Goal: Task Accomplishment & Management: Complete application form

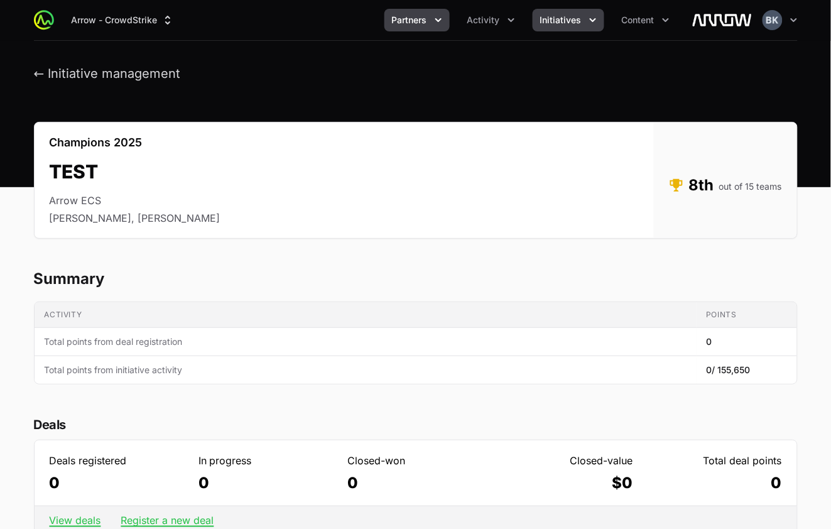
click at [437, 24] on icon "Partners menu" at bounding box center [438, 20] width 13 height 13
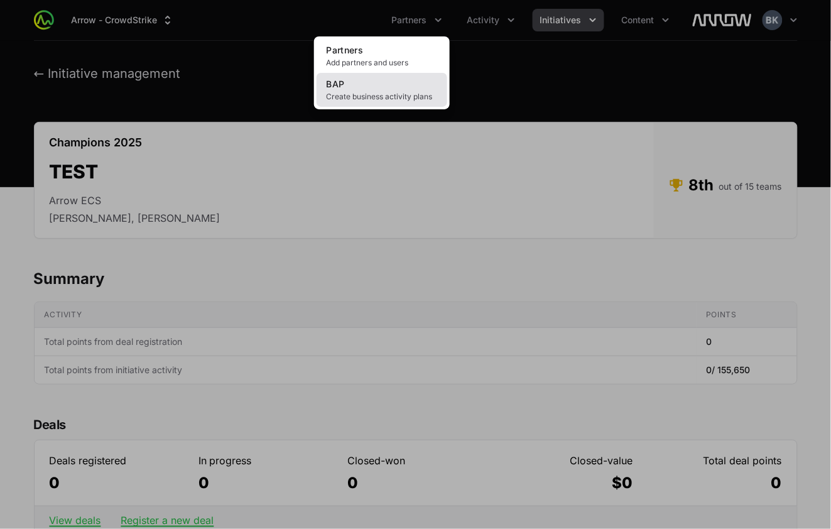
click at [398, 99] on span "Create business activity plans" at bounding box center [382, 97] width 111 height 10
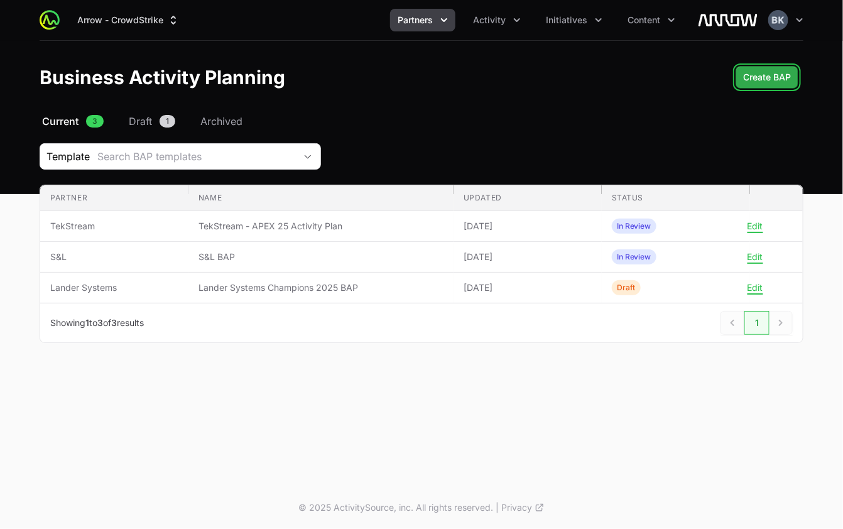
click at [768, 77] on span "Create BAP" at bounding box center [767, 77] width 48 height 15
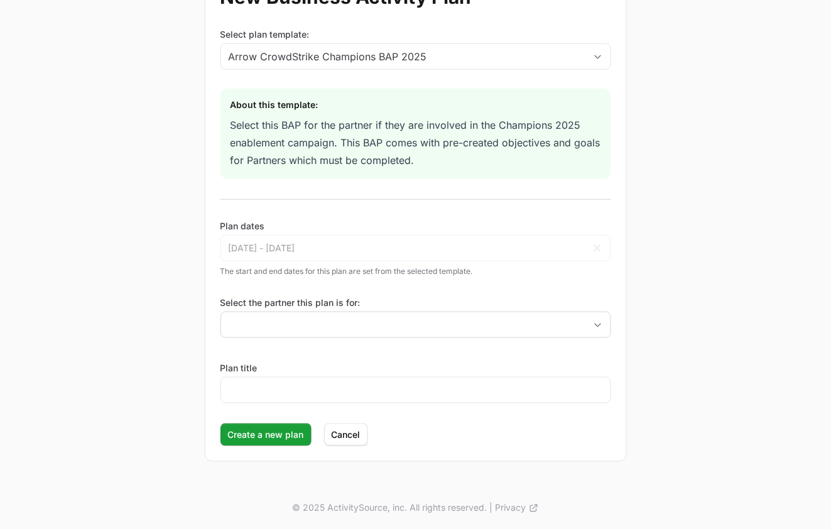
scroll to position [98, 0]
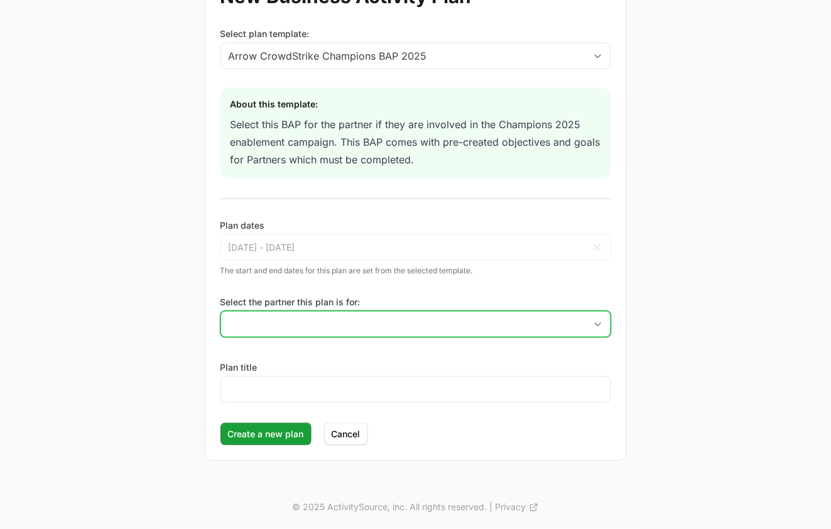
click at [367, 322] on input "Select the partner this plan is for:" at bounding box center [403, 324] width 364 height 25
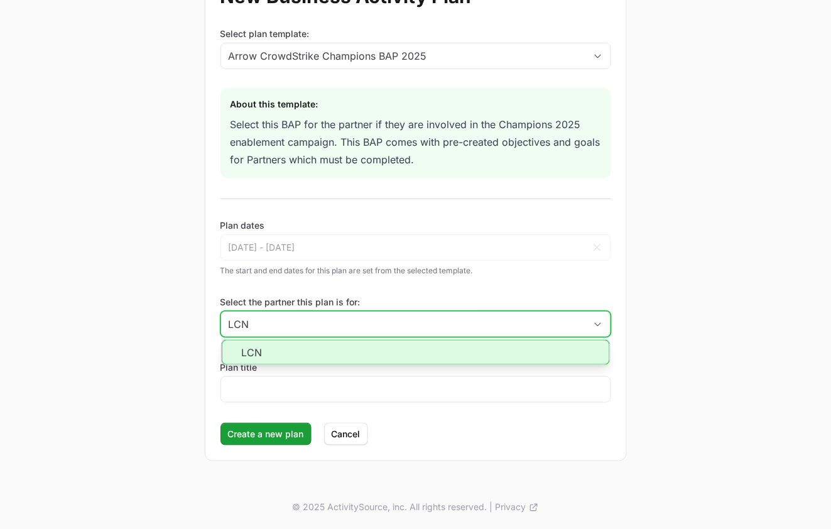
type input "LCN"
click at [369, 356] on li "LCN" at bounding box center [416, 352] width 388 height 25
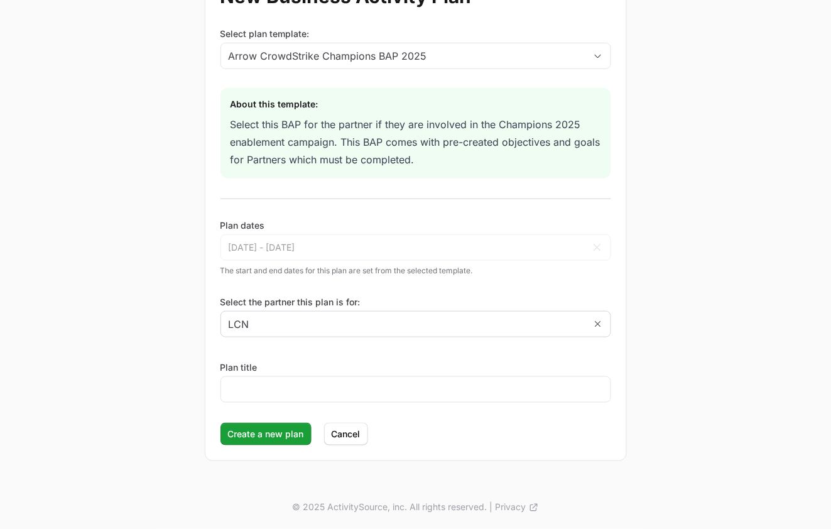
click at [729, 349] on div "New Business Activity Plan Select plan template: Arrow CrowdStrike Champions BA…" at bounding box center [416, 215] width 804 height 542
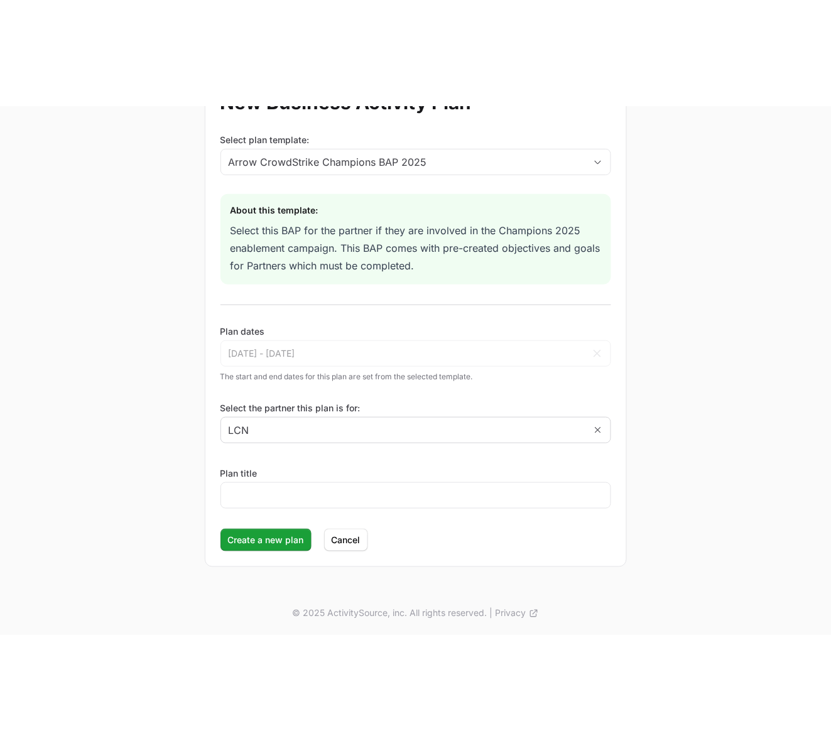
scroll to position [42, 0]
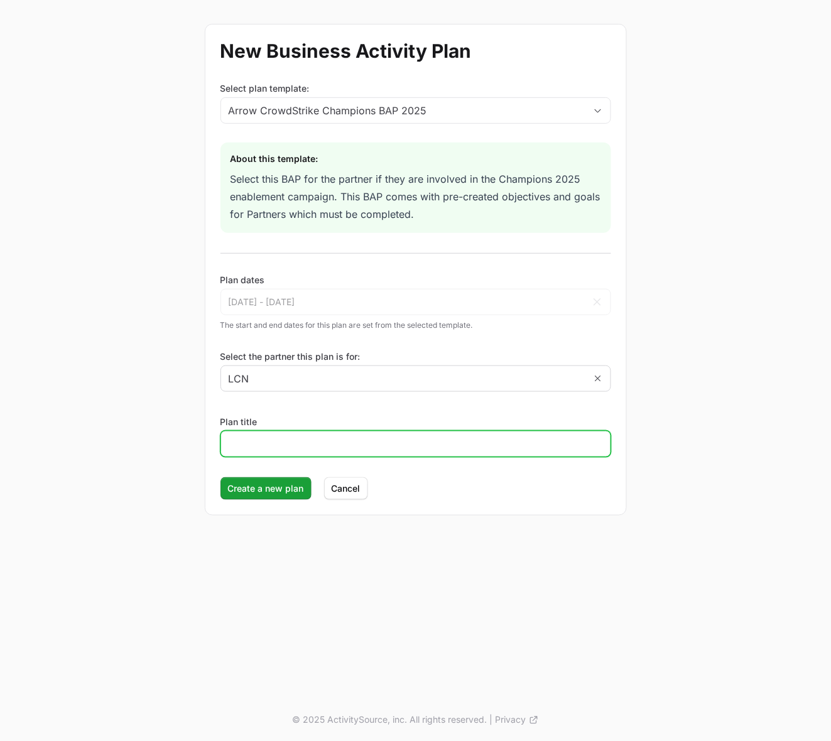
click at [325, 447] on input "Plan title" at bounding box center [416, 444] width 374 height 15
type input "LCN BAP"
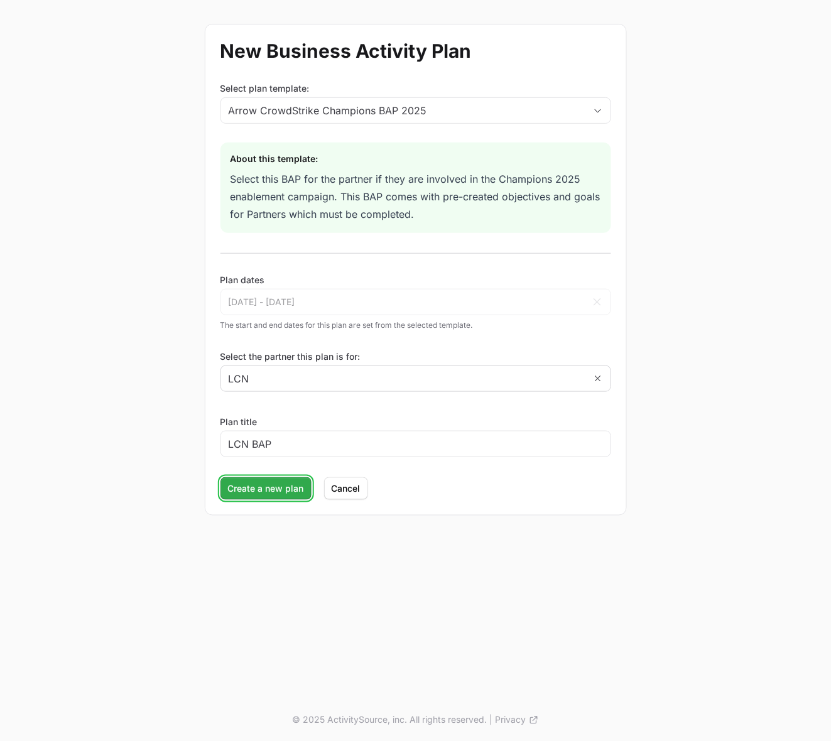
click at [270, 495] on span "Create a new plan" at bounding box center [266, 488] width 76 height 15
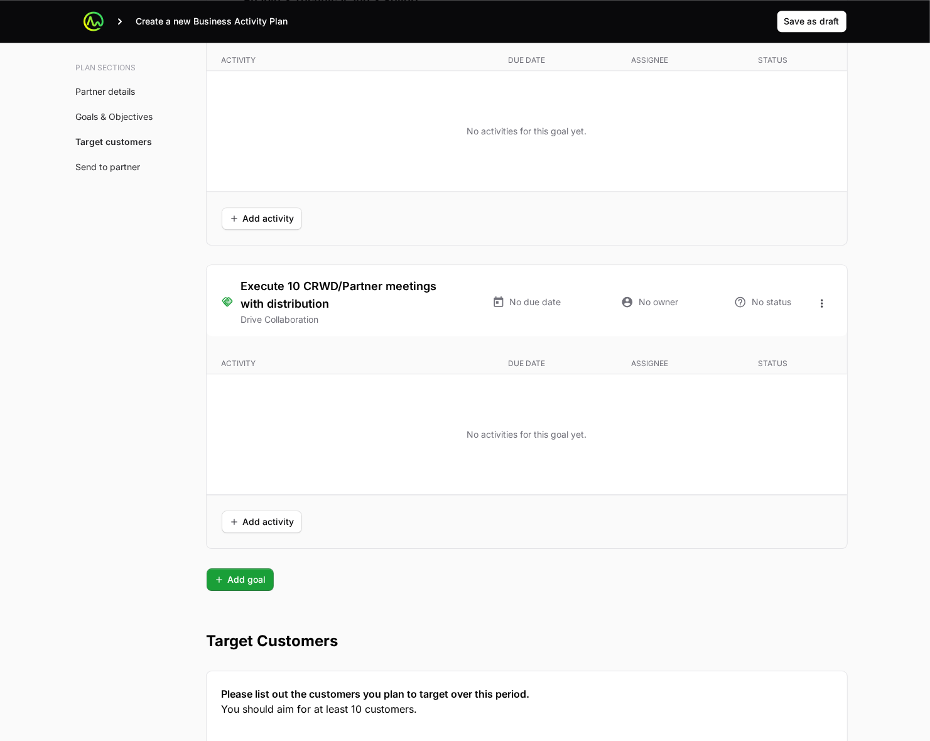
scroll to position [3026, 0]
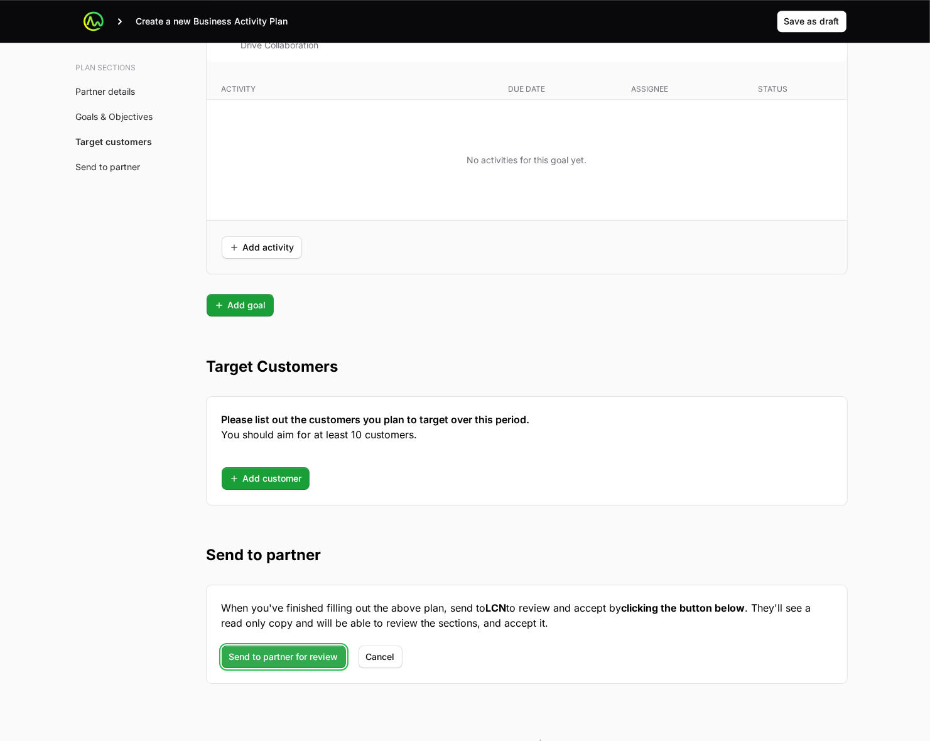
click at [297, 528] on span "Send to partner for review" at bounding box center [283, 657] width 109 height 15
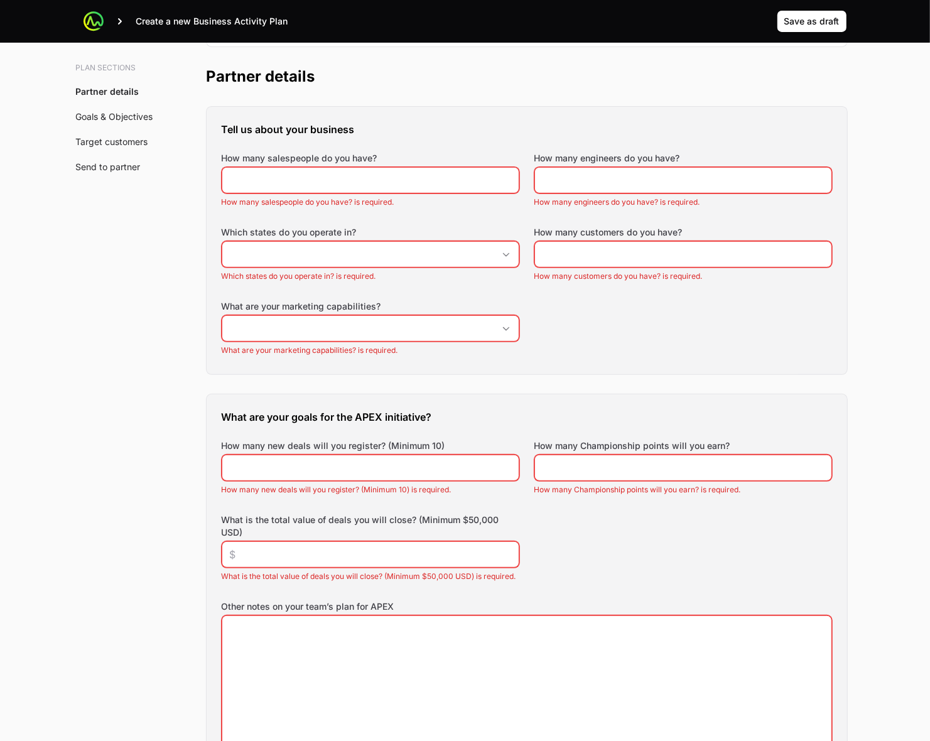
scroll to position [280, 0]
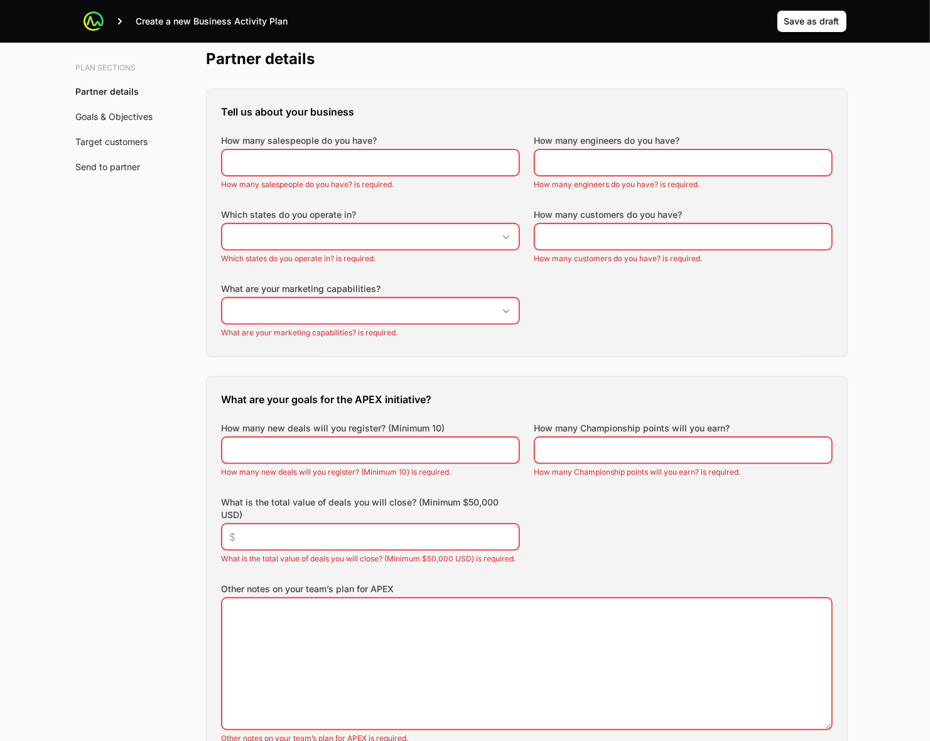
click at [96, 115] on link "Goals & Objectives" at bounding box center [114, 116] width 77 height 11
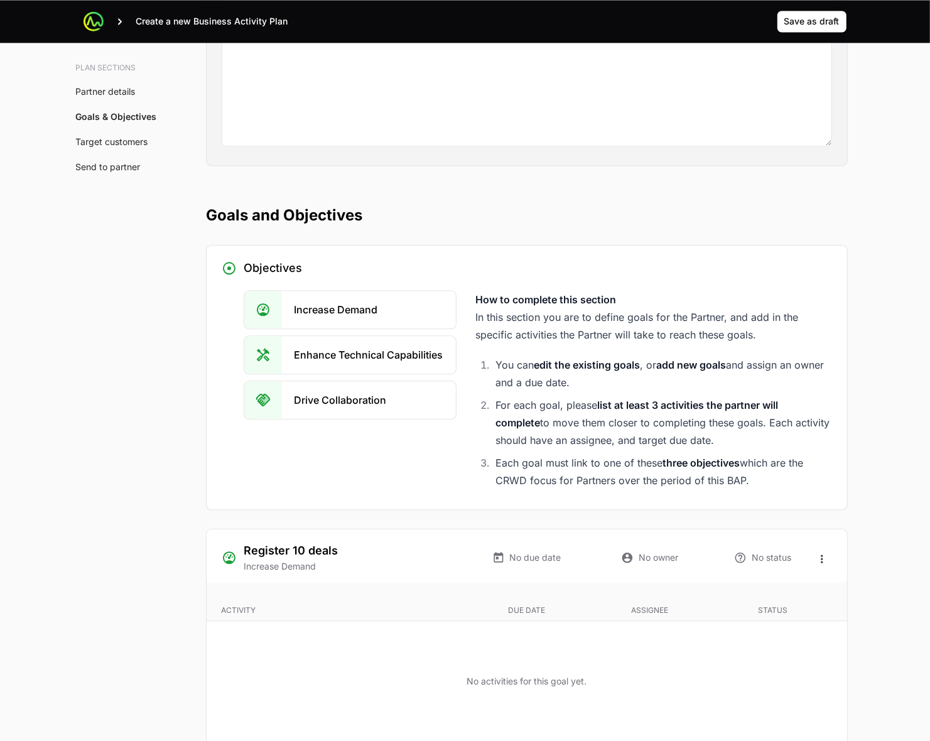
scroll to position [2204, 0]
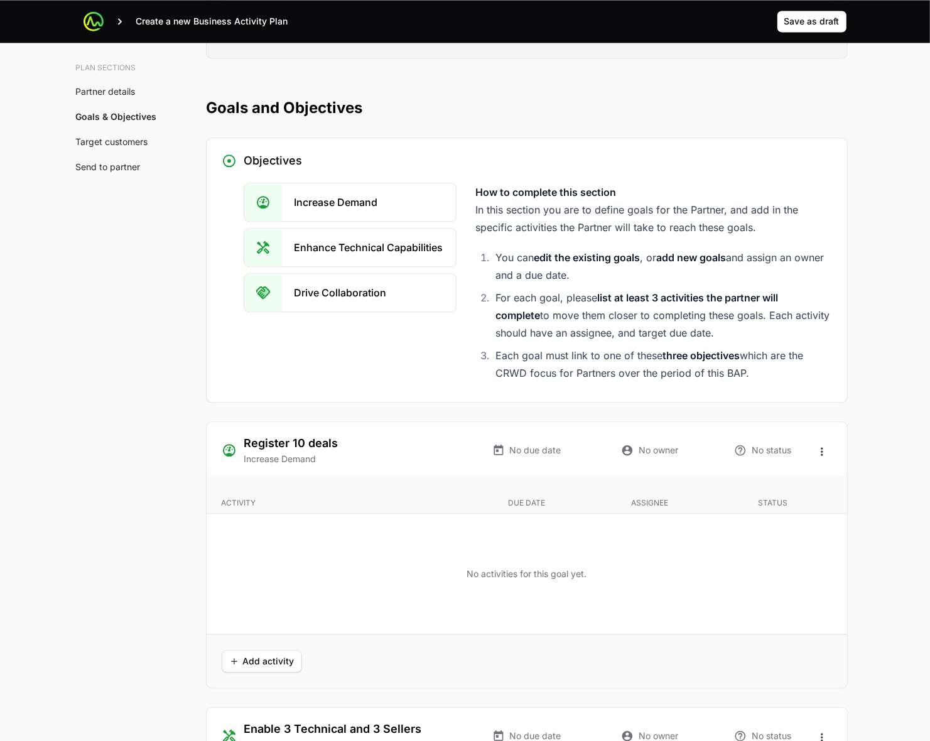
click at [127, 143] on link "Target customers" at bounding box center [112, 141] width 72 height 11
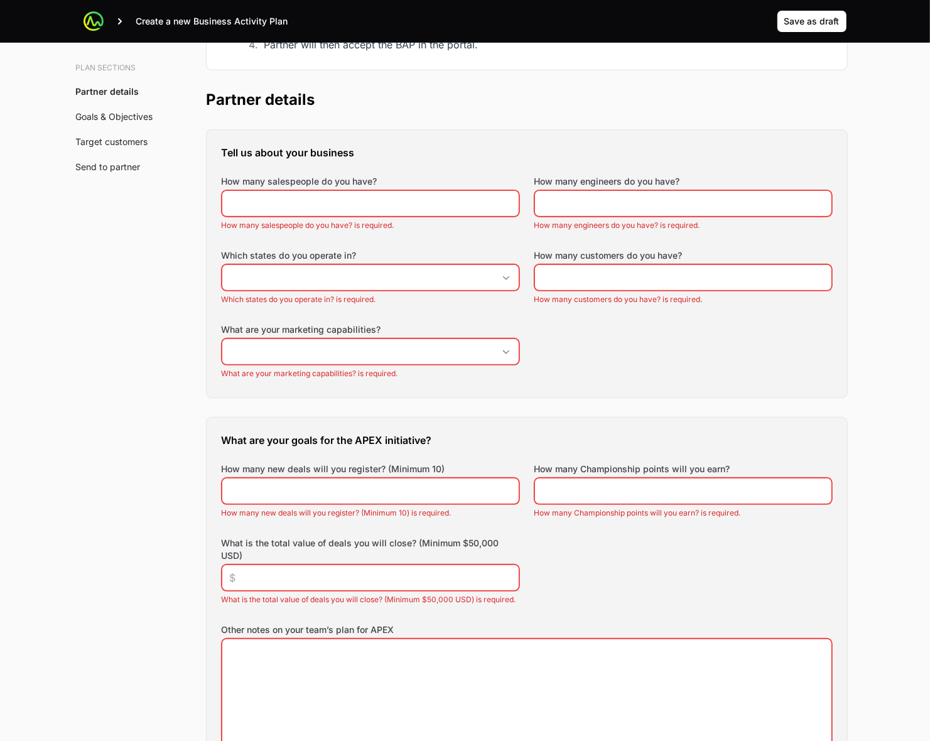
scroll to position [314, 0]
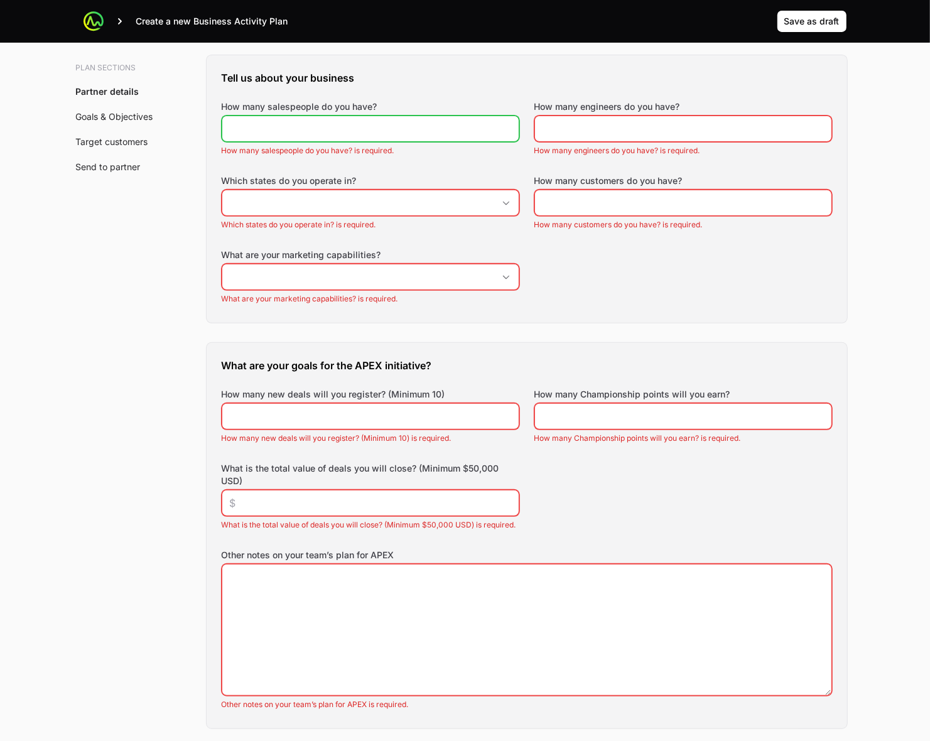
click at [398, 128] on input "How many salespeople do you have?" at bounding box center [370, 128] width 281 height 15
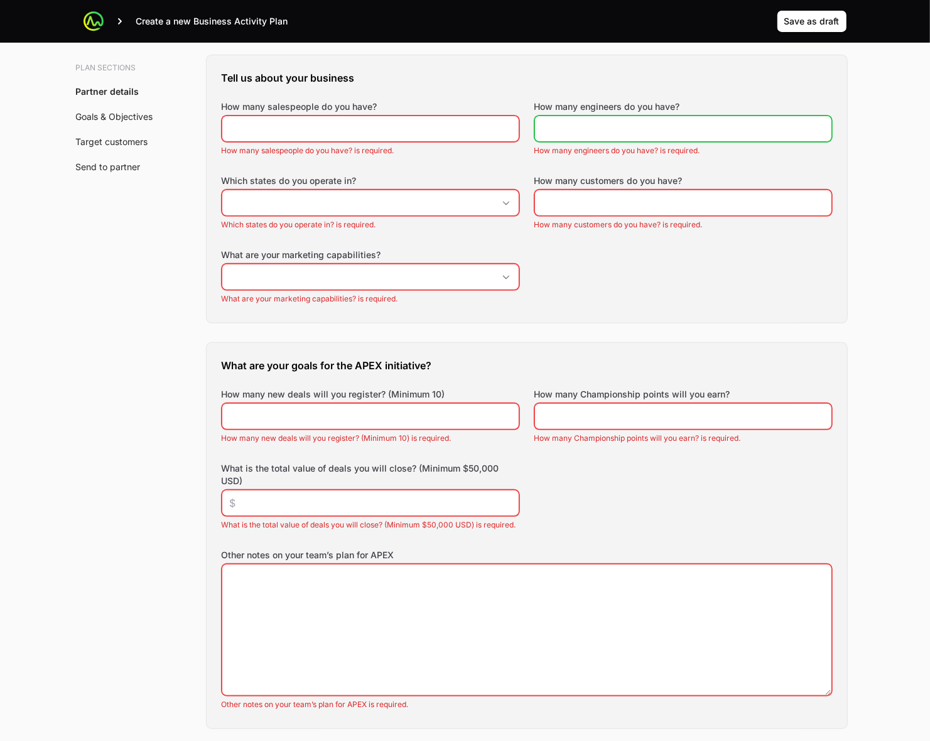
click at [603, 132] on input "How many engineers do you have?" at bounding box center [683, 128] width 281 height 15
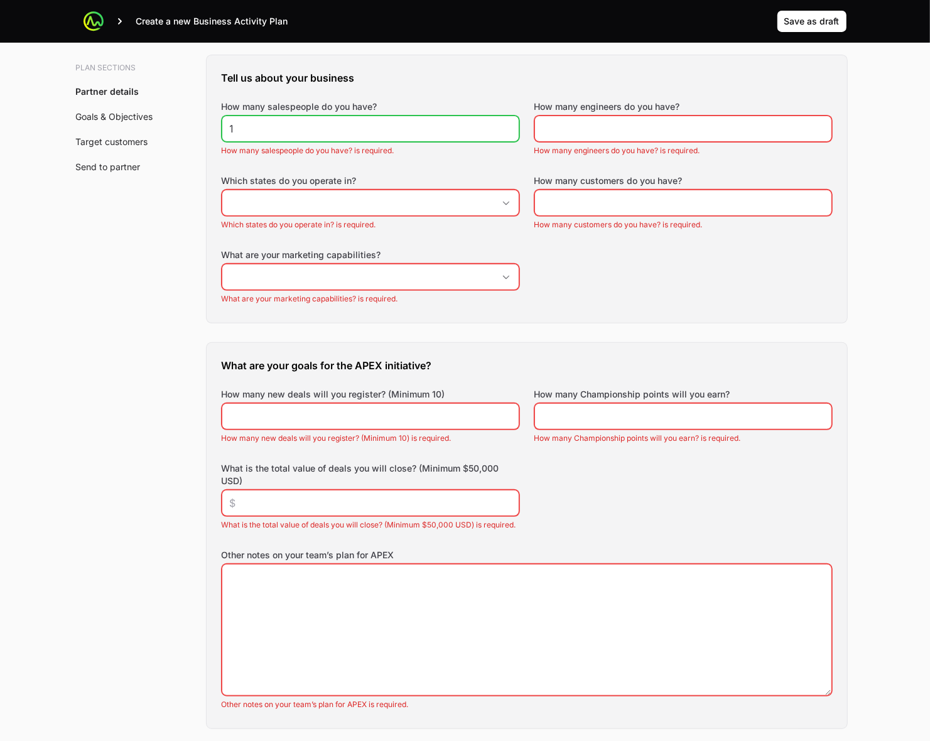
drag, startPoint x: 509, startPoint y: 124, endPoint x: 557, endPoint y: 121, distance: 48.5
type input "1"
click at [509, 124] on input "1" at bounding box center [370, 128] width 281 height 15
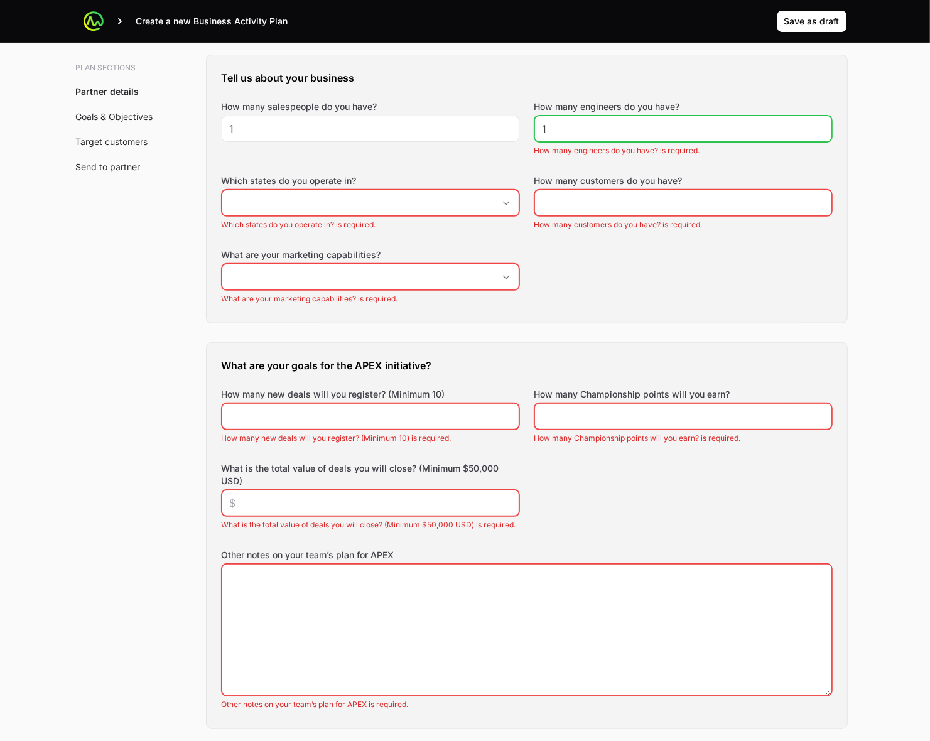
type input "1"
click at [817, 122] on input "1" at bounding box center [683, 128] width 281 height 15
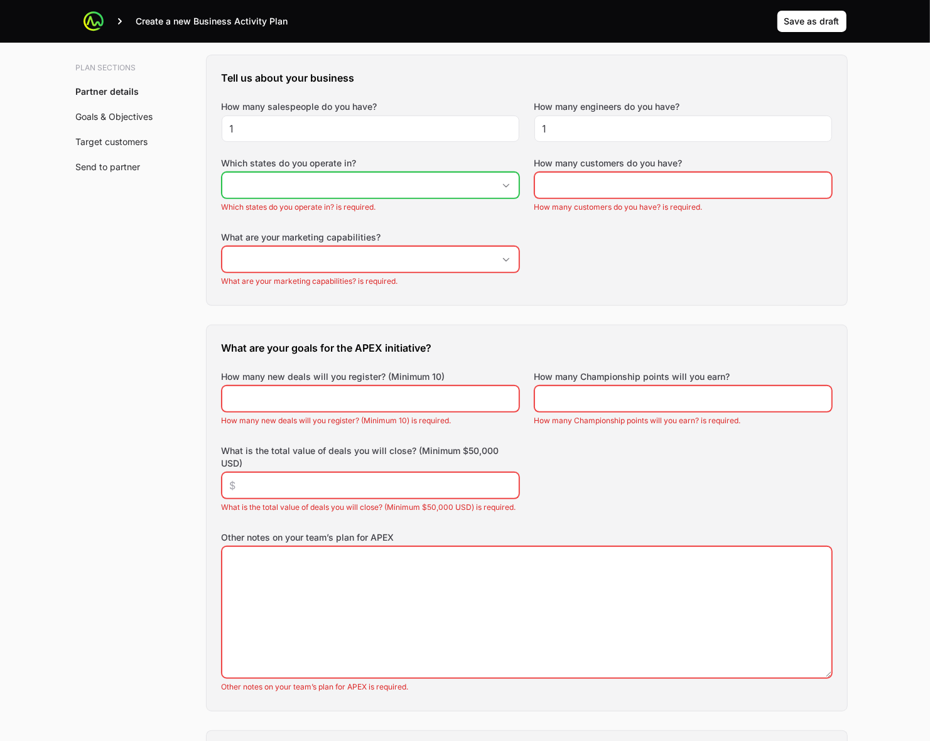
click at [510, 186] on icon "Open" at bounding box center [506, 185] width 10 height 4
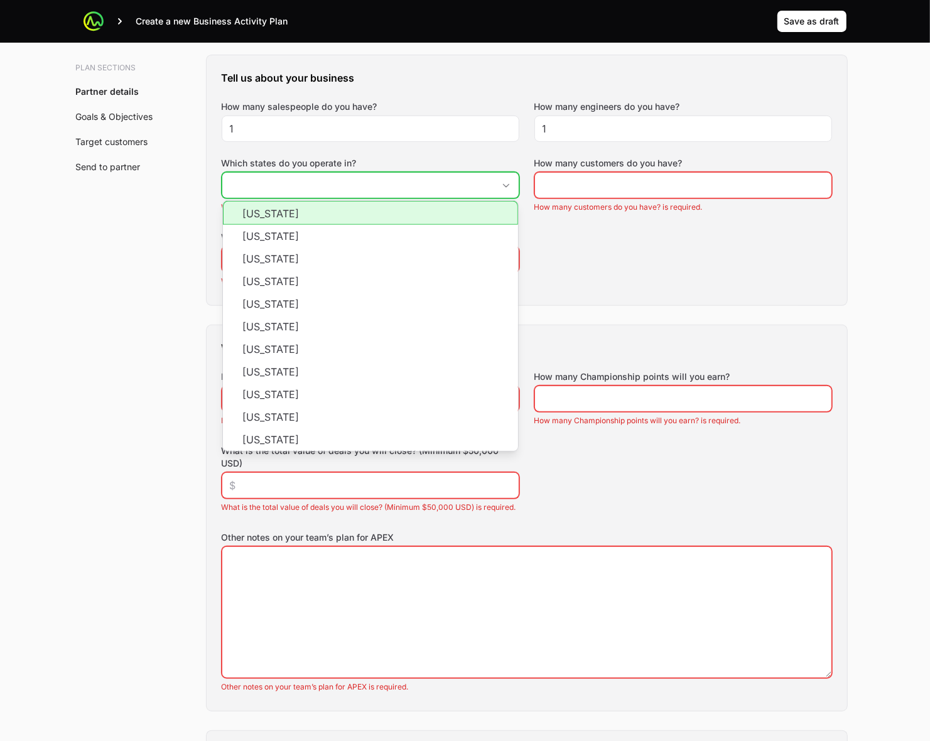
click at [437, 218] on li "[US_STATE]" at bounding box center [370, 213] width 295 height 24
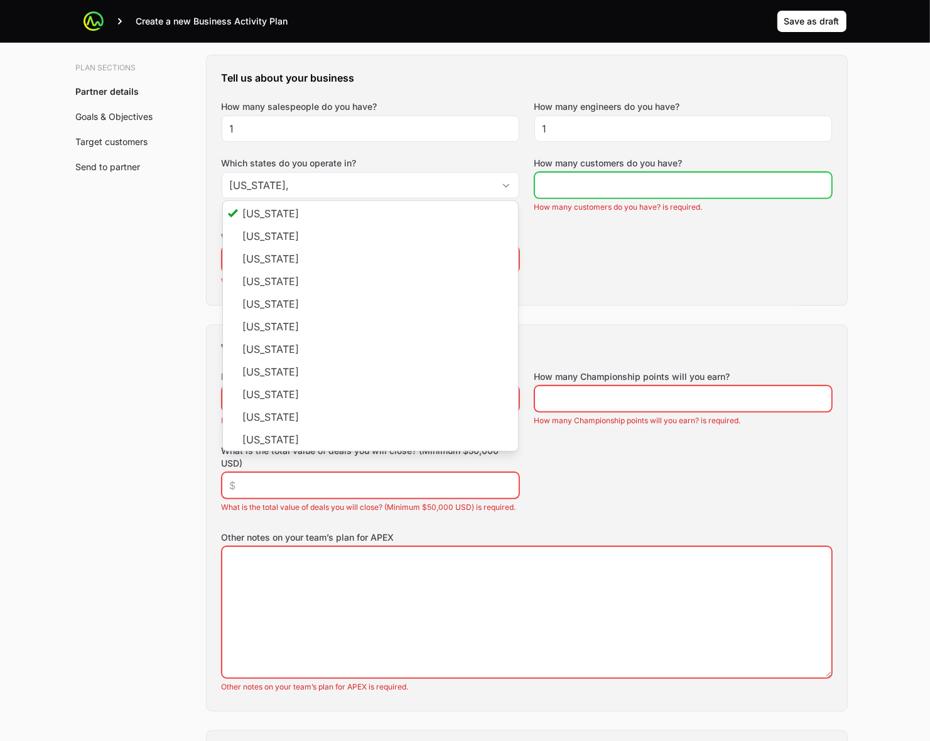
type input "[US_STATE]"
drag, startPoint x: 754, startPoint y: 183, endPoint x: 833, endPoint y: 183, distance: 79.1
click at [754, 183] on input "How many customers do you have?" at bounding box center [683, 185] width 281 height 15
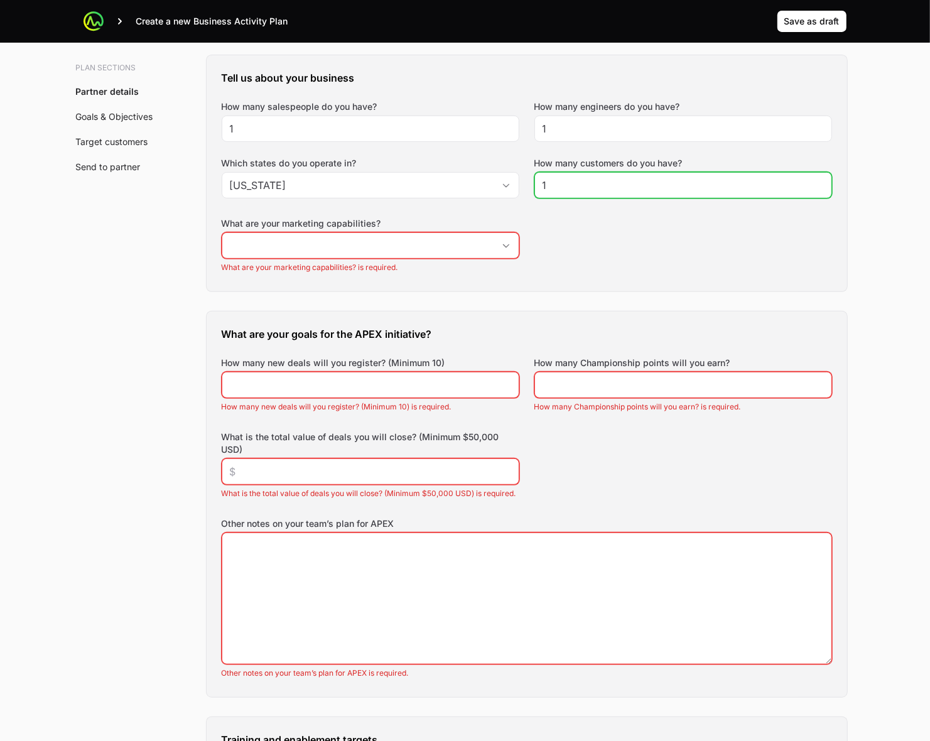
type input "1"
click at [821, 181] on input "1" at bounding box center [683, 185] width 281 height 15
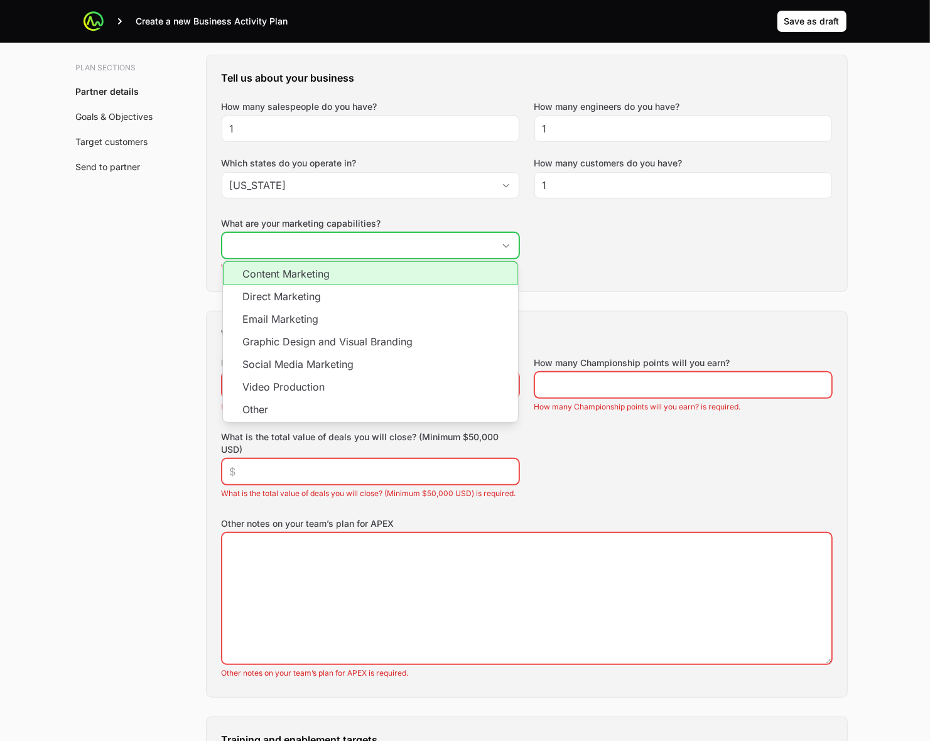
click at [437, 251] on input "What are your marketing capabilities?" at bounding box center [357, 245] width 271 height 25
click at [465, 275] on li "Content Marketing" at bounding box center [370, 273] width 295 height 24
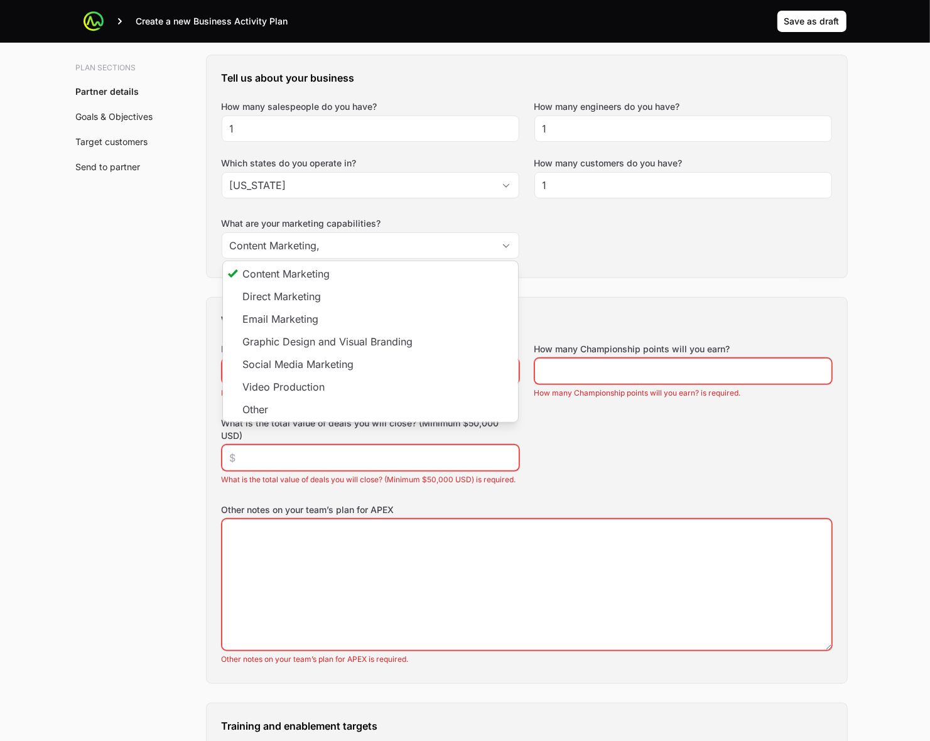
type input "Content Marketing"
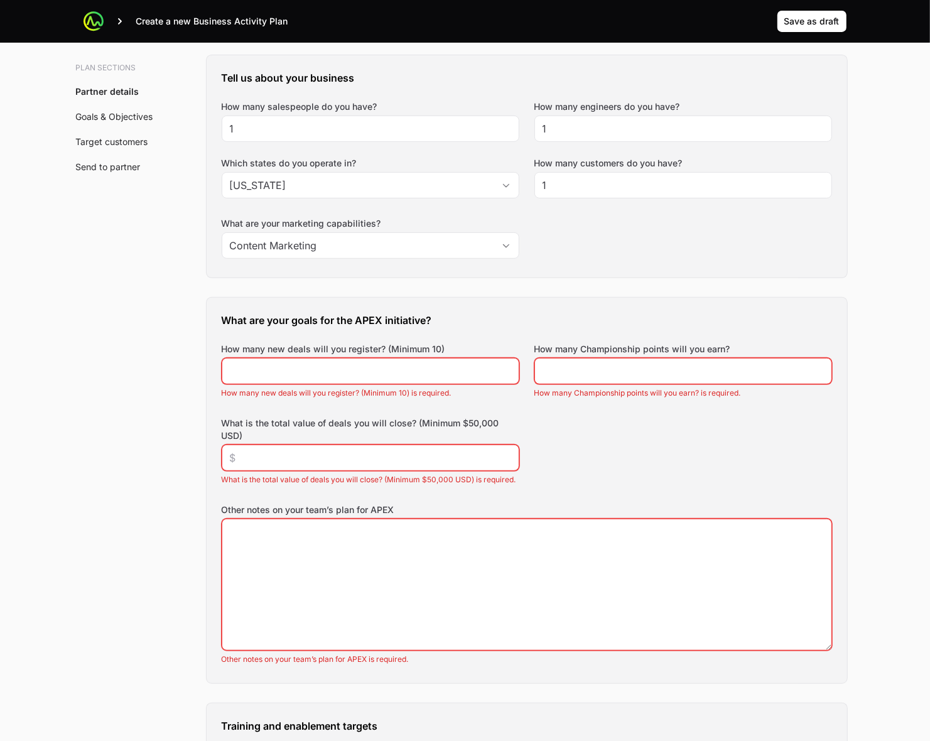
click at [437, 384] on div at bounding box center [371, 371] width 298 height 26
drag, startPoint x: 503, startPoint y: 369, endPoint x: 520, endPoint y: 369, distance: 17.0
type input "1"
click at [503, 369] on input "1" at bounding box center [370, 371] width 281 height 15
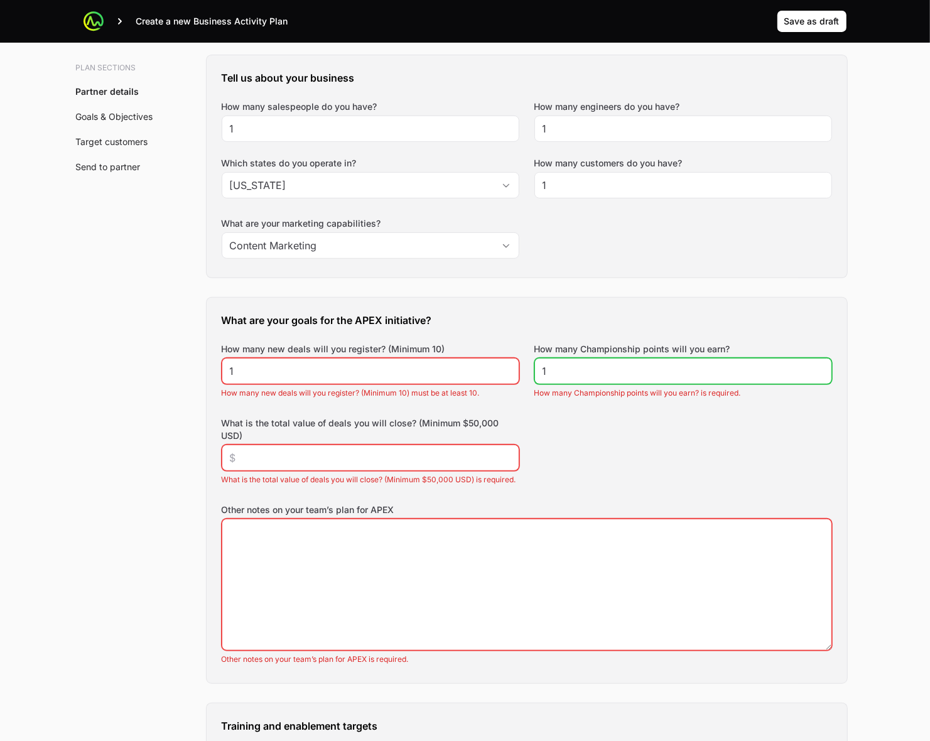
type input "1"
click at [822, 367] on input "1" at bounding box center [683, 371] width 281 height 15
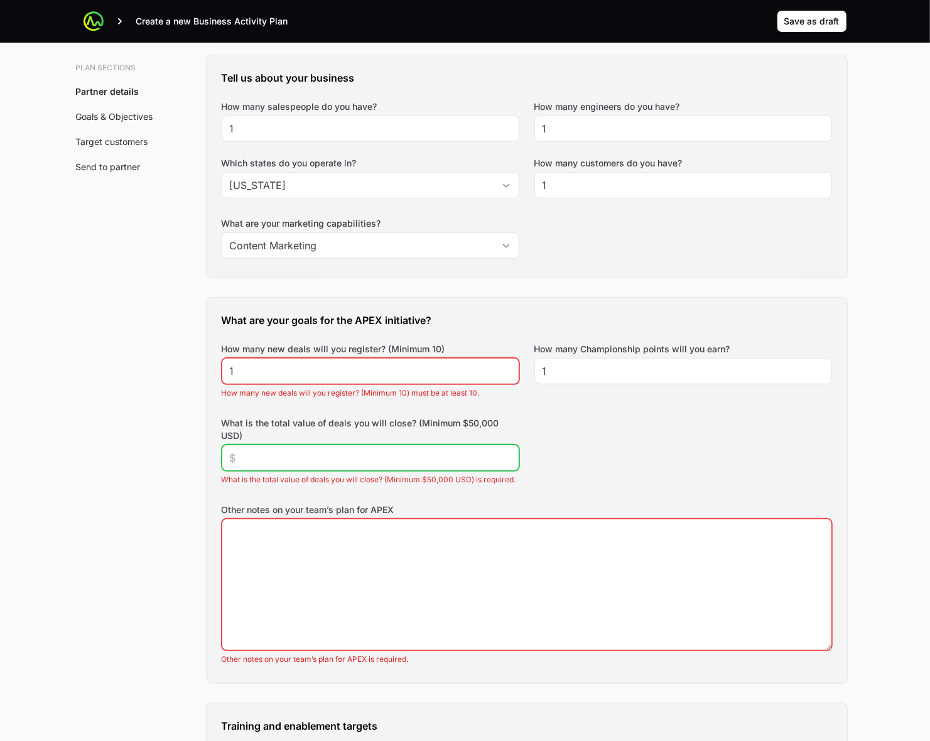
click at [466, 460] on input "What is the total value of deals you will close? (Minimum $50,000 USD)" at bounding box center [370, 457] width 281 height 15
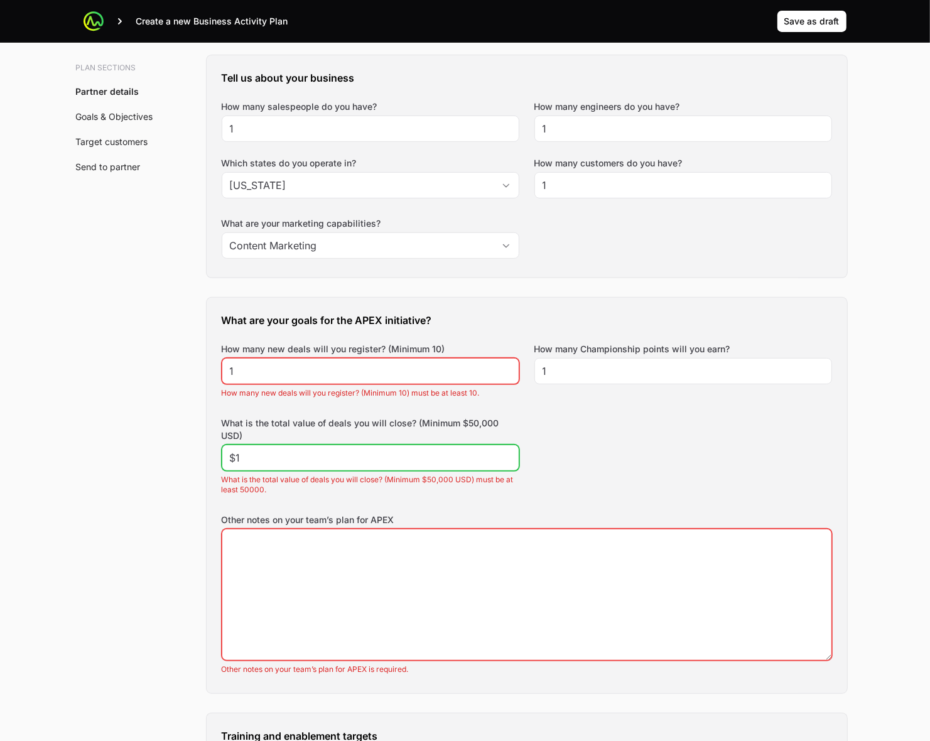
type input "$1"
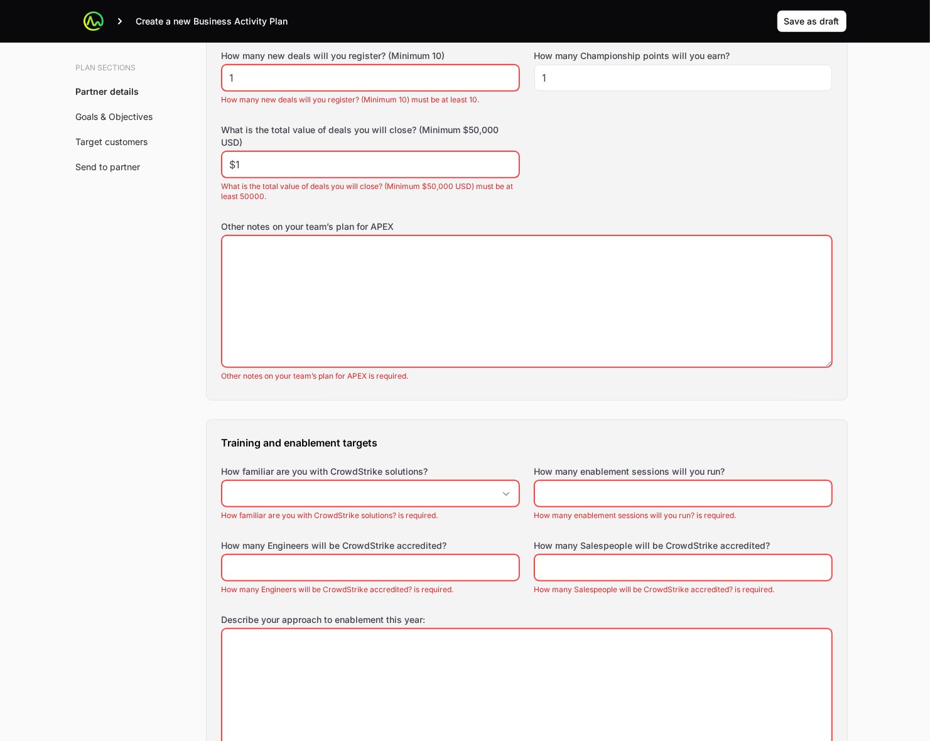
scroll to position [628, 0]
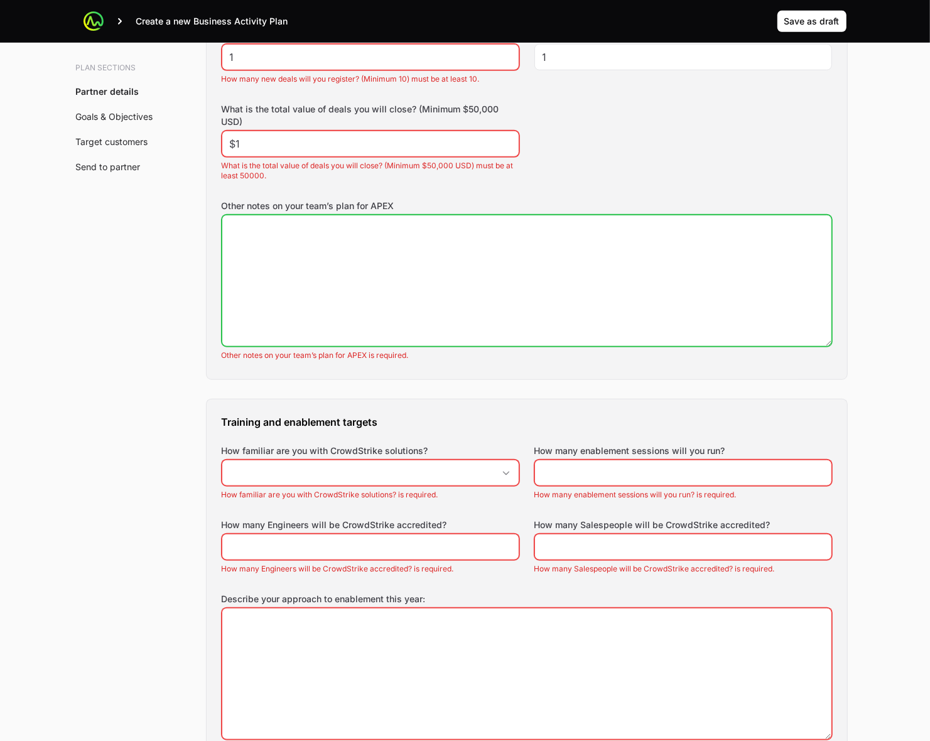
click at [288, 287] on textarea "Other notes on your team’s plan for APEX" at bounding box center [526, 280] width 609 height 131
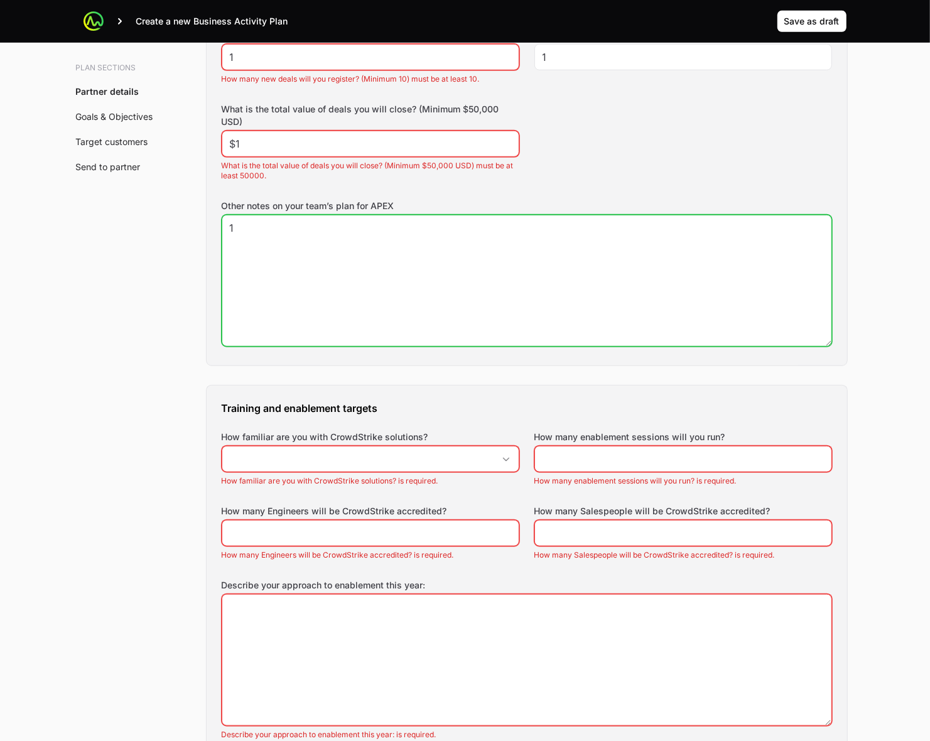
type textarea "1"
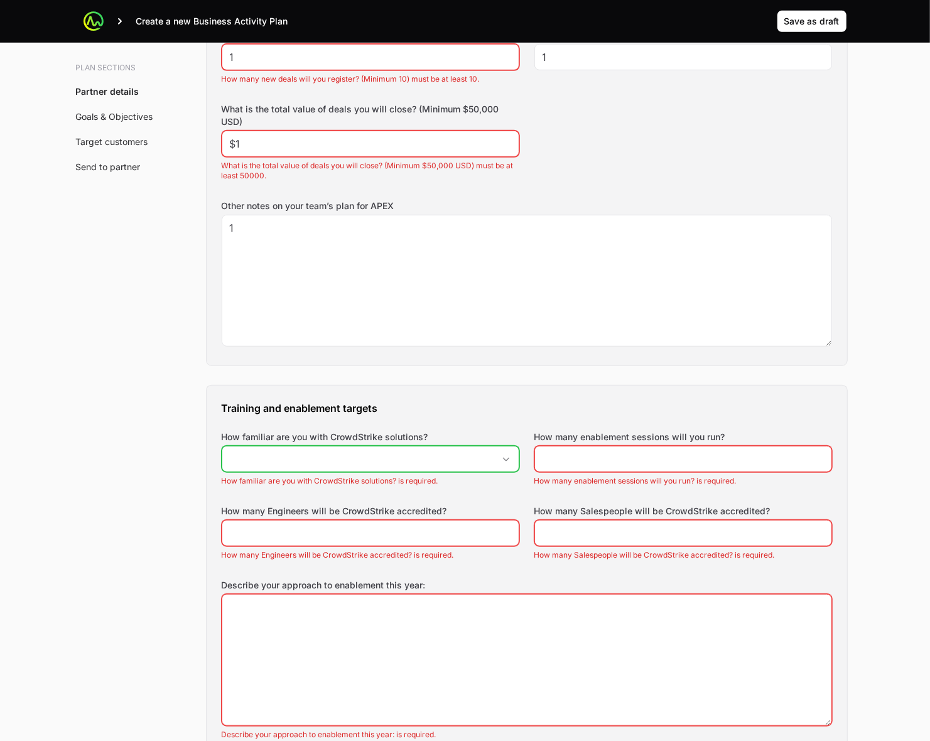
click at [302, 459] on input "How familiar are you with CrowdStrike solutions?" at bounding box center [357, 459] width 271 height 25
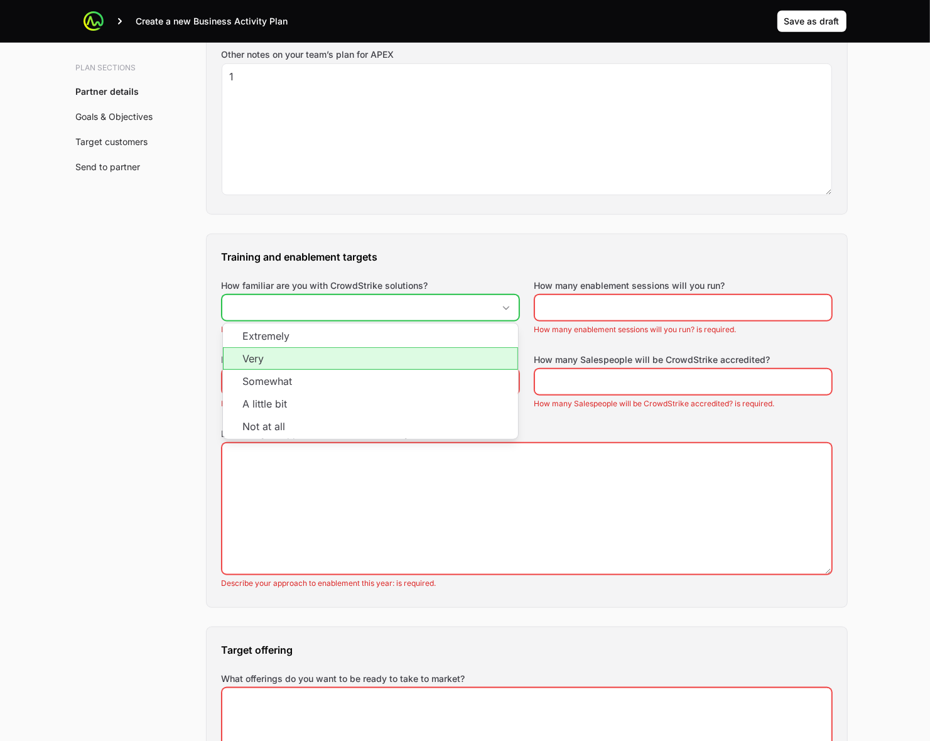
scroll to position [785, 0]
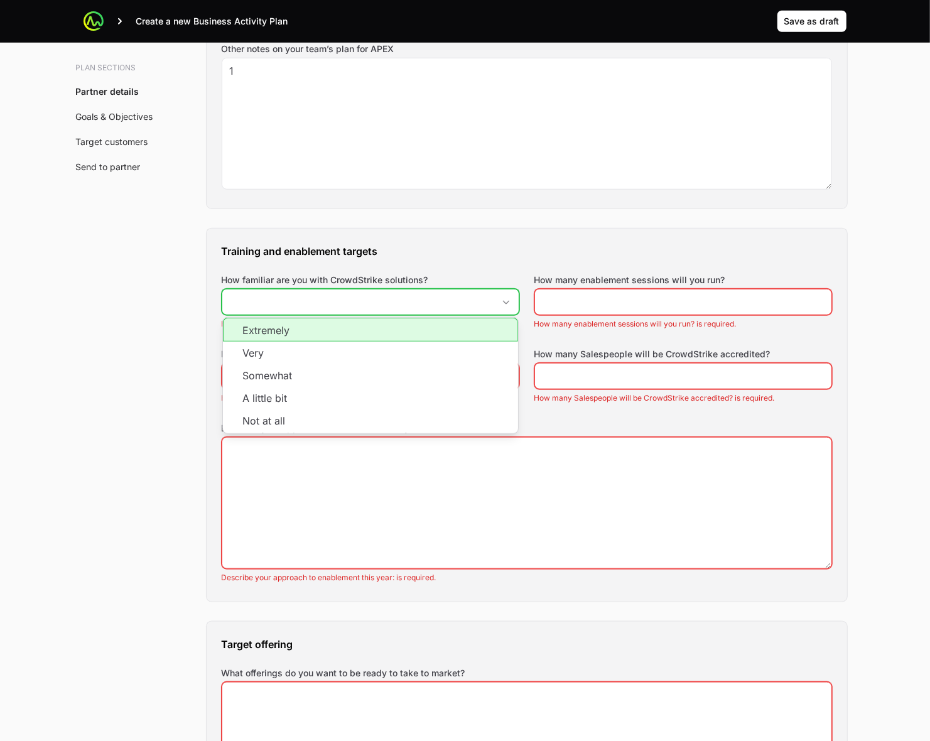
drag, startPoint x: 330, startPoint y: 336, endPoint x: 433, endPoint y: 334, distance: 103.7
click at [330, 336] on li "Extremely" at bounding box center [370, 330] width 295 height 24
type input "Extremely"
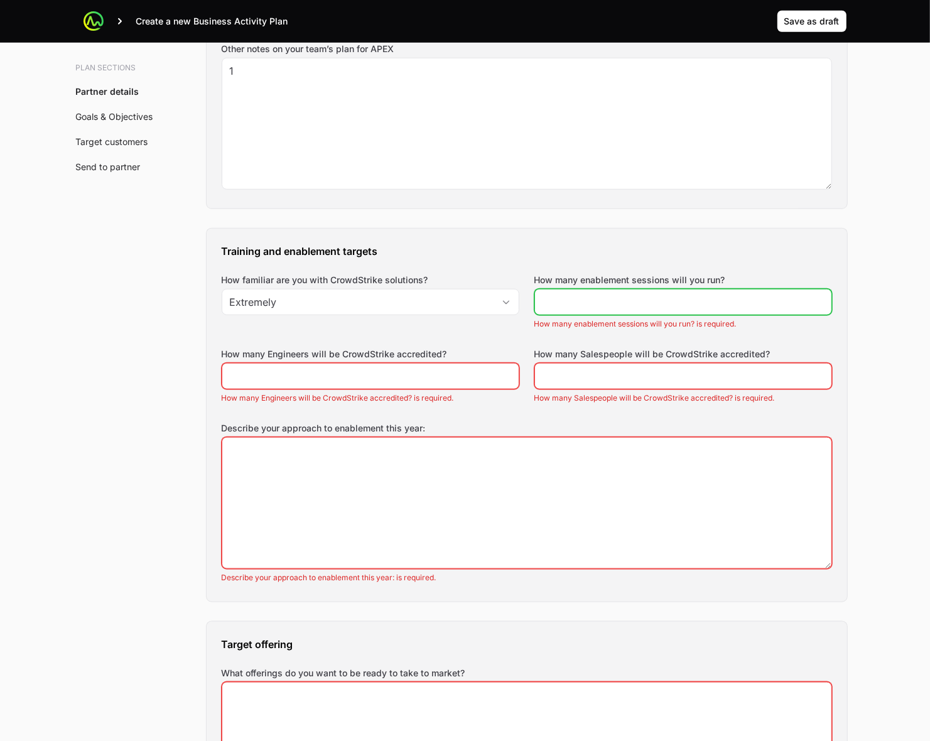
click at [560, 305] on input "How many enablement sessions will you run?" at bounding box center [683, 302] width 281 height 15
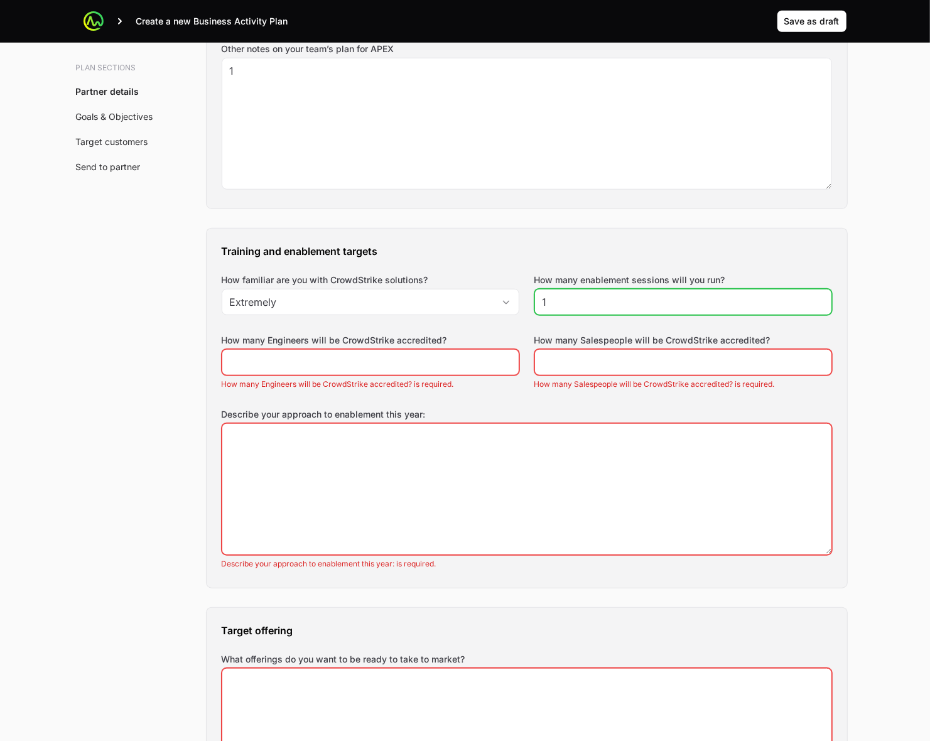
type input "1"
click at [818, 300] on input "1" at bounding box center [683, 302] width 281 height 15
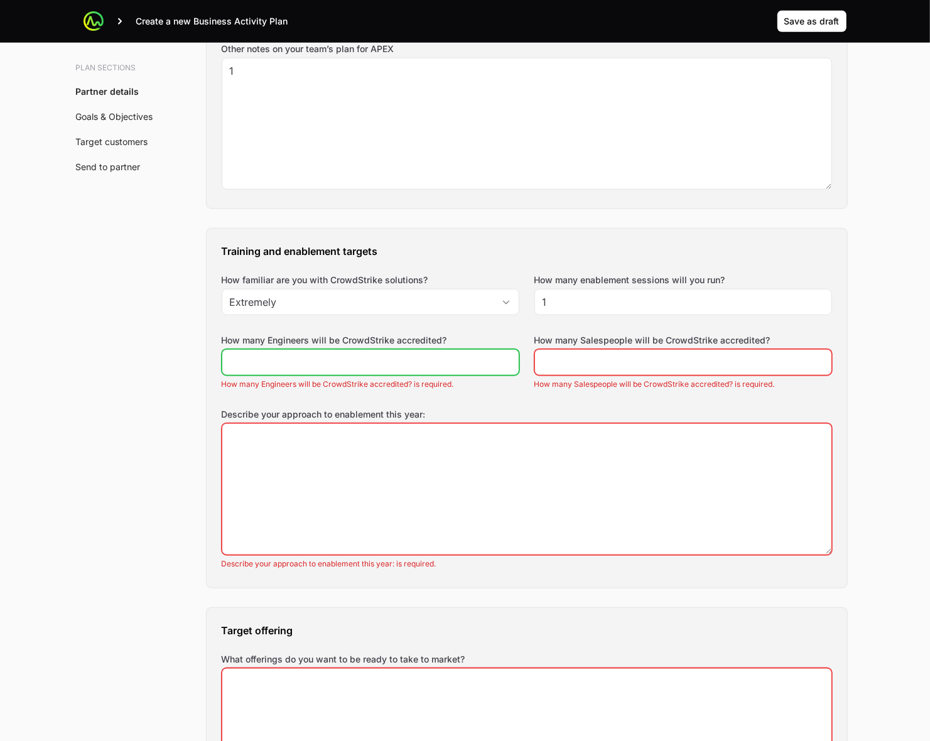
click at [374, 358] on input "How many Engineers will be CrowdStrike accredited?" at bounding box center [370, 362] width 281 height 15
type input "1"
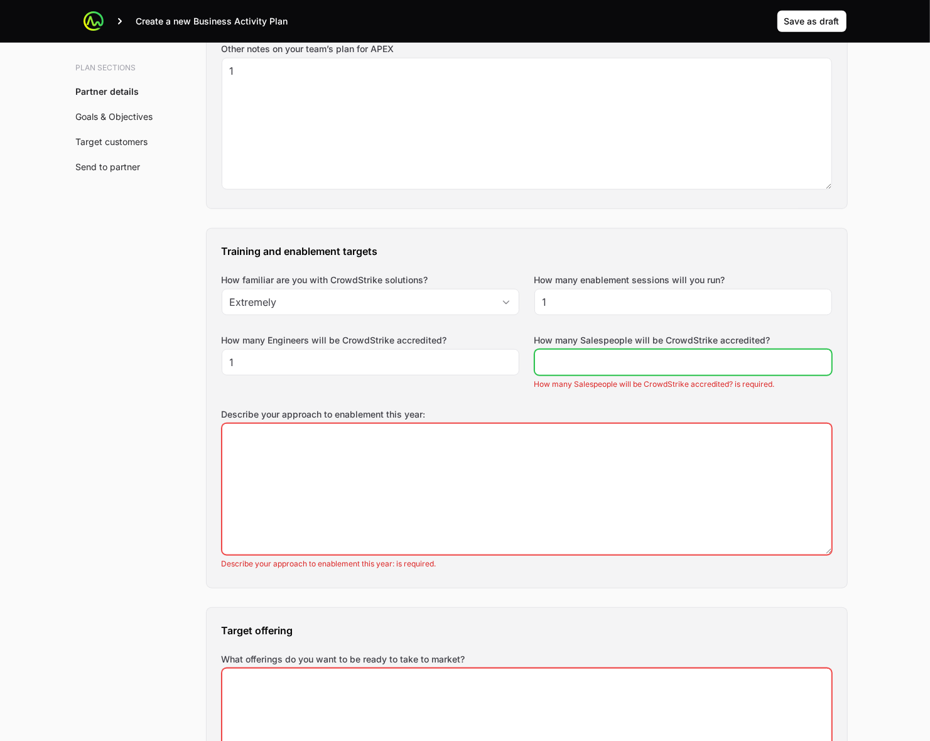
click at [587, 362] on input "How many Salespeople will be CrowdStrike accredited?" at bounding box center [683, 362] width 281 height 15
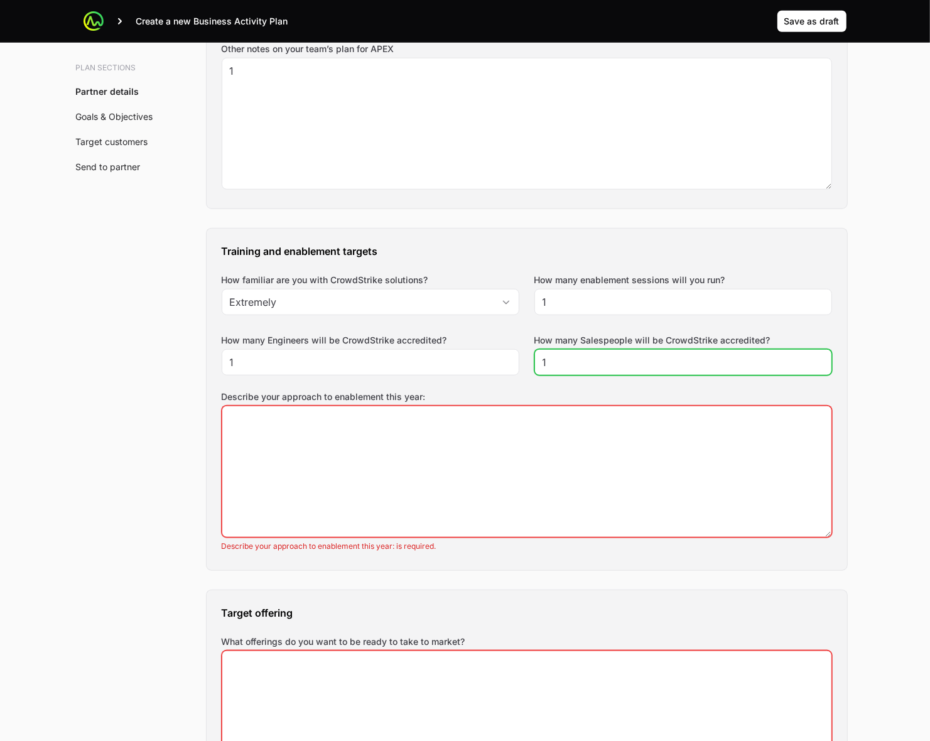
type input "1"
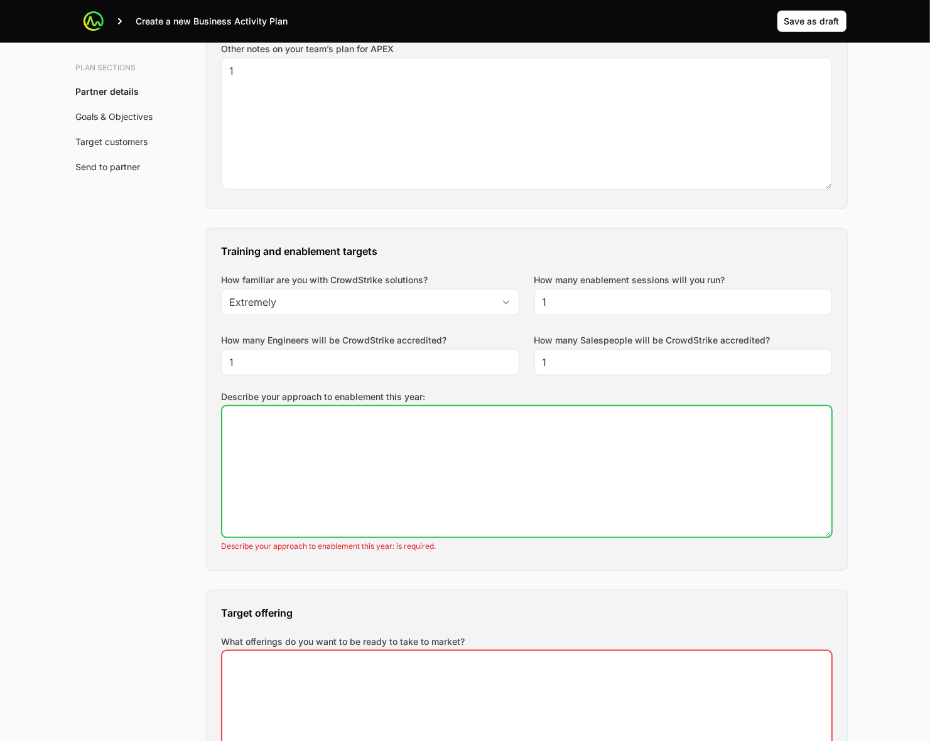
click at [253, 443] on textarea "Describe your approach to enablement this year:" at bounding box center [526, 471] width 609 height 131
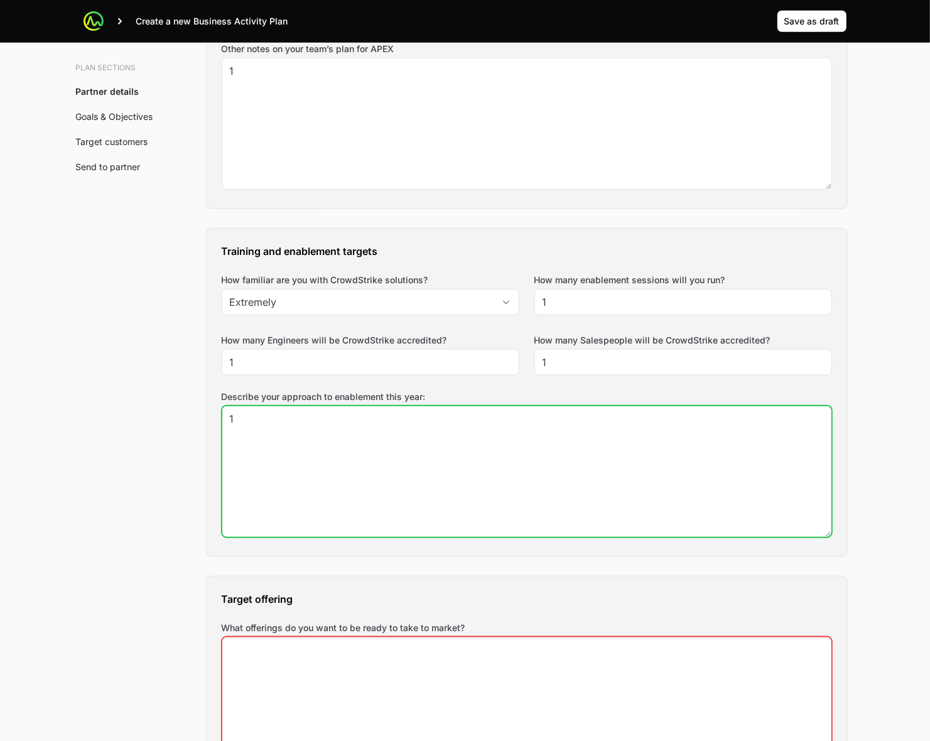
type textarea "1"
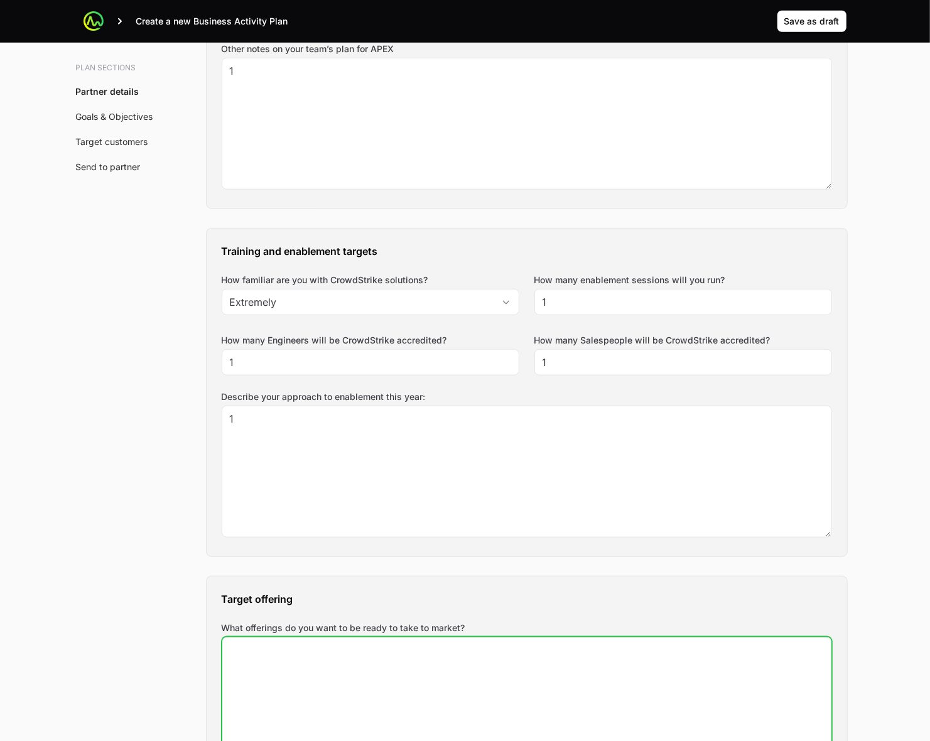
click at [298, 528] on textarea "What offerings do you want to be ready to take to market?" at bounding box center [526, 703] width 609 height 131
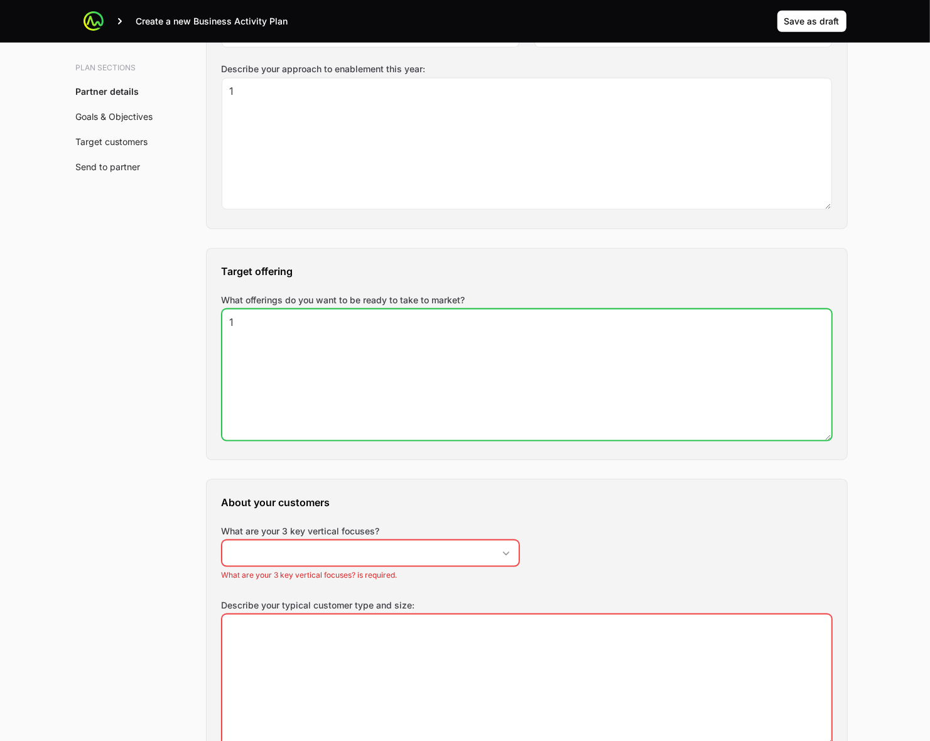
scroll to position [1178, 0]
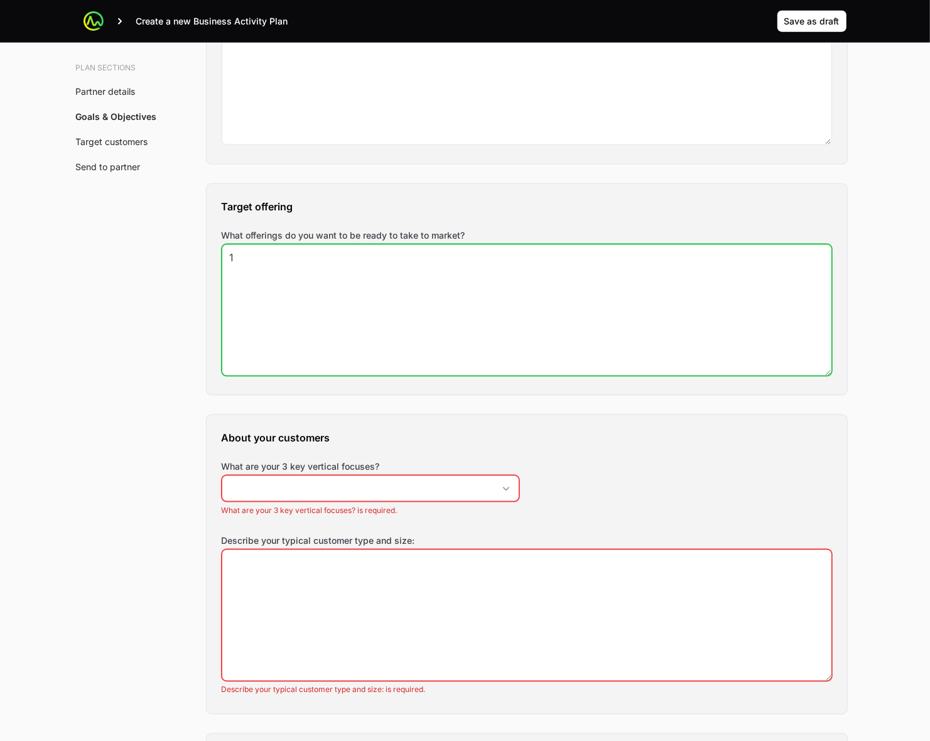
type textarea "1"
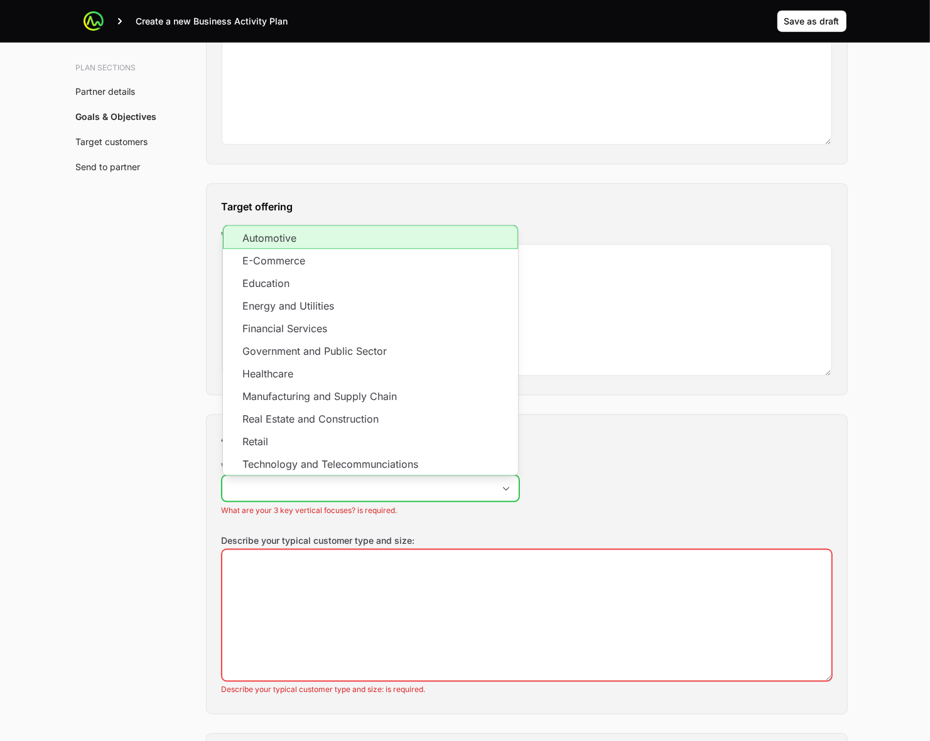
click at [323, 497] on input "What are your 3 key vertical focuses?" at bounding box center [357, 488] width 271 height 25
drag, startPoint x: 283, startPoint y: 241, endPoint x: 268, endPoint y: 297, distance: 58.5
click at [283, 241] on li "Automotive" at bounding box center [370, 238] width 295 height 24
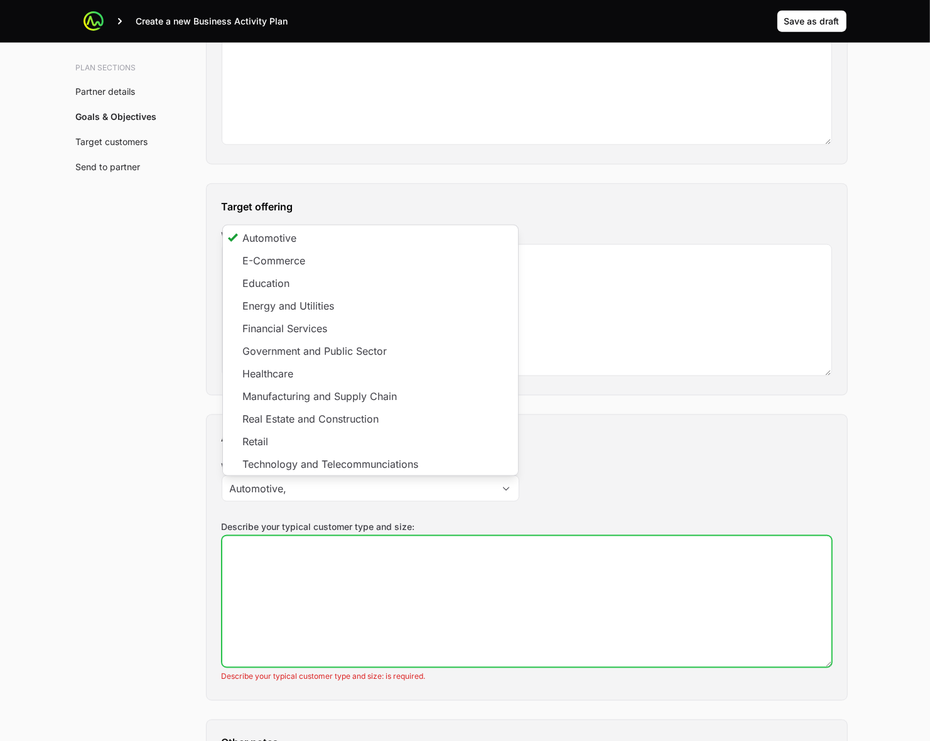
type input "Automotive"
click at [271, 528] on textarea "Describe your typical customer type and size:" at bounding box center [526, 601] width 609 height 131
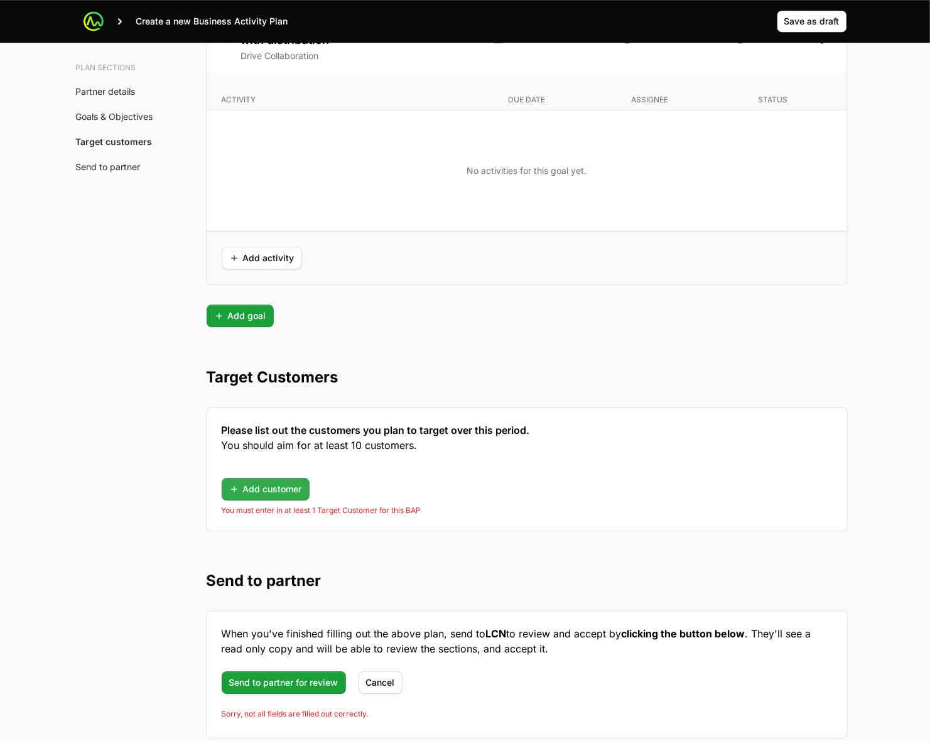
scroll to position [3062, 0]
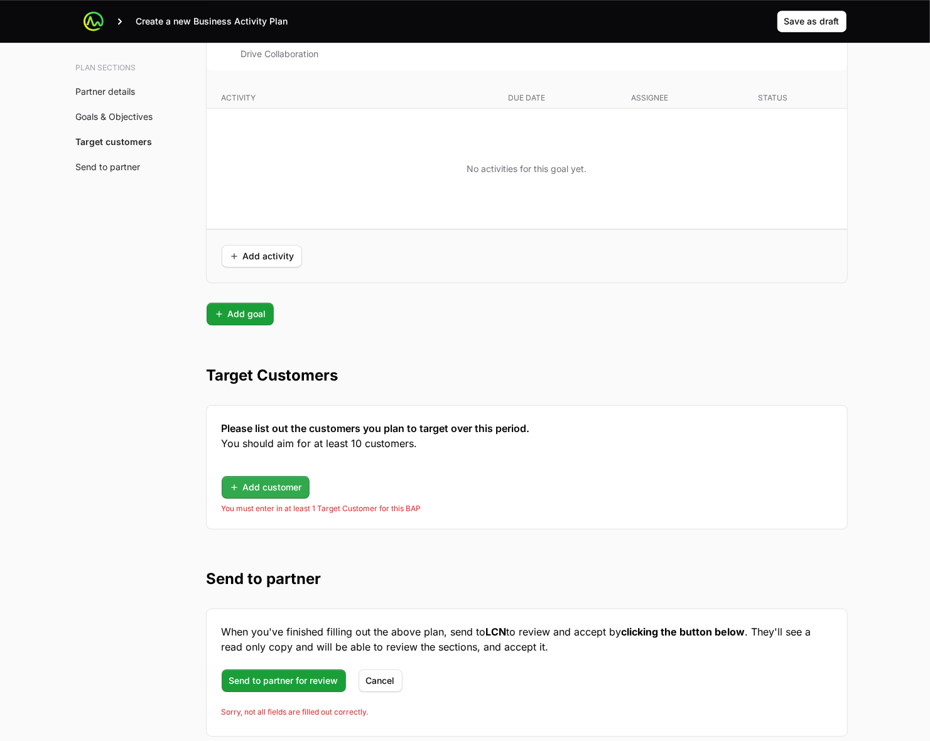
type textarea "1"
click at [256, 487] on span "Add customer" at bounding box center [265, 487] width 73 height 15
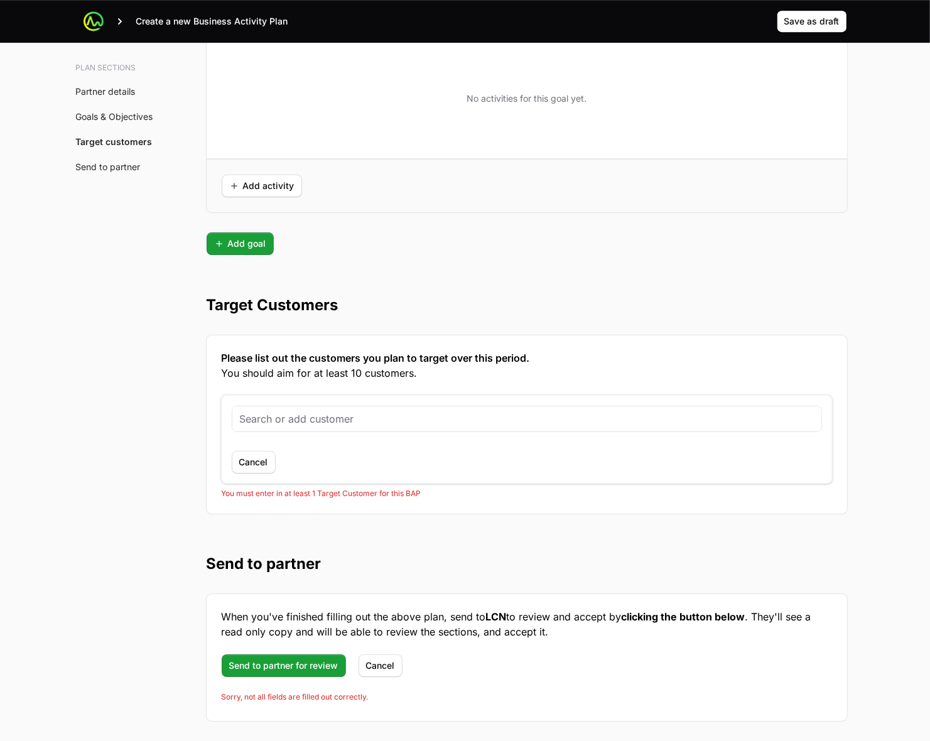
scroll to position [3201, 0]
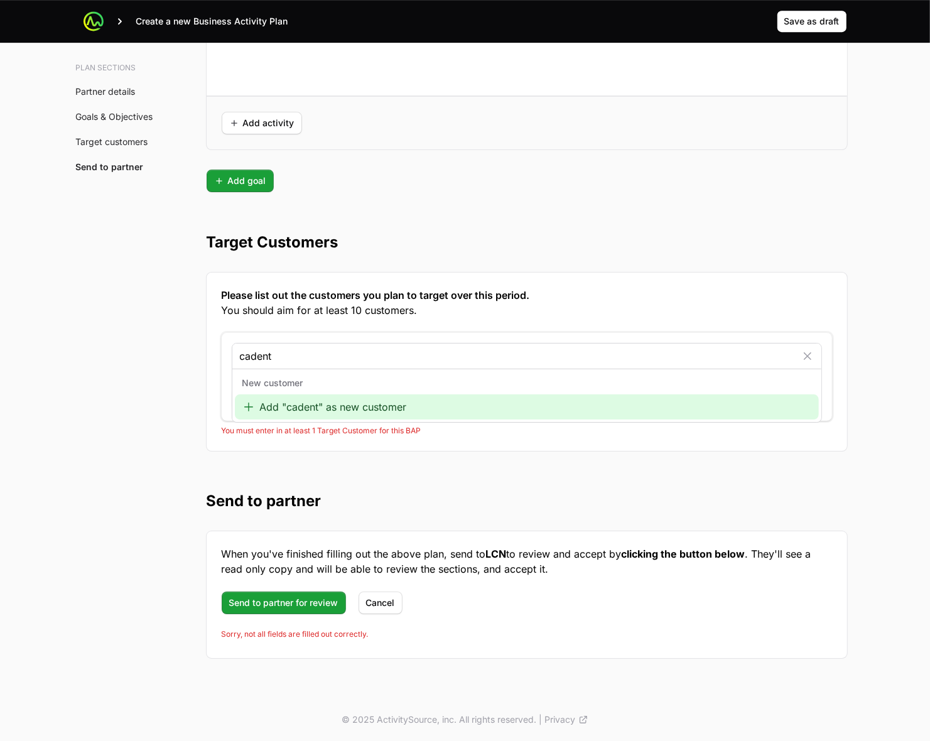
click at [246, 356] on input "cadent" at bounding box center [518, 356] width 557 height 15
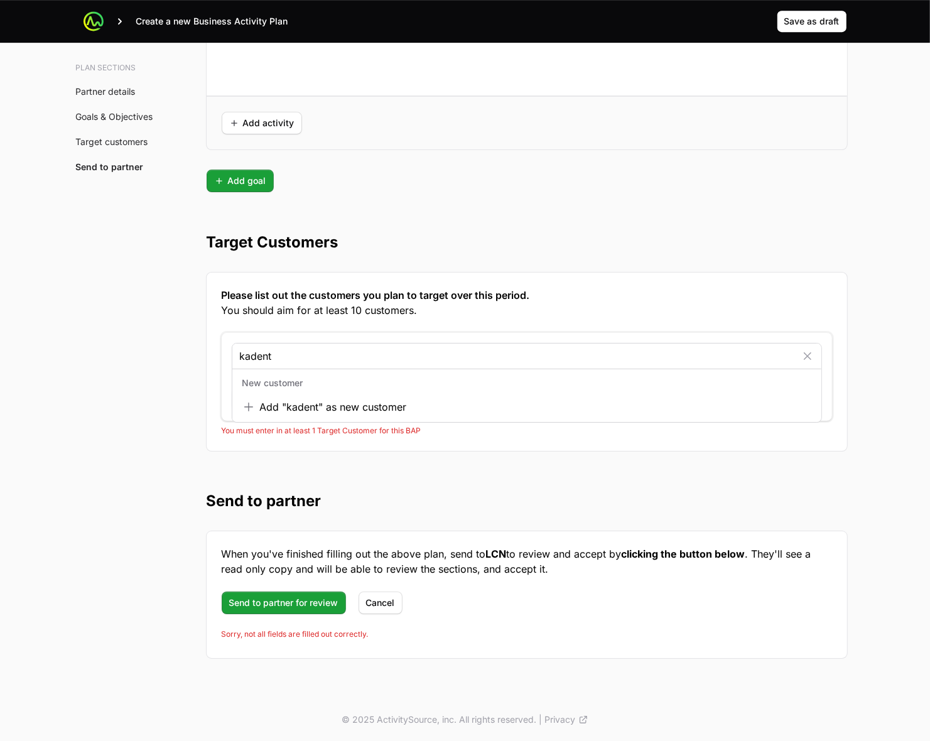
click at [300, 352] on input "kadent" at bounding box center [518, 356] width 557 height 15
click at [261, 352] on input "kadent" at bounding box center [518, 356] width 557 height 15
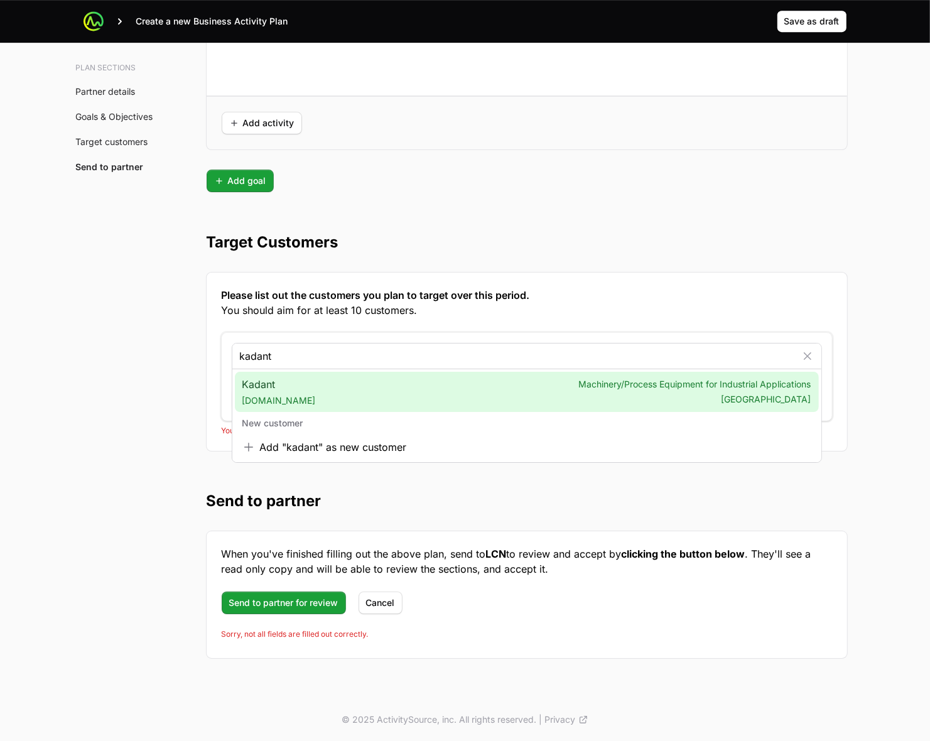
type input "kadant"
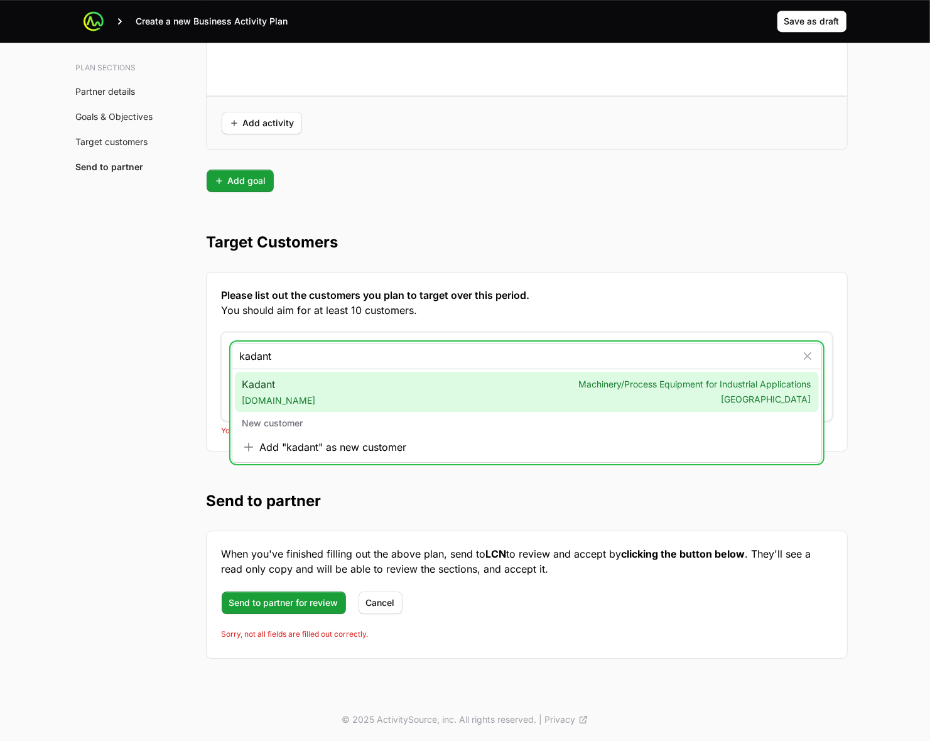
click at [281, 384] on span "Kadant [DOMAIN_NAME]" at bounding box center [278, 392] width 73 height 30
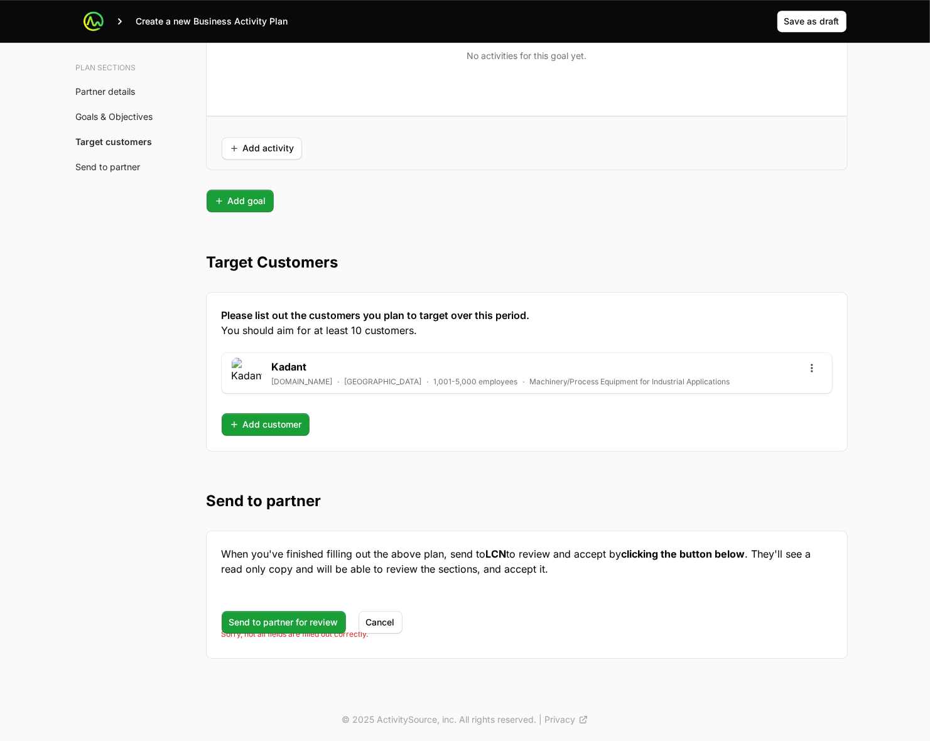
scroll to position [3180, 0]
click at [295, 528] on button "Send to partner for review" at bounding box center [284, 603] width 124 height 23
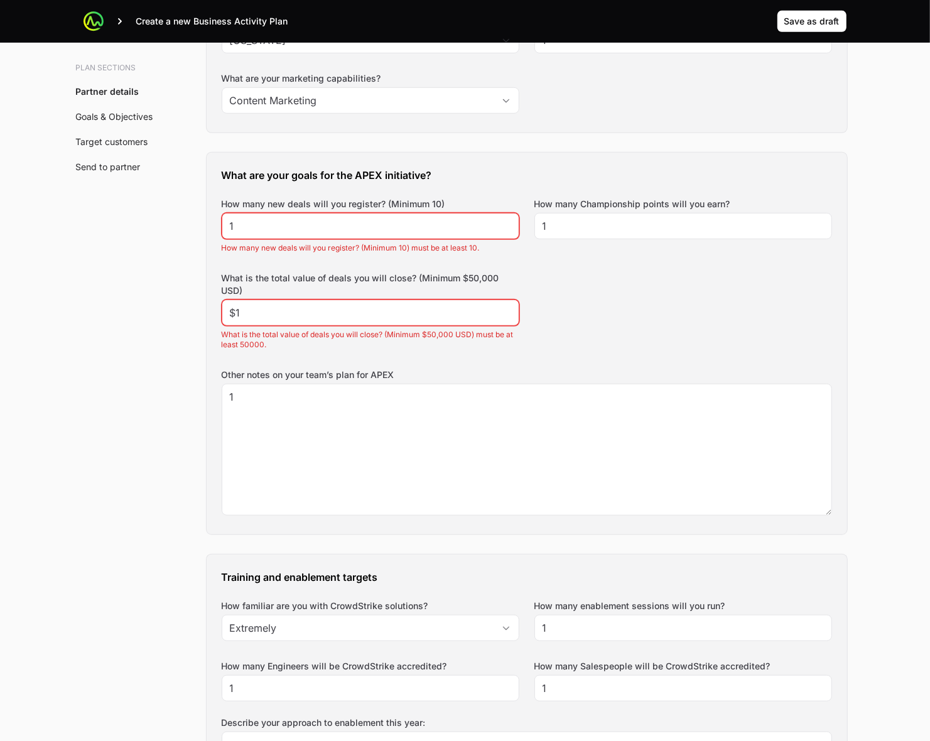
scroll to position [432, 0]
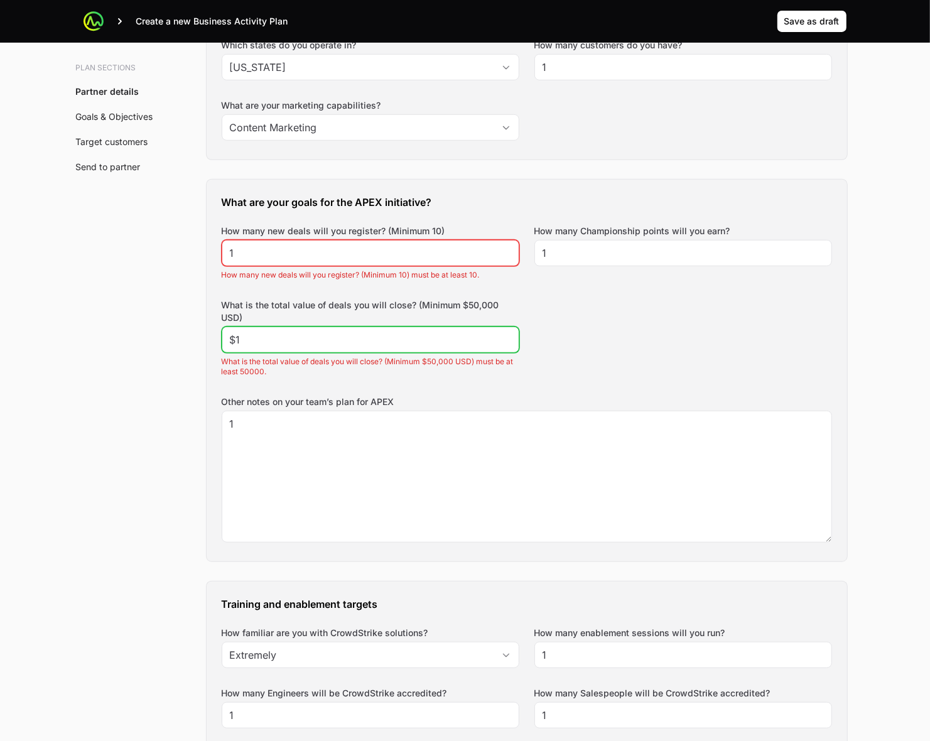
click at [330, 336] on input "$1" at bounding box center [370, 339] width 281 height 15
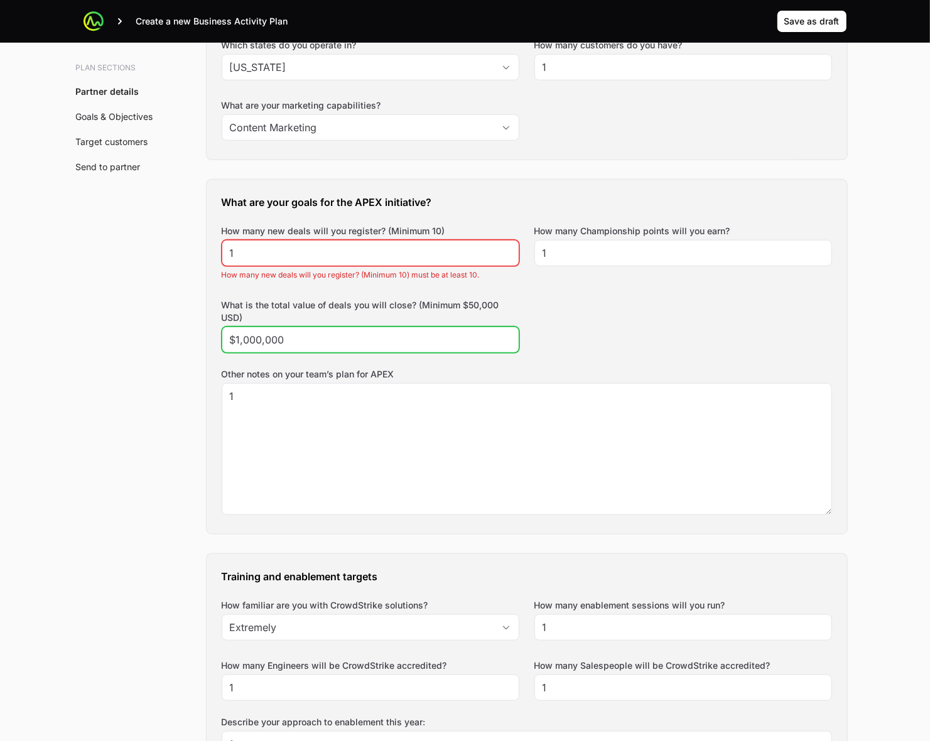
type input "$1,000,000"
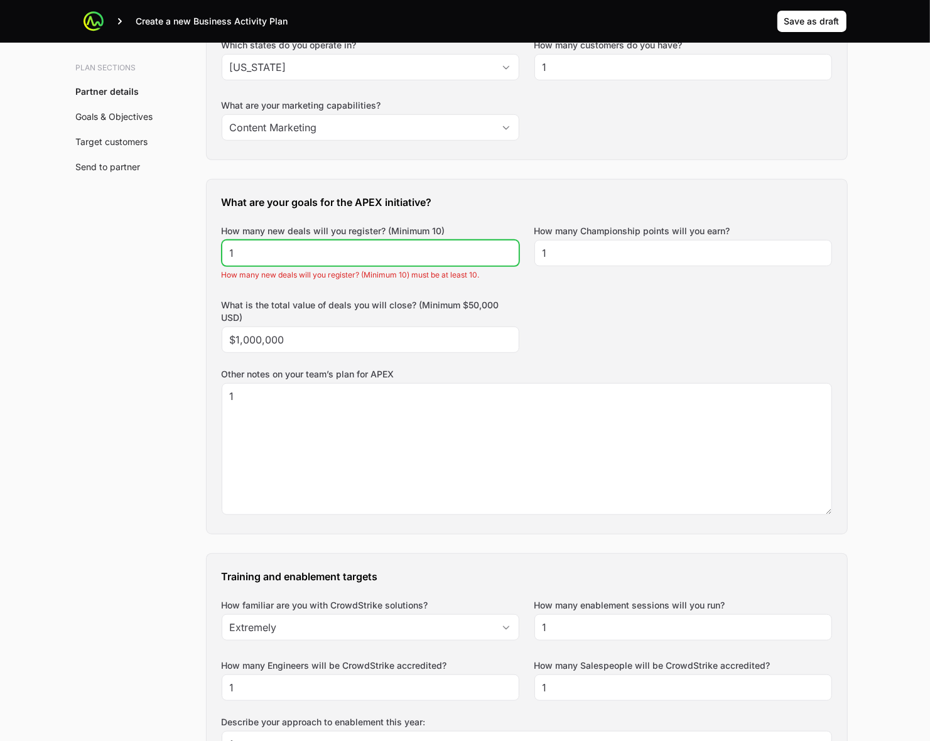
click at [300, 253] on input "1" at bounding box center [370, 253] width 281 height 15
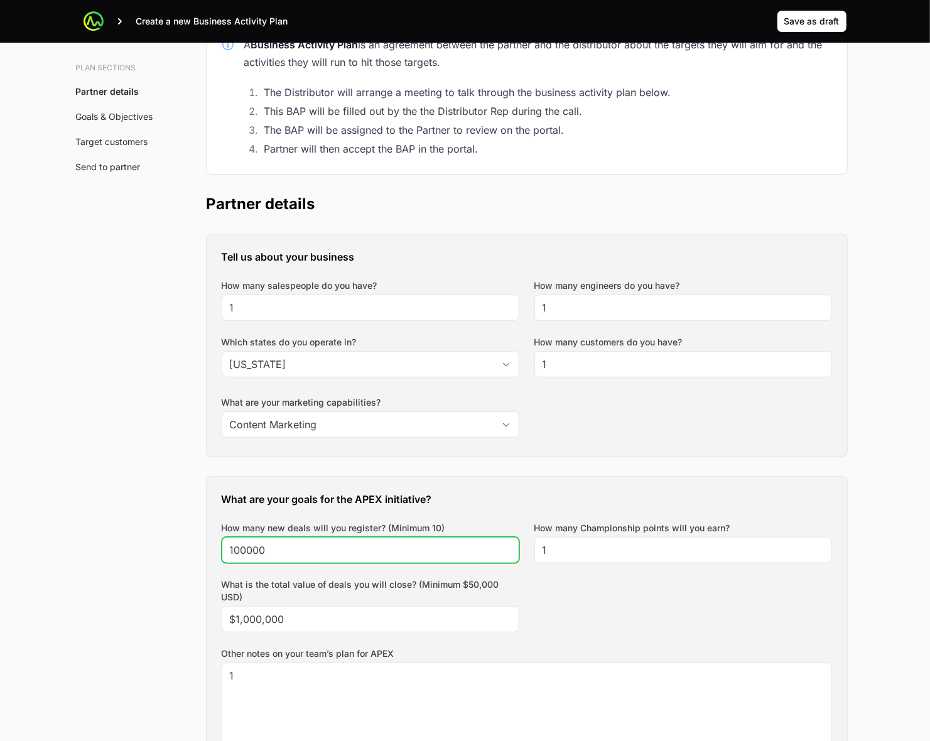
scroll to position [118, 0]
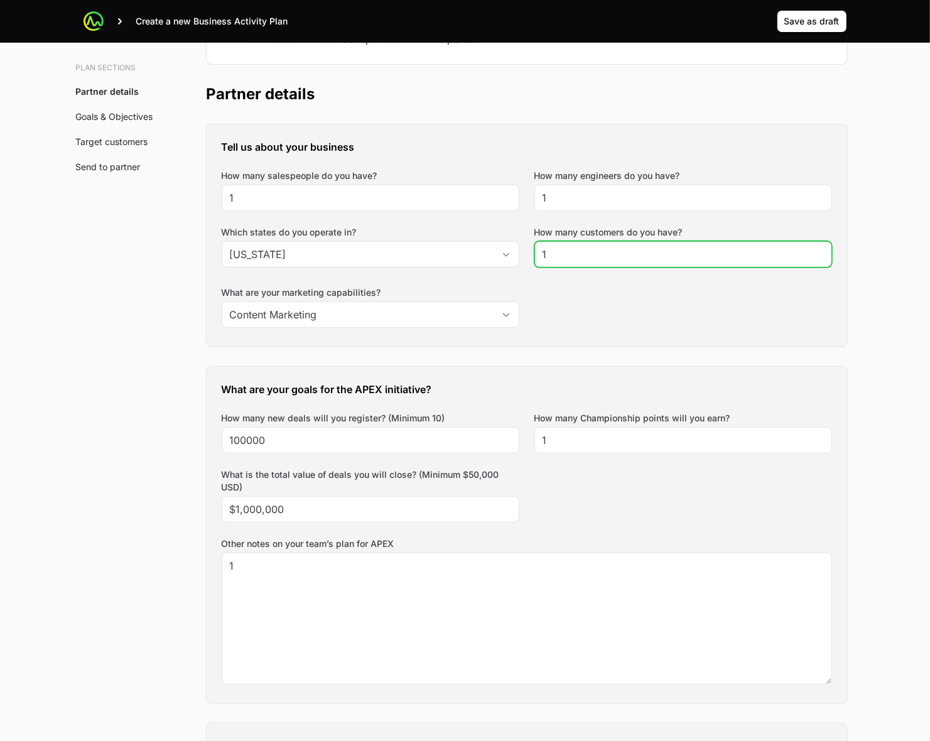
scroll to position [393, 0]
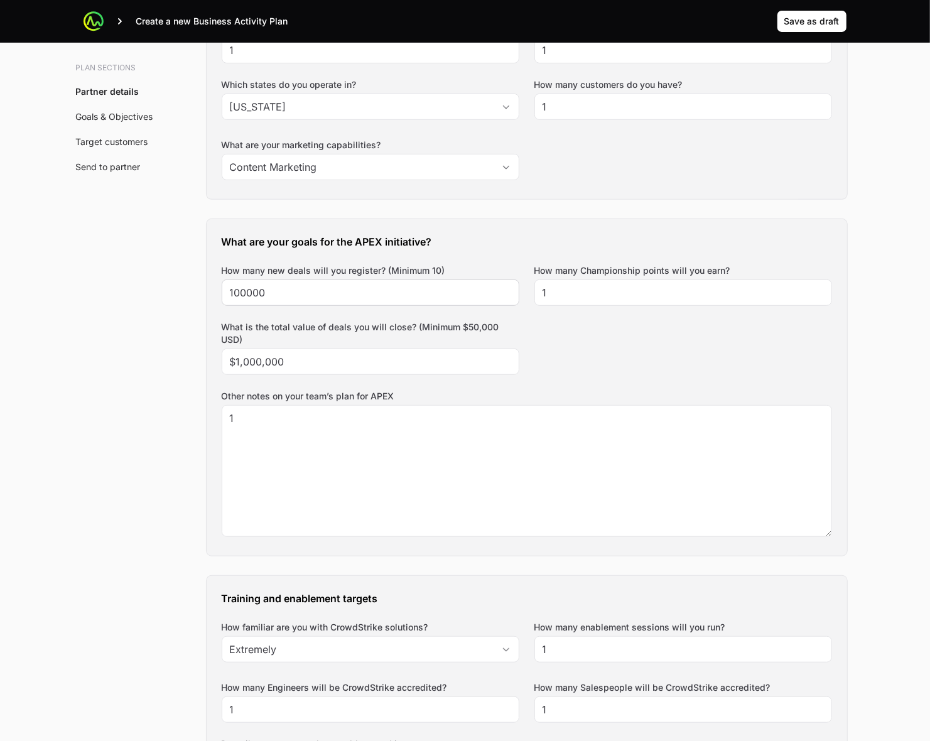
click at [294, 284] on div "100000" at bounding box center [371, 293] width 298 height 26
click at [290, 297] on input "100000" at bounding box center [370, 292] width 281 height 15
type input "10"
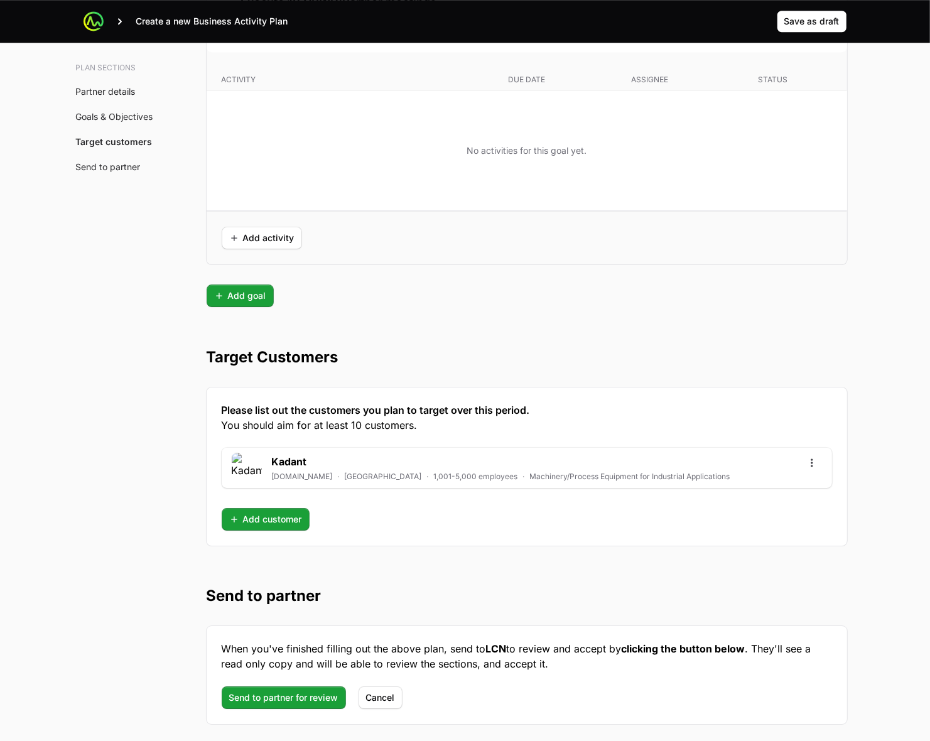
scroll to position [3107, 0]
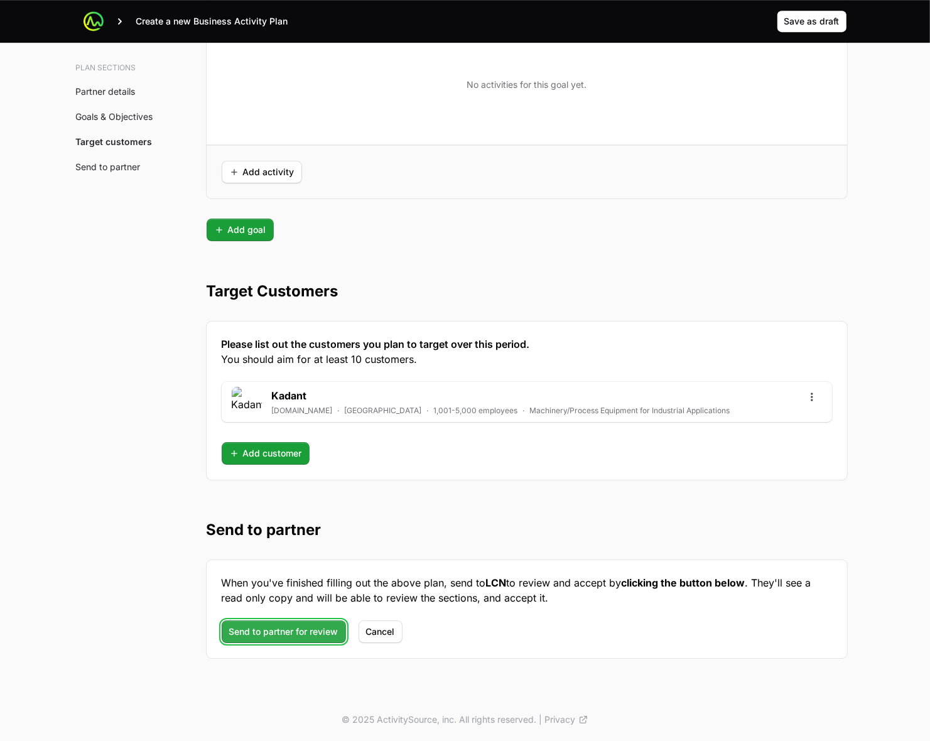
click at [272, 528] on span "Send to partner for review" at bounding box center [283, 631] width 109 height 15
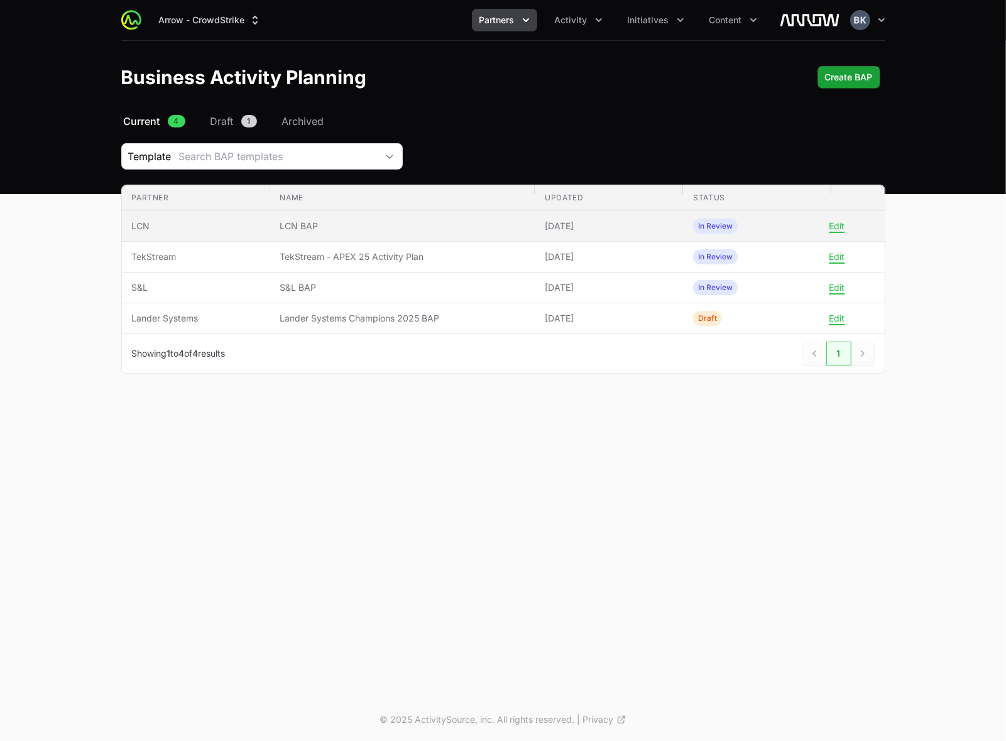
click at [726, 227] on span "In Review" at bounding box center [715, 226] width 45 height 15
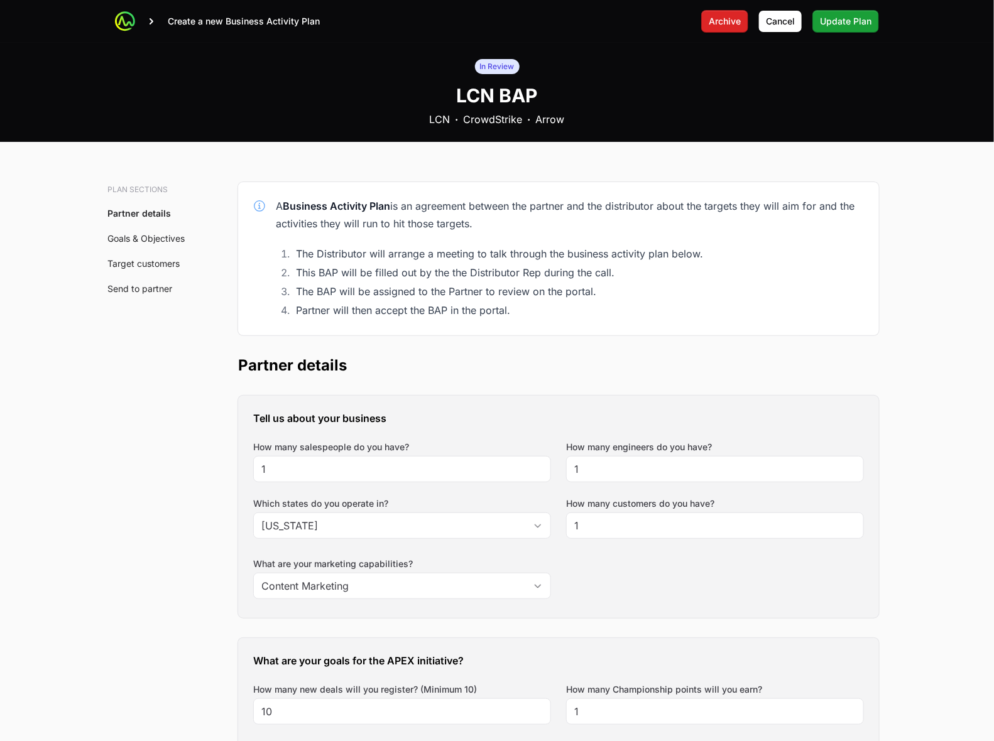
click at [718, 16] on span "Archive" at bounding box center [725, 21] width 32 height 15
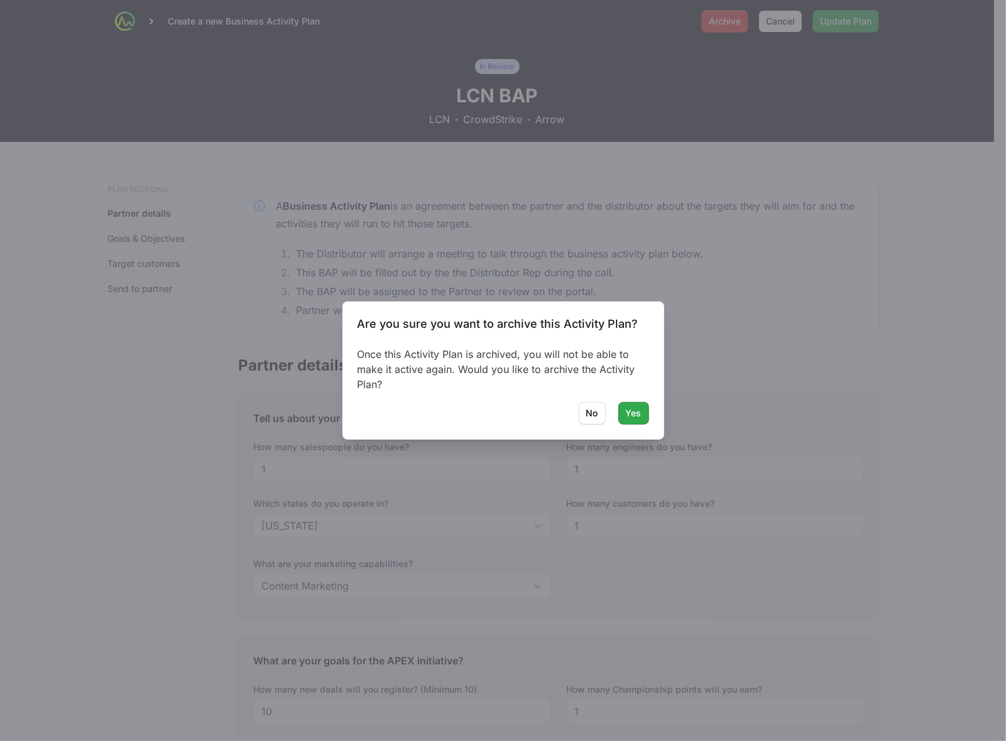
click at [636, 413] on span "Yes" at bounding box center [634, 413] width 16 height 15
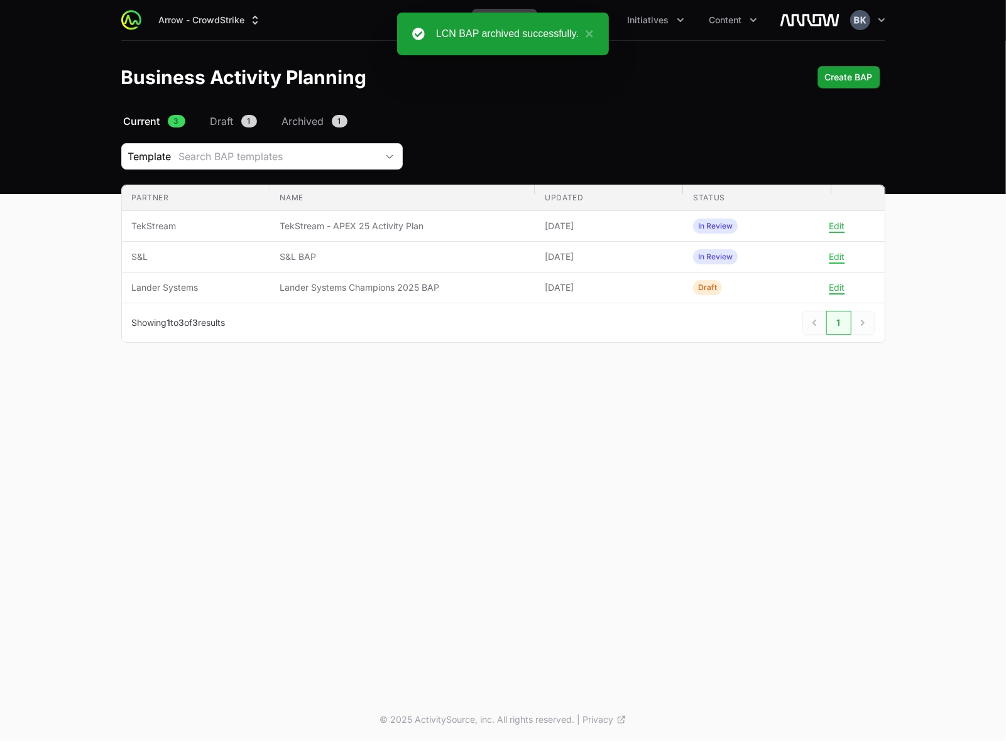
click at [424, 407] on div "Arrow - CrowdStrike Partners Activity Initiatives Content Open user menu Open m…" at bounding box center [503, 349] width 1006 height 699
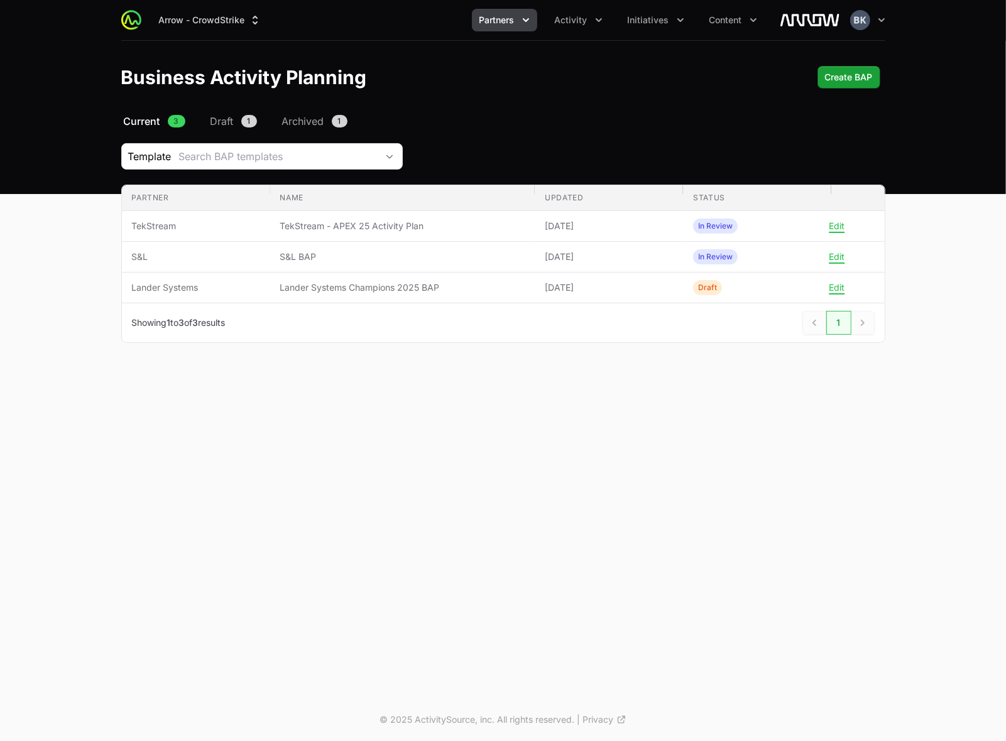
click at [272, 448] on div "Arrow - CrowdStrike Partners Activity Initiatives Content Open user menu Open m…" at bounding box center [503, 349] width 1006 height 699
click at [830, 75] on span "Create BAP" at bounding box center [849, 77] width 48 height 15
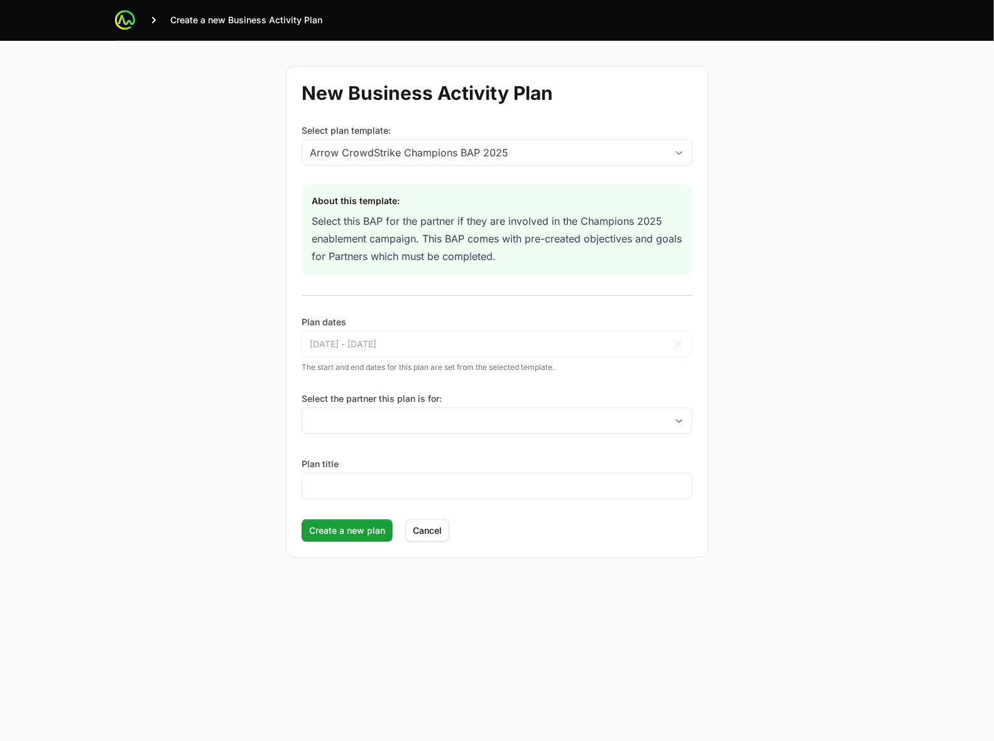
click at [236, 314] on div "New Business Activity Plan Select plan template: Arrow CrowdStrike Champions BA…" at bounding box center [497, 312] width 804 height 542
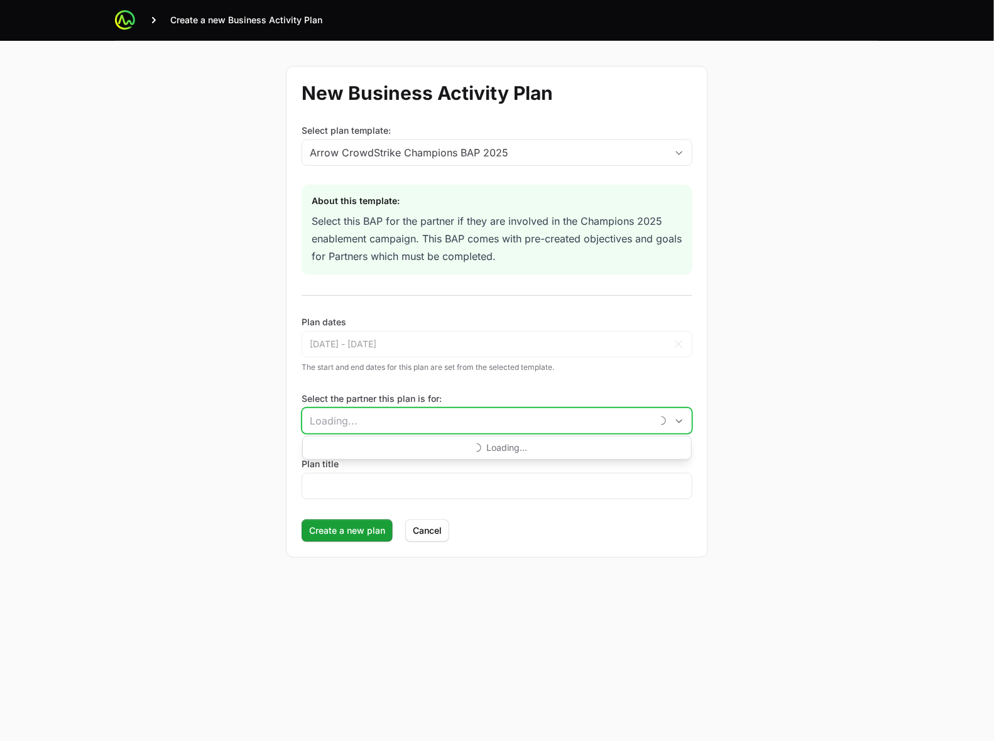
click at [380, 418] on input "Select the partner this plan is for:" at bounding box center [476, 420] width 349 height 25
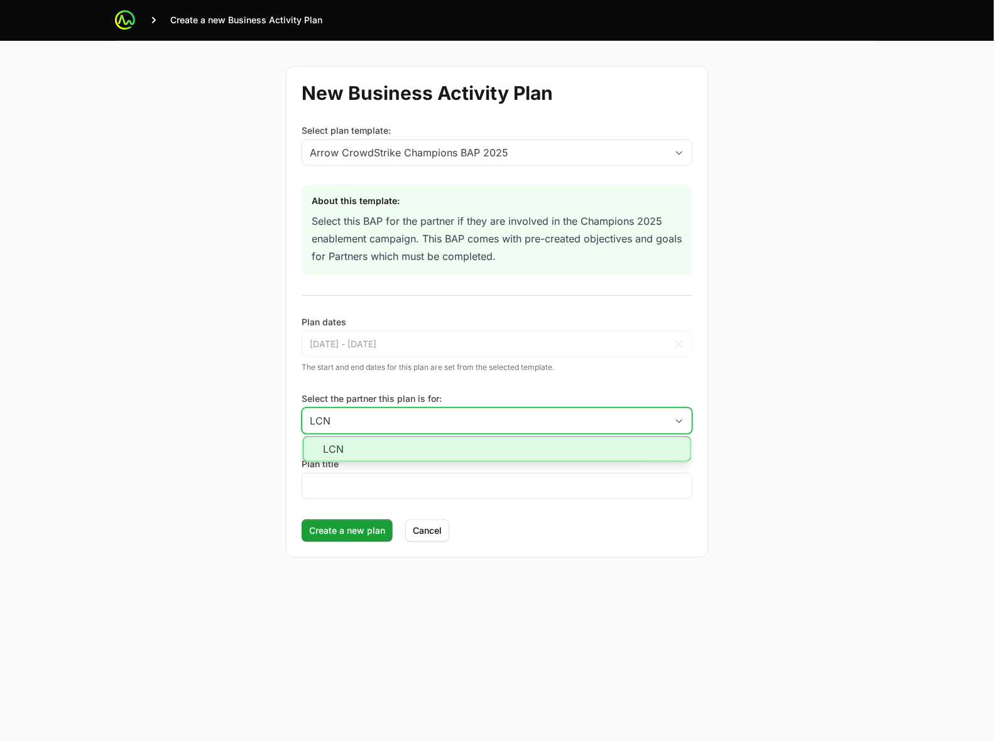
type input "LCN"
click at [371, 443] on li "LCN" at bounding box center [497, 449] width 388 height 25
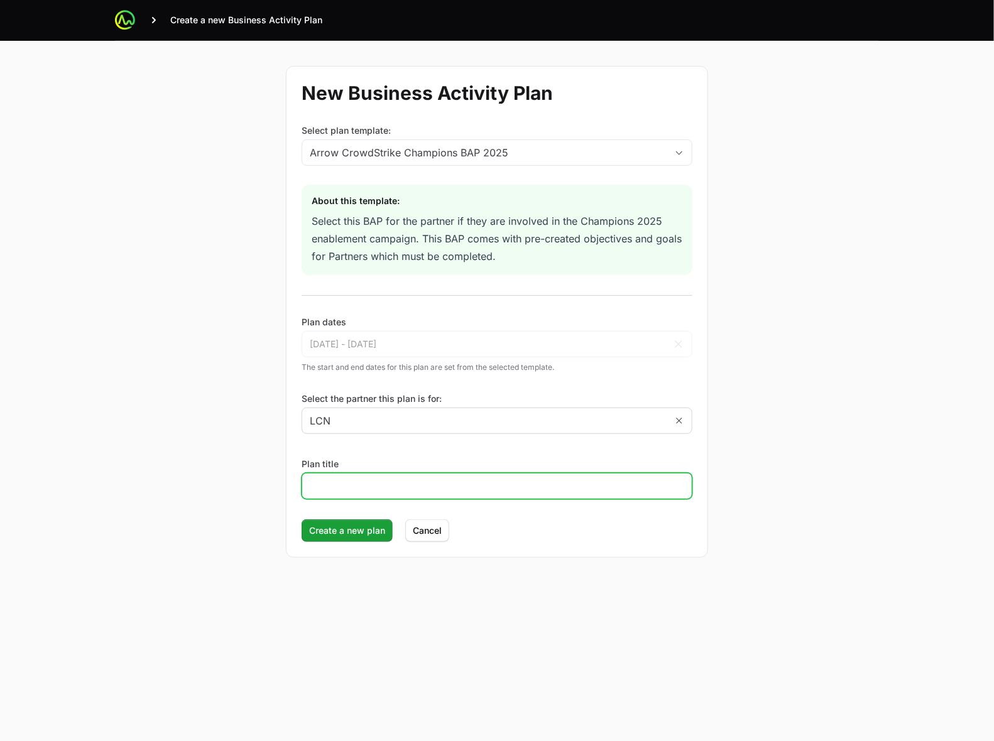
click at [357, 481] on input "Plan title" at bounding box center [497, 486] width 374 height 15
type input "LCN"
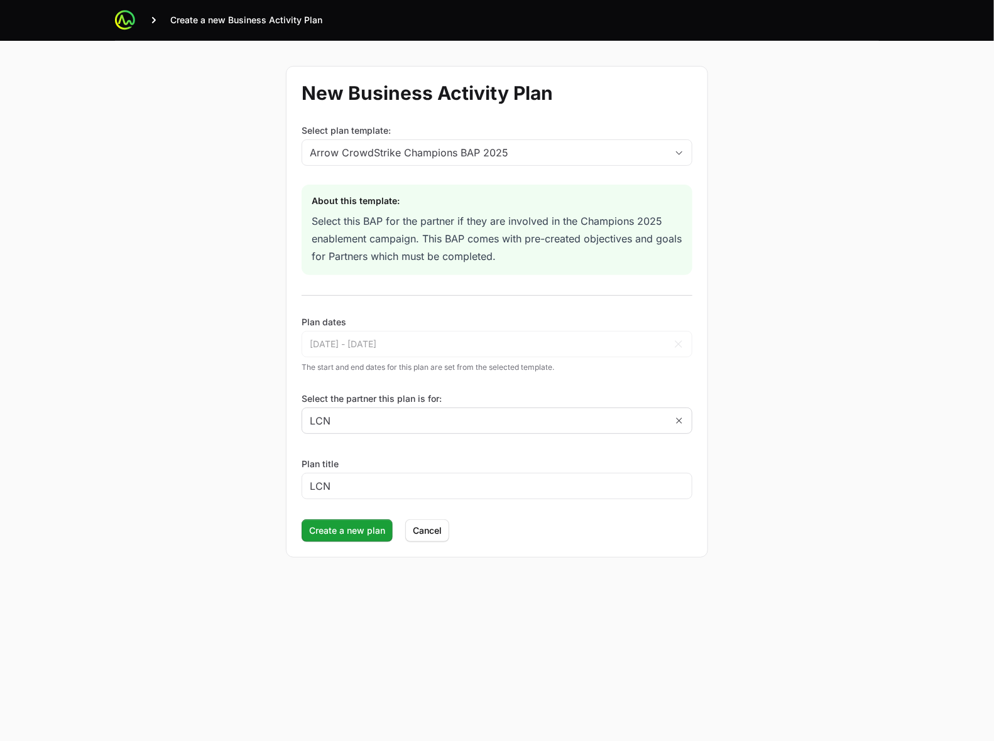
click at [239, 455] on div "New Business Activity Plan Select plan template: Arrow CrowdStrike Champions BA…" at bounding box center [497, 312] width 804 height 542
click at [352, 528] on span "Create a new plan" at bounding box center [347, 530] width 76 height 15
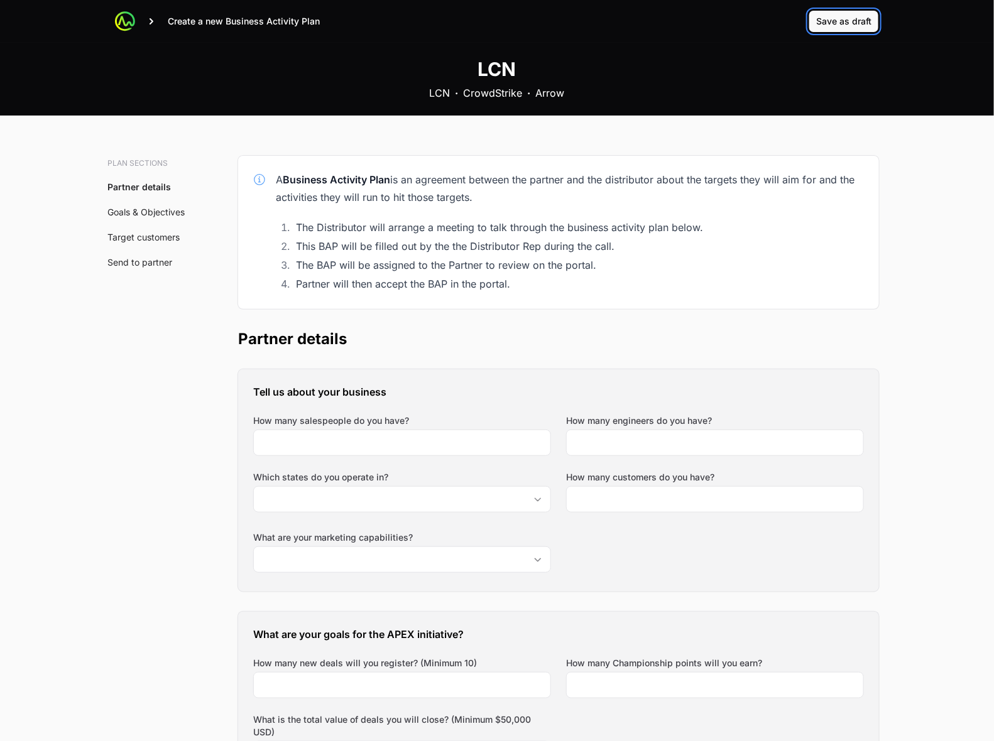
click at [830, 19] on span "Save as draft" at bounding box center [843, 21] width 55 height 15
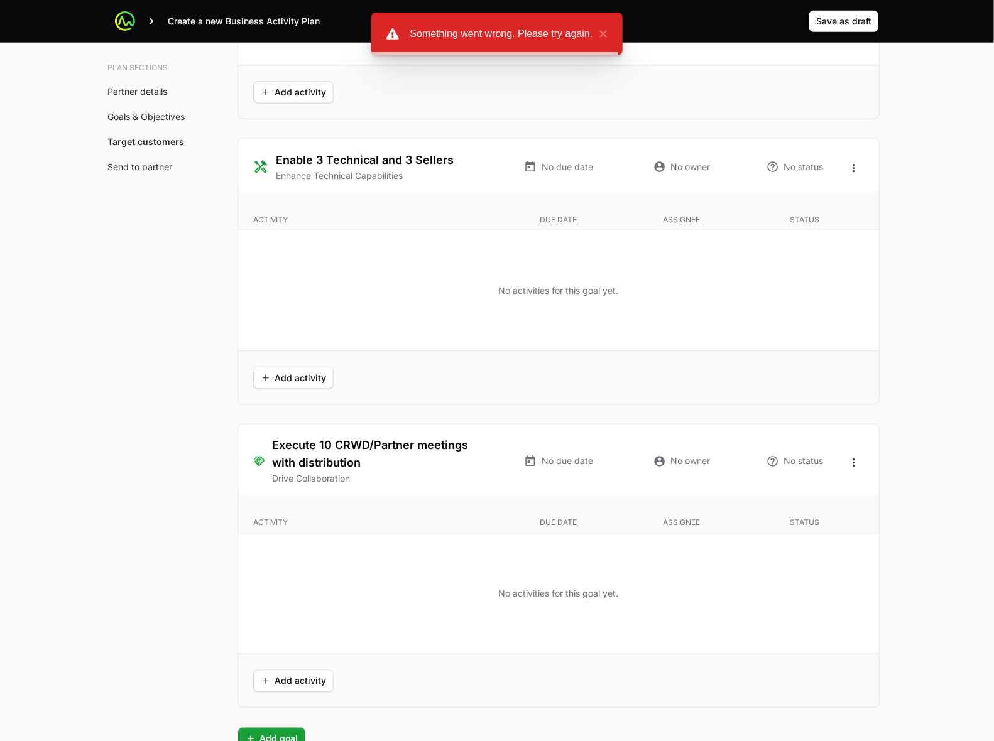
scroll to position [3057, 0]
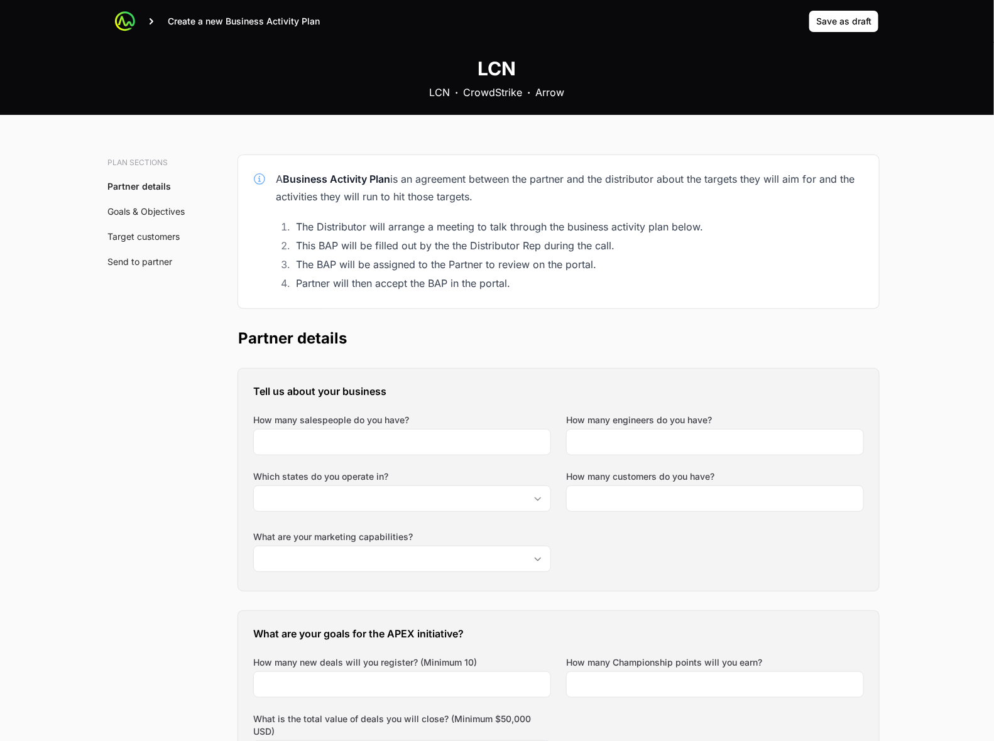
scroll to position [0, 0]
click at [830, 21] on span "Save as draft" at bounding box center [843, 21] width 55 height 15
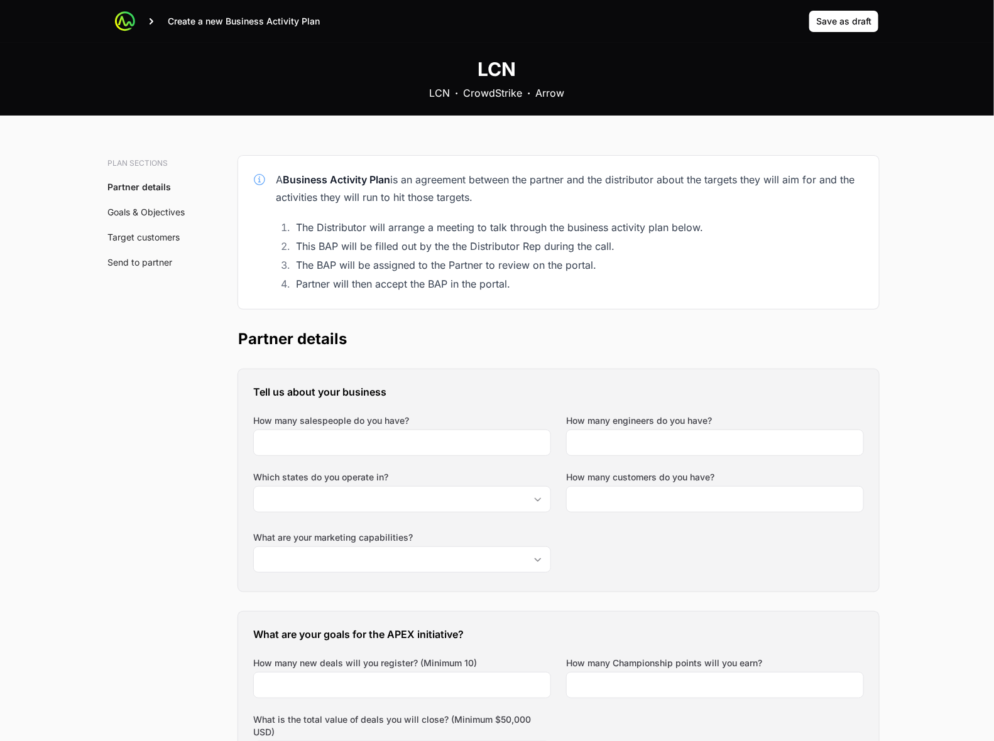
click at [354, 157] on div "A Business Activity Plan is an agreement between the partner and the distributo…" at bounding box center [558, 232] width 641 height 153
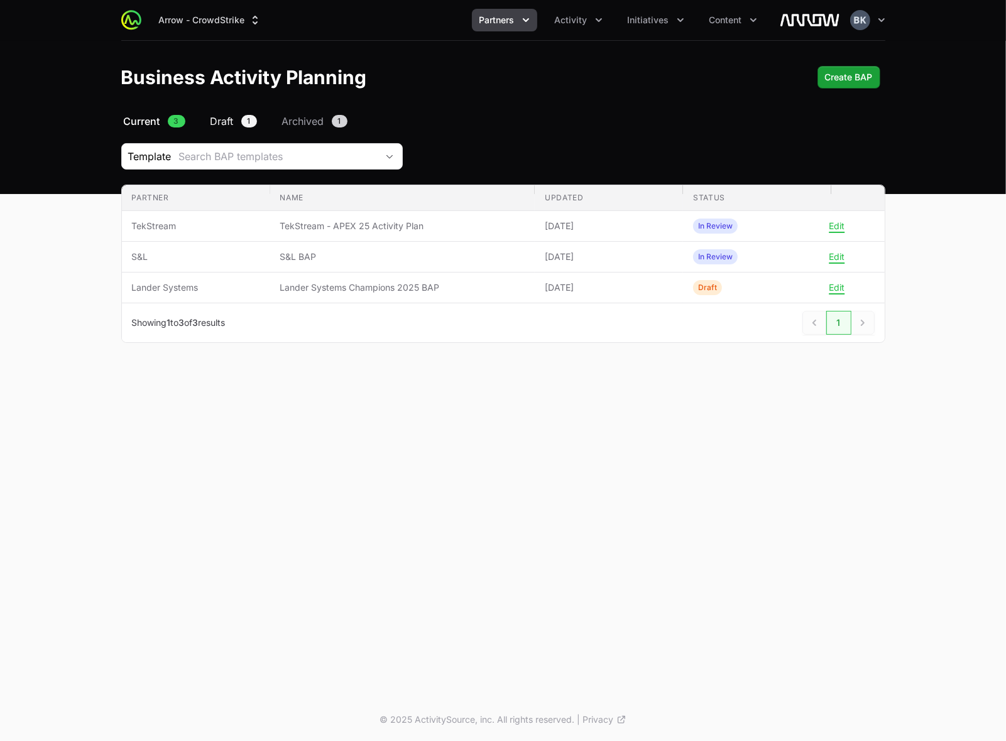
click at [231, 123] on span "Draft" at bounding box center [221, 121] width 23 height 15
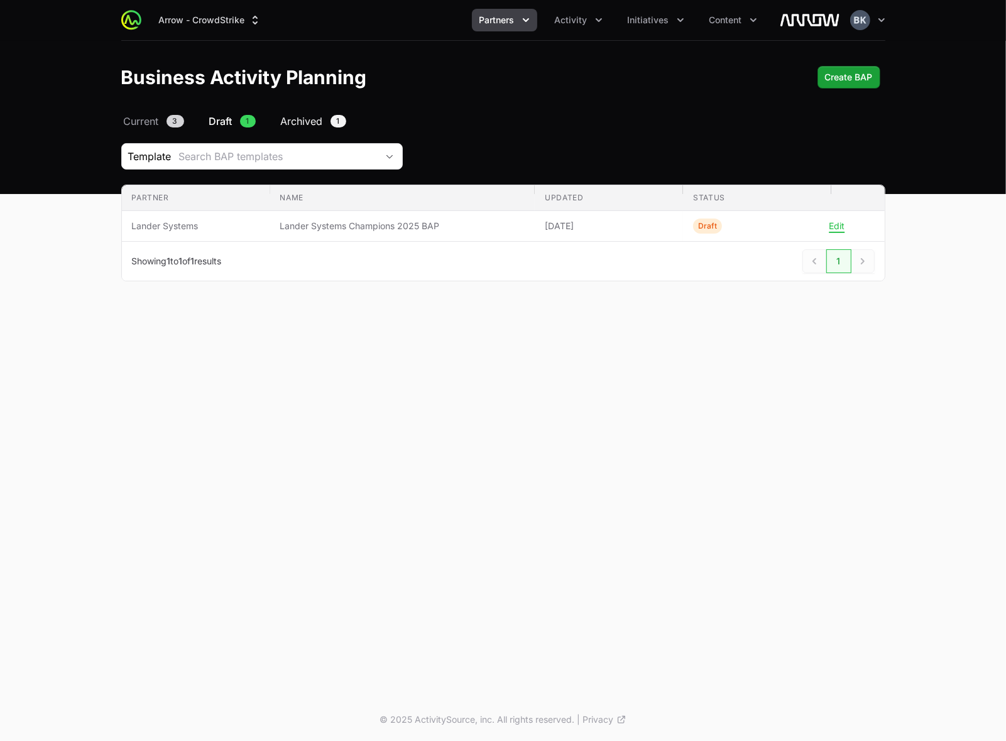
click at [293, 120] on span "Archived" at bounding box center [302, 121] width 42 height 15
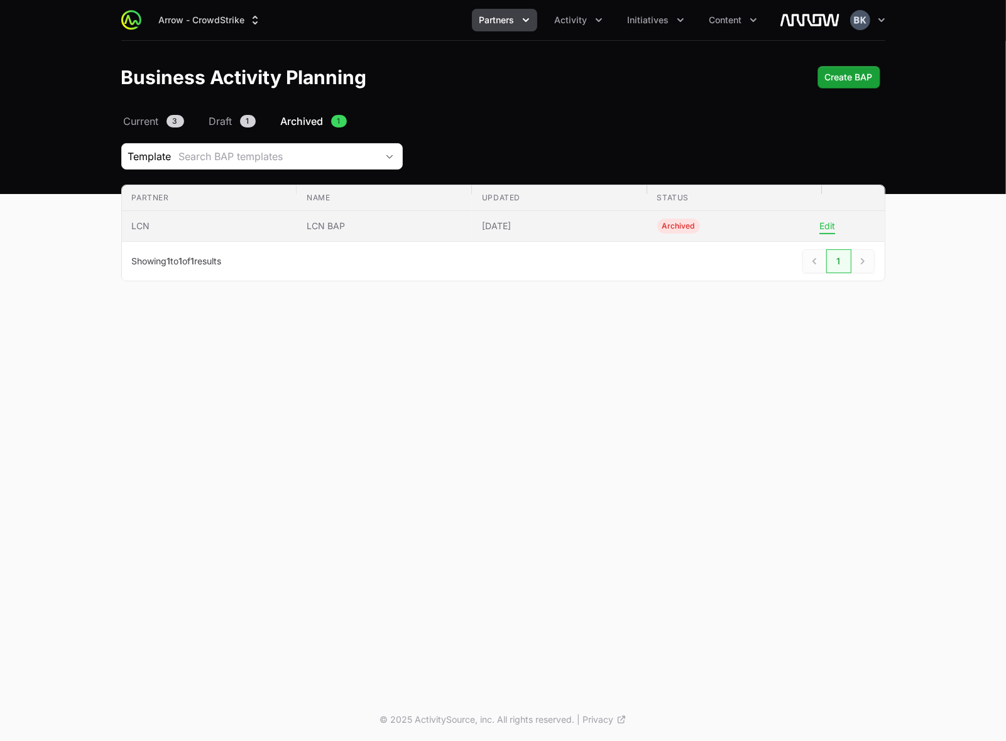
click at [819, 229] on button "Edit" at bounding box center [827, 225] width 16 height 11
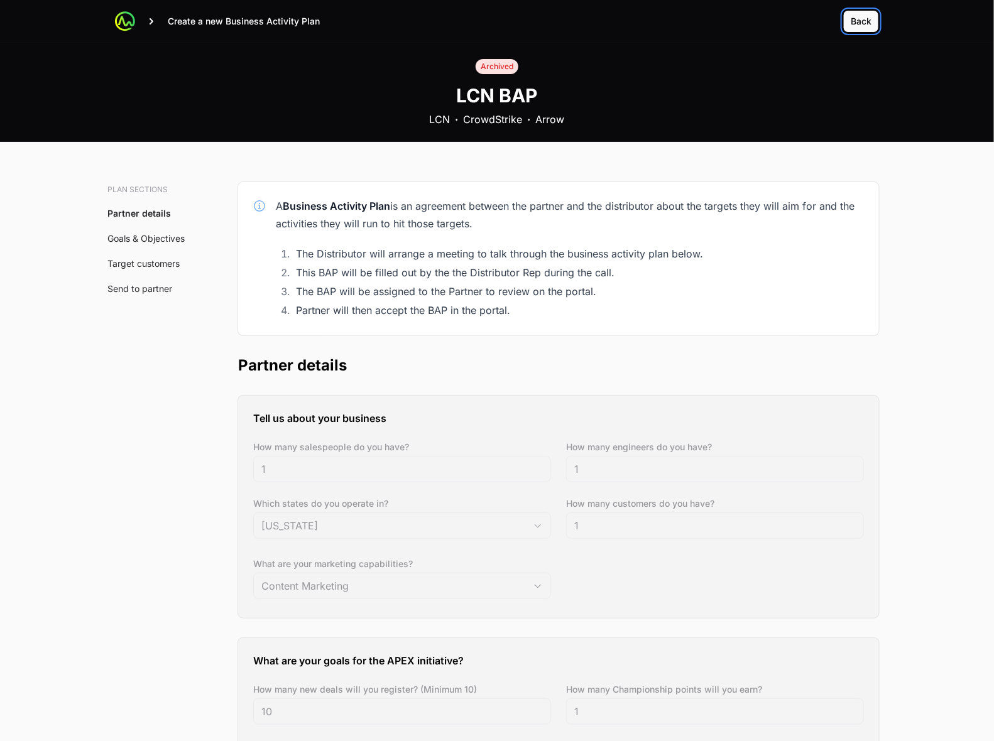
click at [830, 25] on span "Back" at bounding box center [861, 21] width 21 height 15
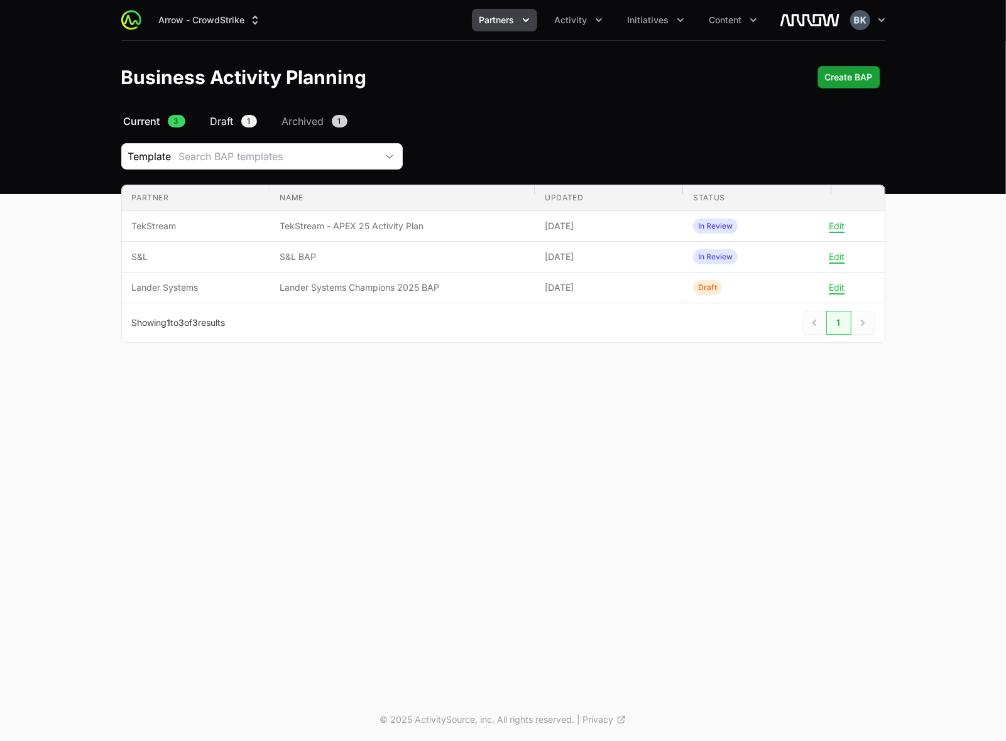
click at [229, 117] on span "Draft" at bounding box center [221, 121] width 23 height 15
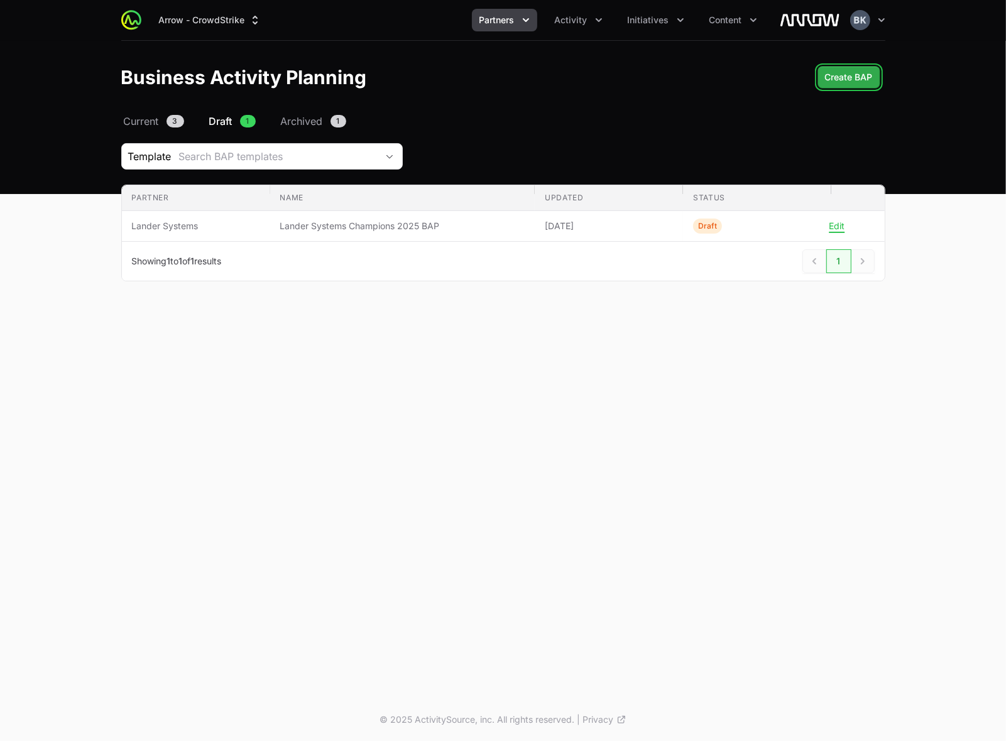
click at [830, 77] on span "Create BAP" at bounding box center [849, 77] width 48 height 15
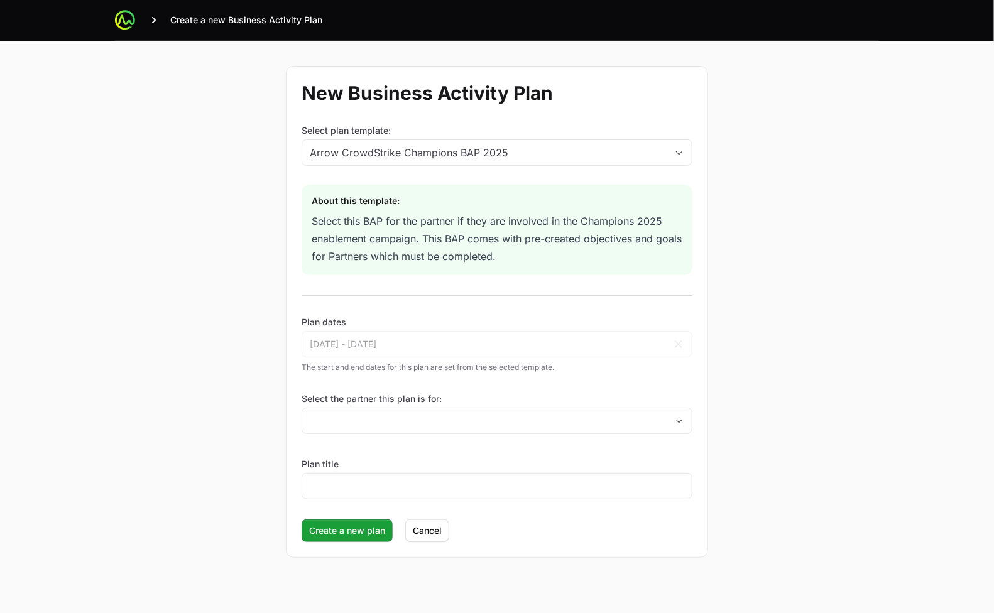
click at [160, 173] on div "New Business Activity Plan Select plan template: Arrow CrowdStrike Champions BA…" at bounding box center [497, 312] width 804 height 542
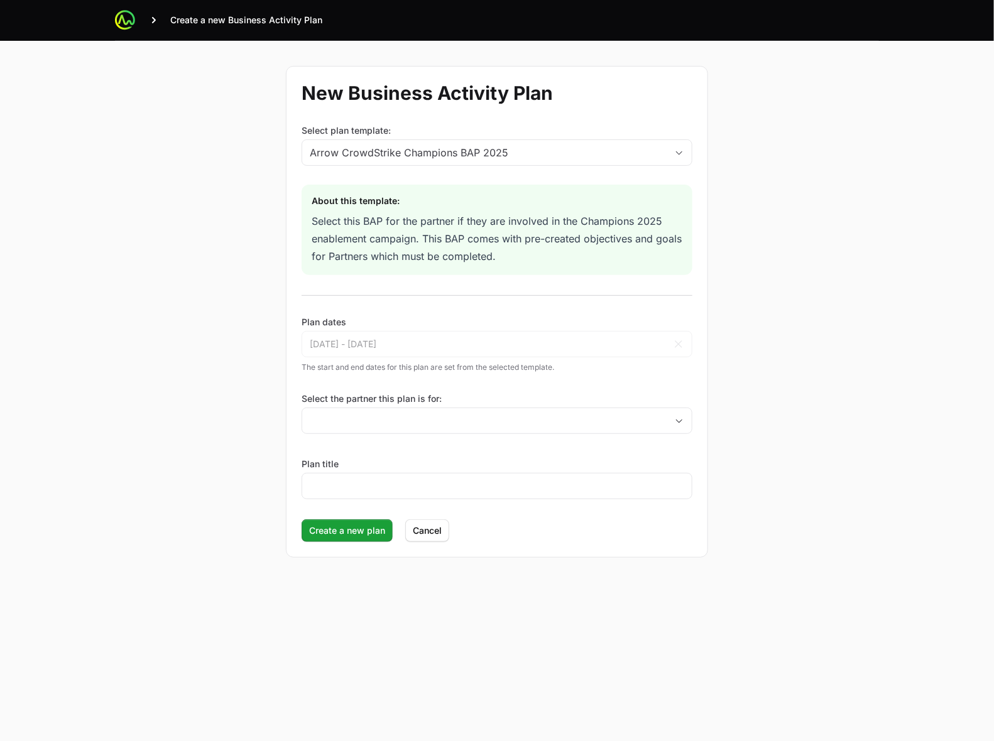
click at [146, 17] on div "Create a new Business Activity Plan" at bounding box center [497, 20] width 764 height 40
click at [155, 19] on icon at bounding box center [154, 20] width 4 height 6
click at [99, 67] on div "New Business Activity Plan Select plan template: Arrow CrowdStrike Champions BA…" at bounding box center [497, 312] width 804 height 542
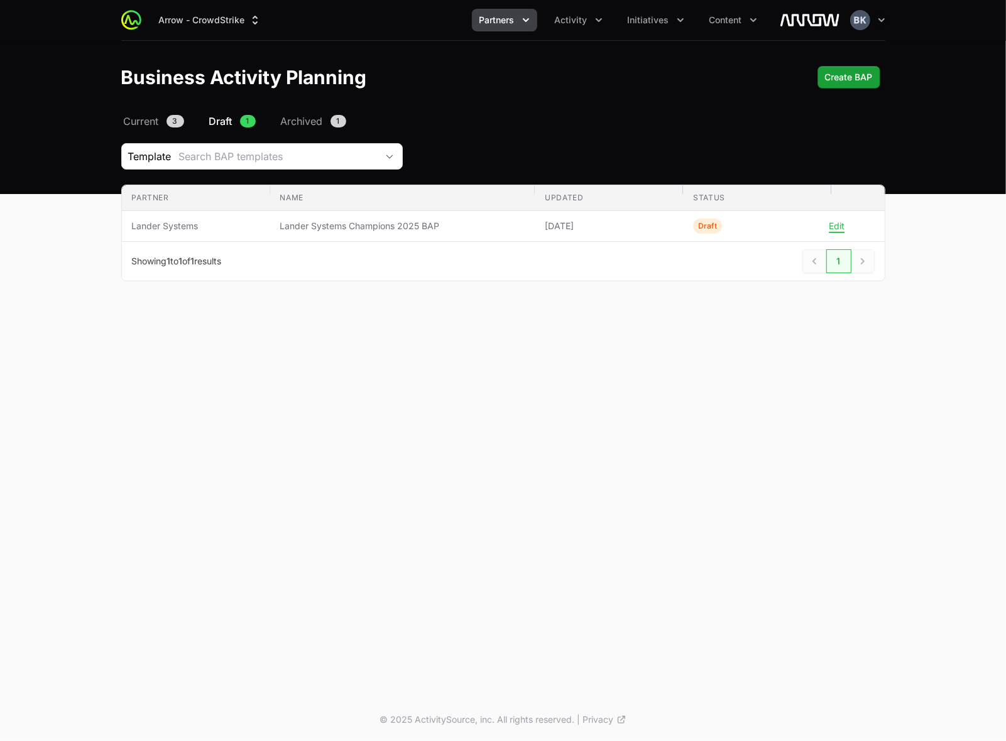
click at [309, 104] on header "Business Activity Planning Create BAP" at bounding box center [503, 77] width 1006 height 73
click at [316, 121] on span "Archived" at bounding box center [302, 121] width 42 height 15
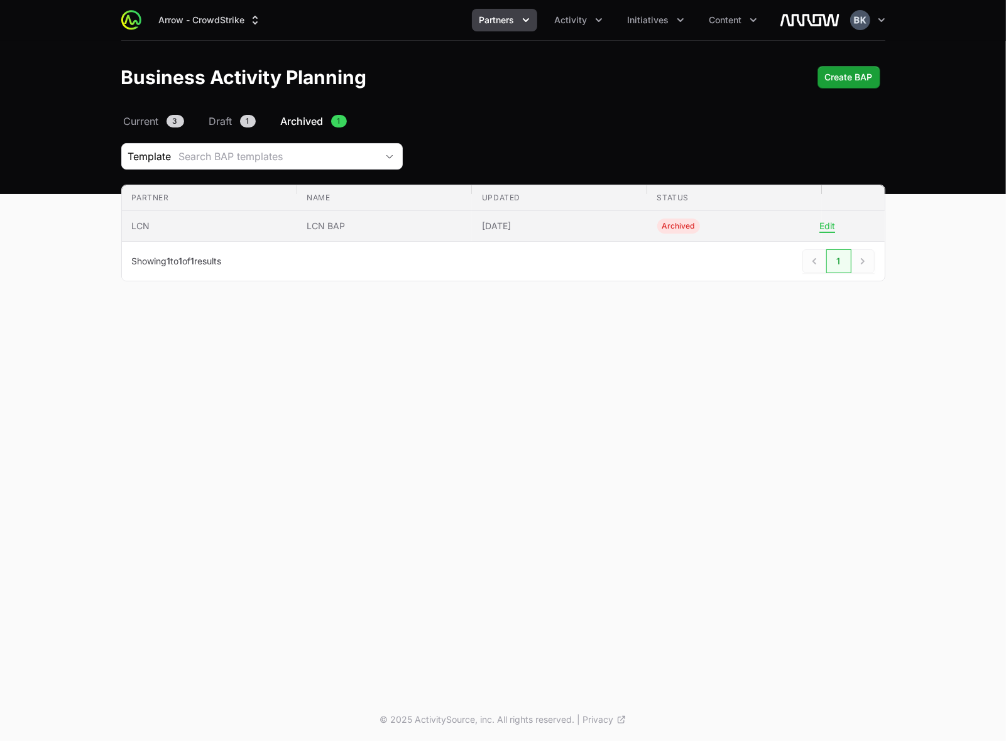
click at [677, 226] on span "Archived" at bounding box center [678, 226] width 43 height 15
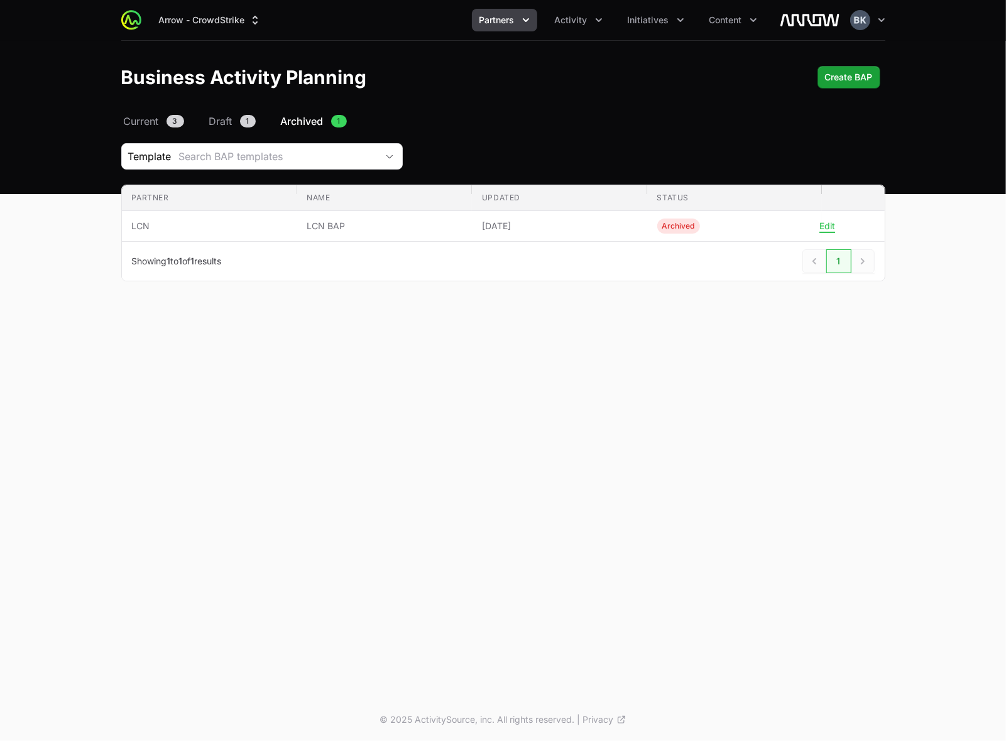
click at [308, 118] on span "Archived" at bounding box center [302, 121] width 43 height 15
click at [830, 77] on span "Create BAP" at bounding box center [849, 77] width 48 height 15
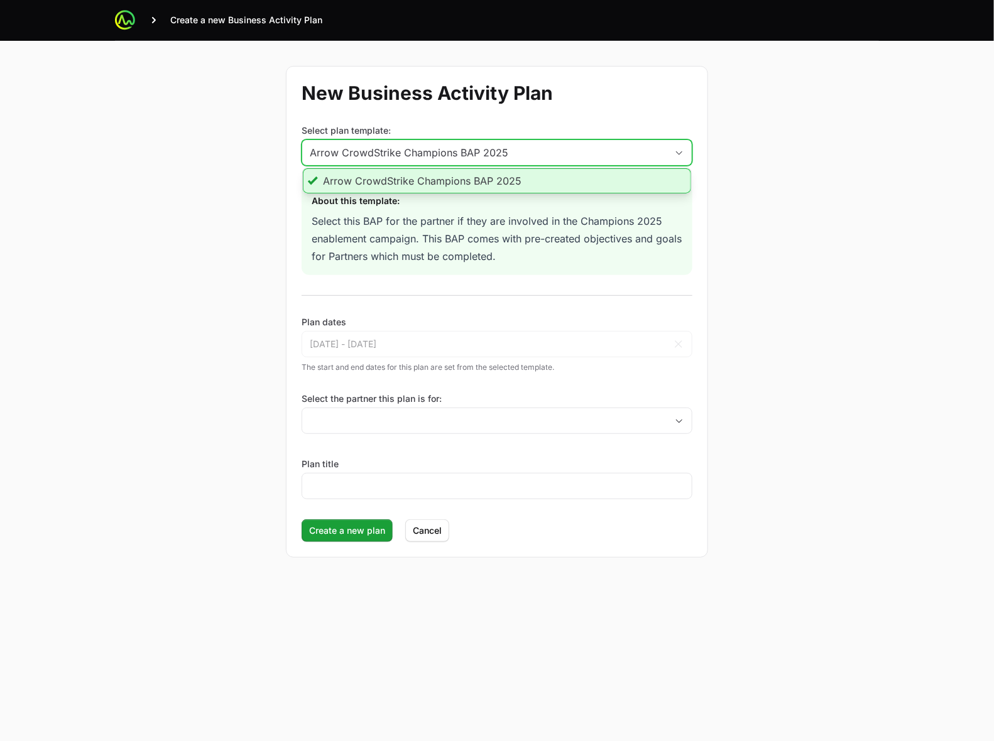
click at [647, 155] on div "Arrow CrowdStrike Champions BAP 2025" at bounding box center [488, 152] width 357 height 15
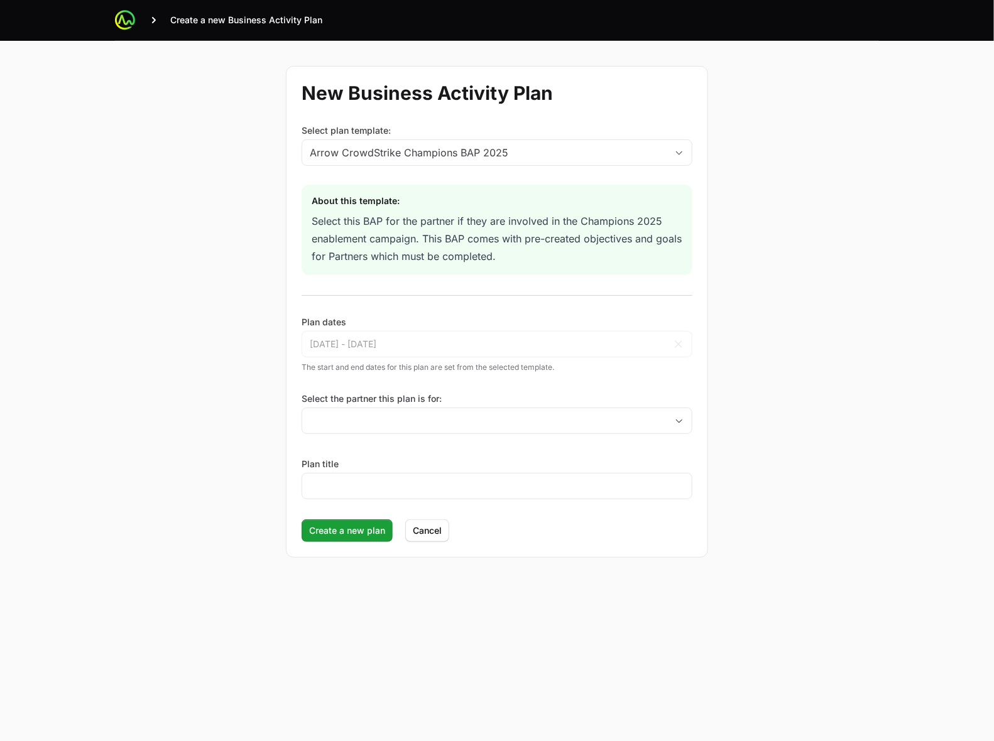
click at [586, 405] on label "Select the partner this plan is for:" at bounding box center [497, 399] width 391 height 13
click at [586, 408] on input "Select the partner this plan is for:" at bounding box center [484, 420] width 364 height 25
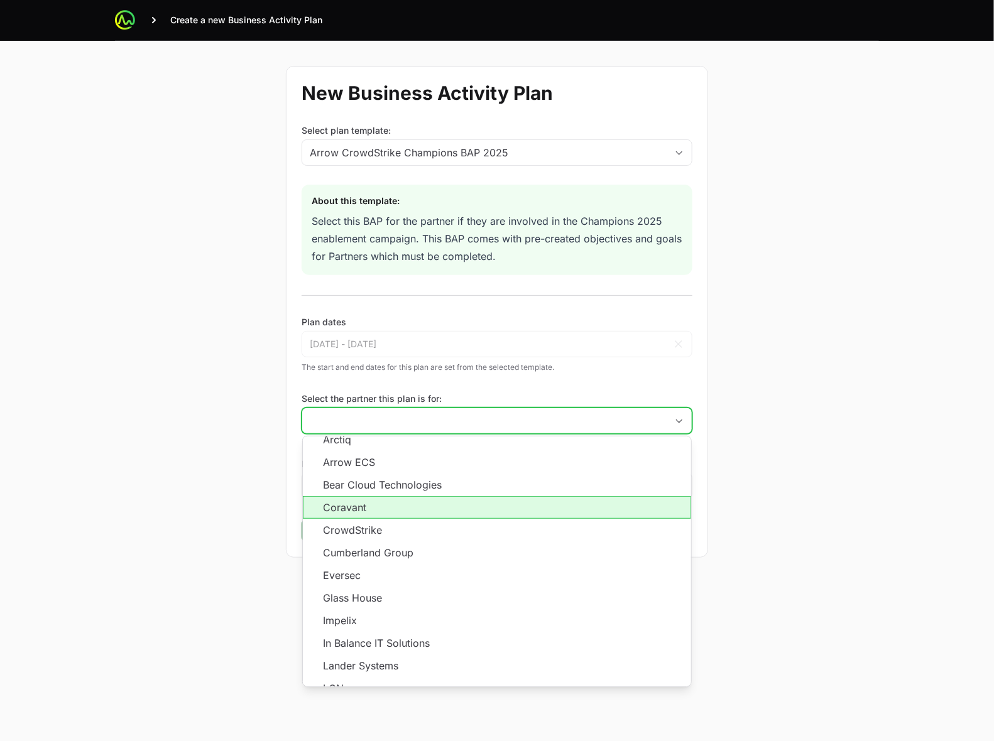
scroll to position [205, 0]
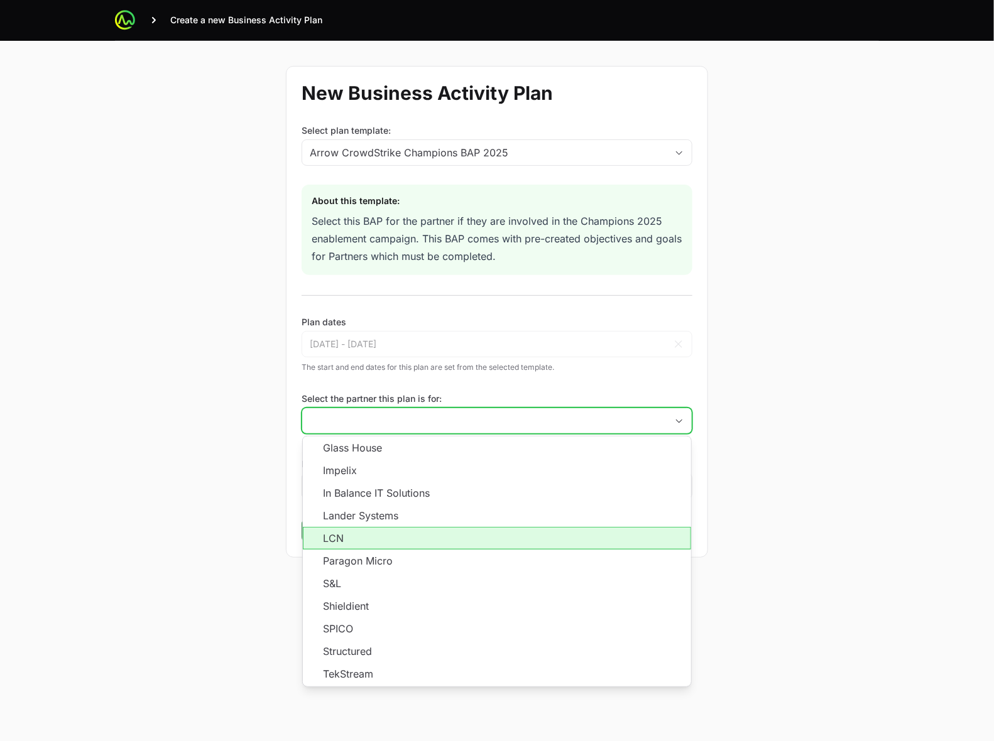
click at [443, 528] on li "LCN" at bounding box center [497, 538] width 388 height 23
type input "LCN"
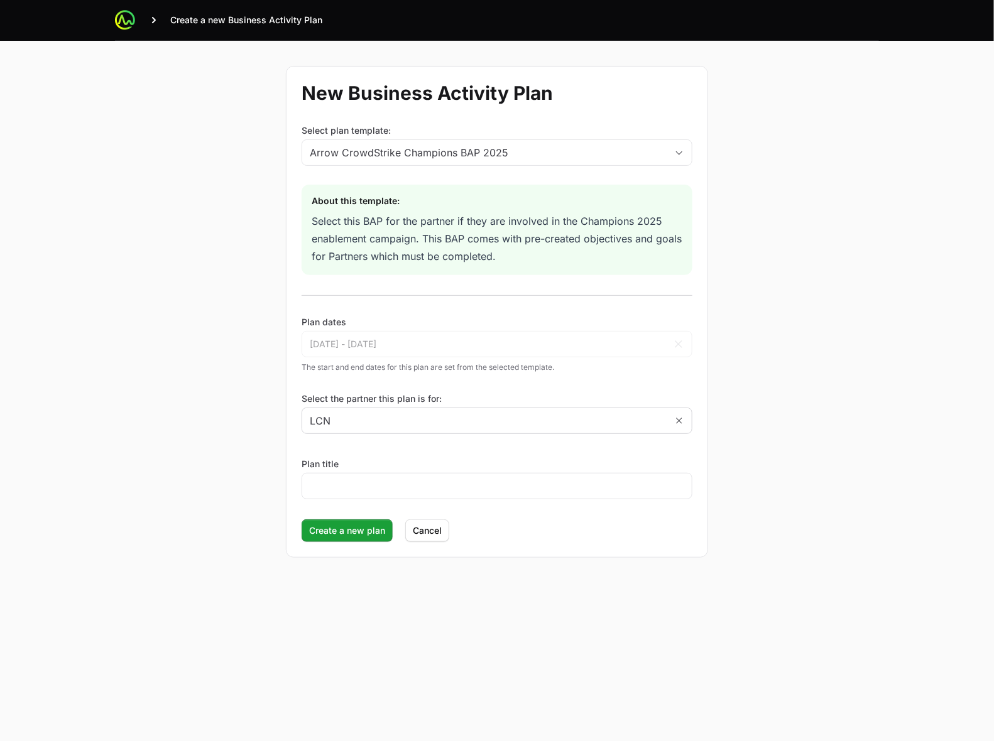
click at [724, 335] on div "New Business Activity Plan Select plan template: Arrow CrowdStrike Champions BA…" at bounding box center [497, 312] width 804 height 542
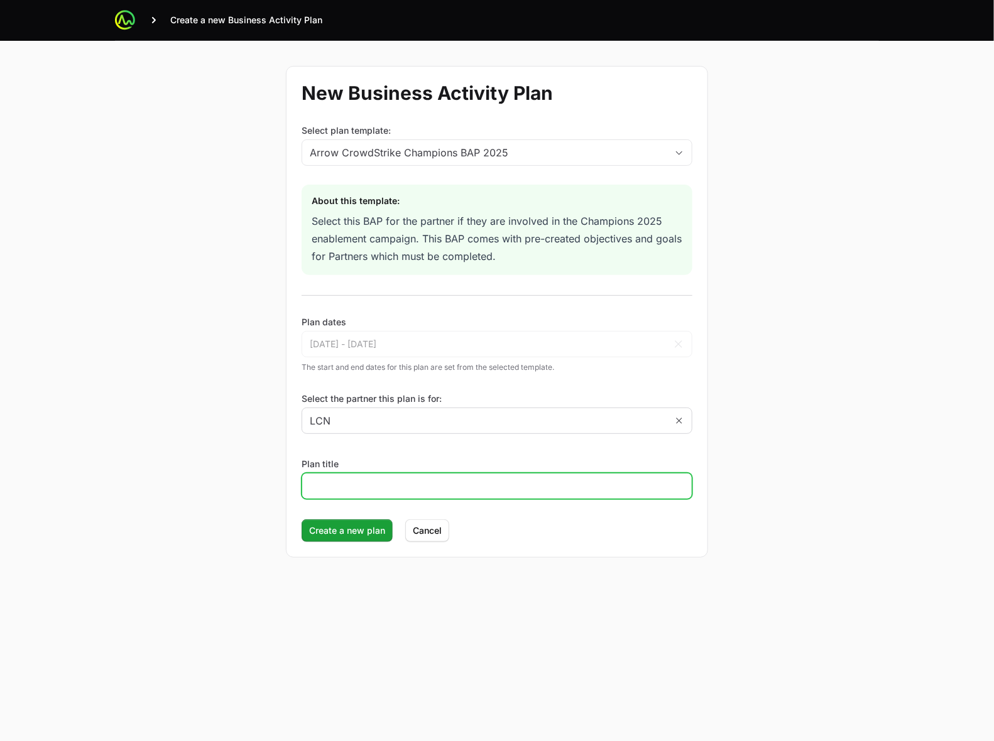
click at [363, 494] on input "Plan title" at bounding box center [497, 486] width 374 height 15
type input "LCN"
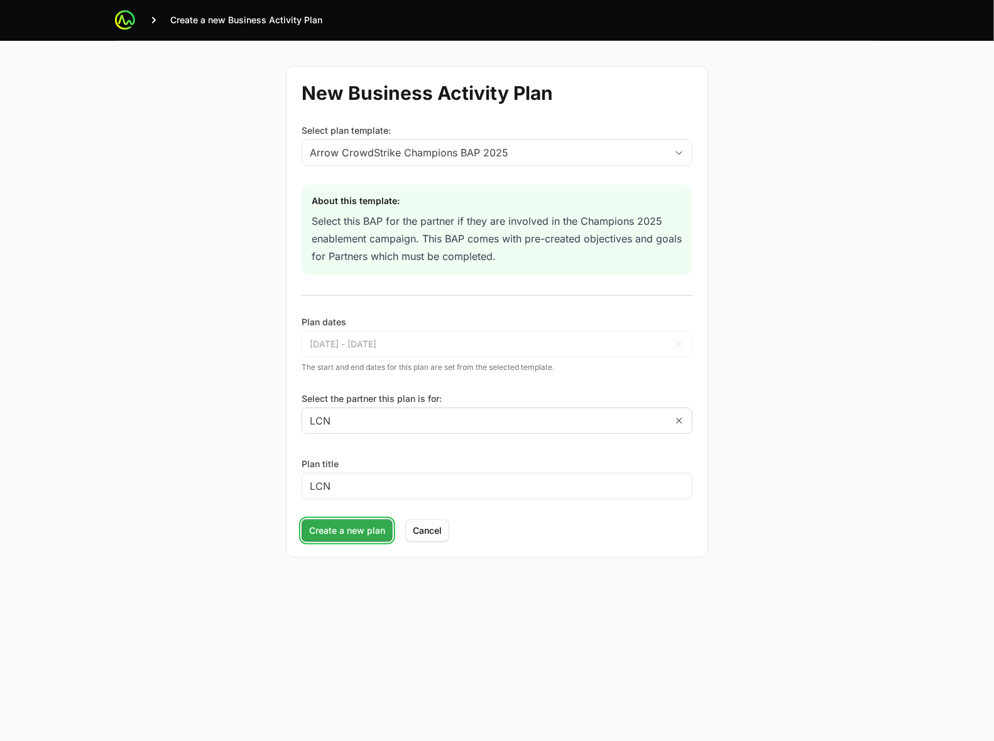
click at [365, 526] on span "Create a new plan" at bounding box center [347, 530] width 76 height 15
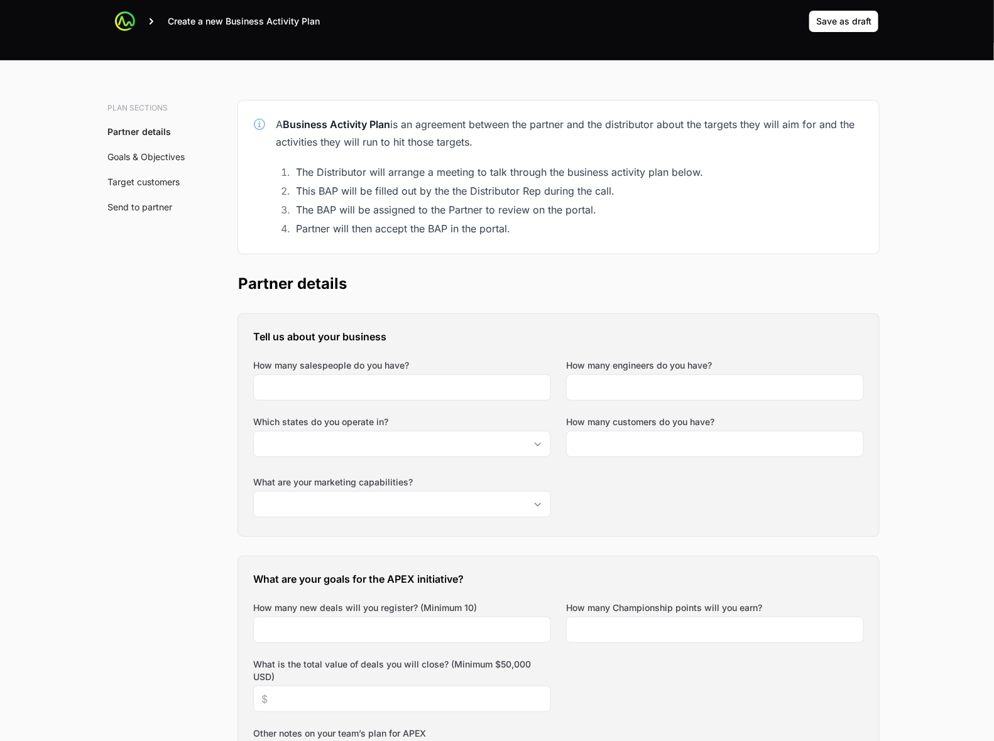
scroll to position [0, 0]
